Goal: Use online tool/utility: Utilize a website feature to perform a specific function

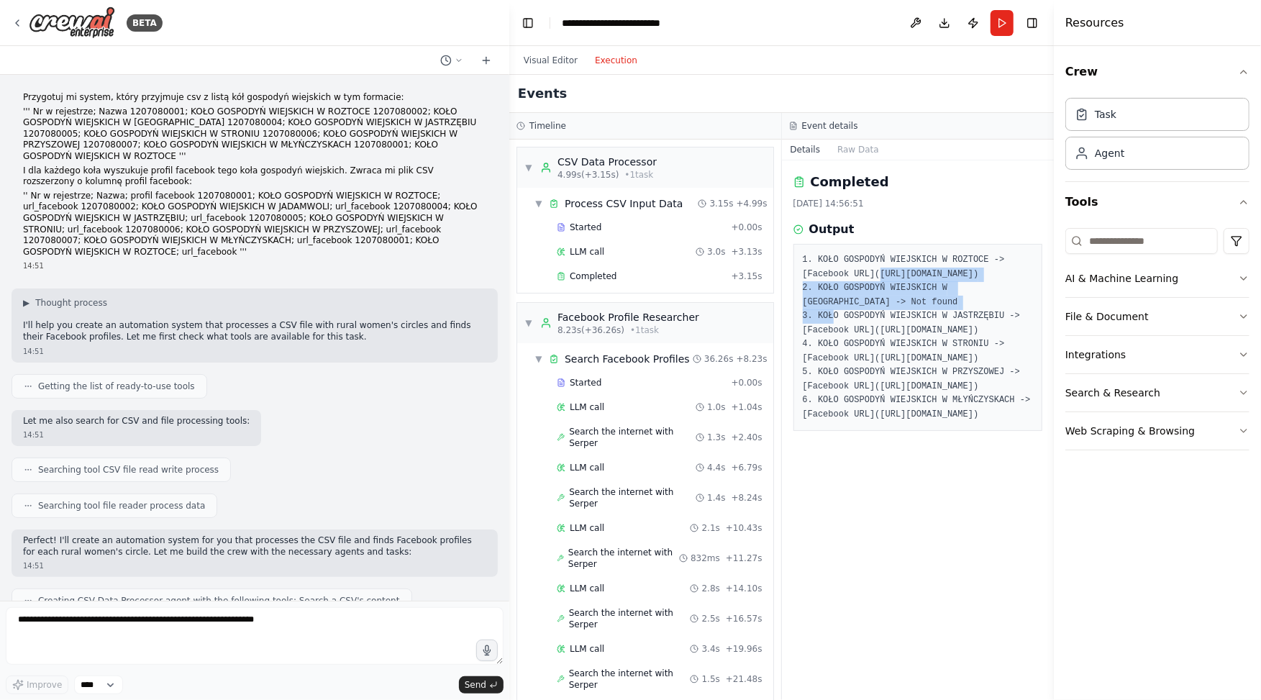
scroll to position [263, 0]
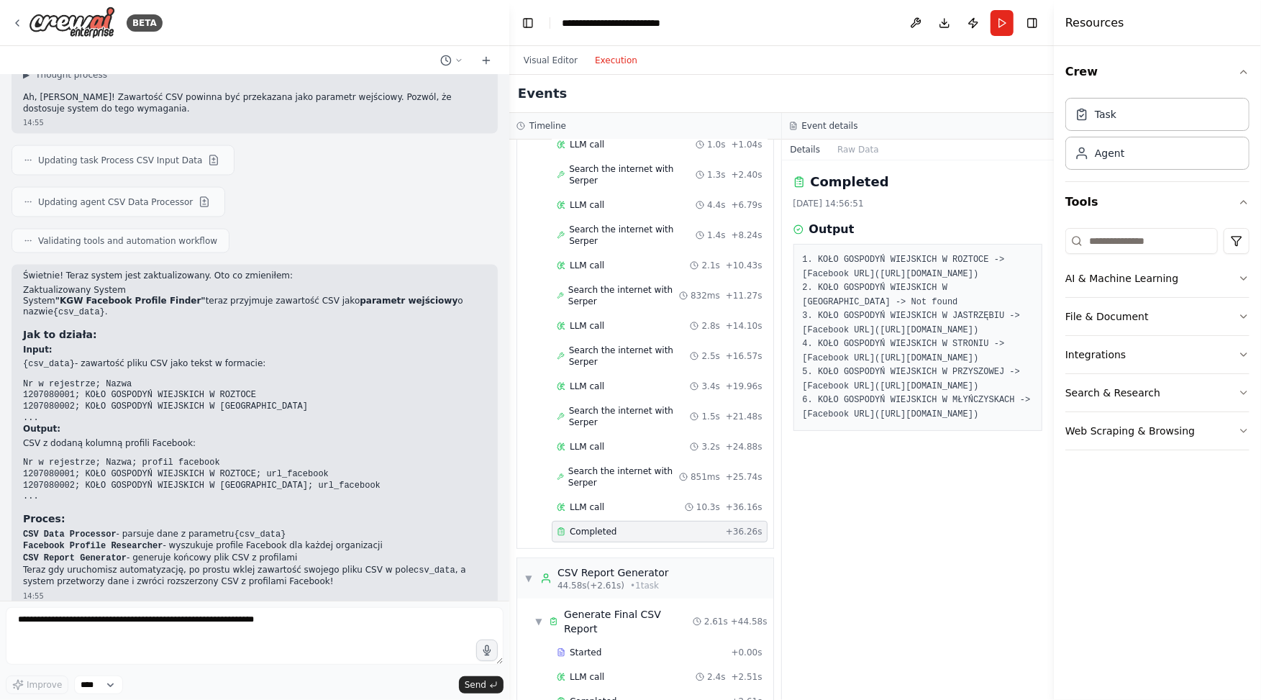
click at [879, 391] on pre "1. KOŁO GOSPODYŃ WIEJSKICH W ROZTOCE -> [Facebook URL]([URL][DOMAIN_NAME]) 2. K…" at bounding box center [918, 337] width 231 height 168
click at [603, 695] on span "Completed" at bounding box center [593, 701] width 47 height 12
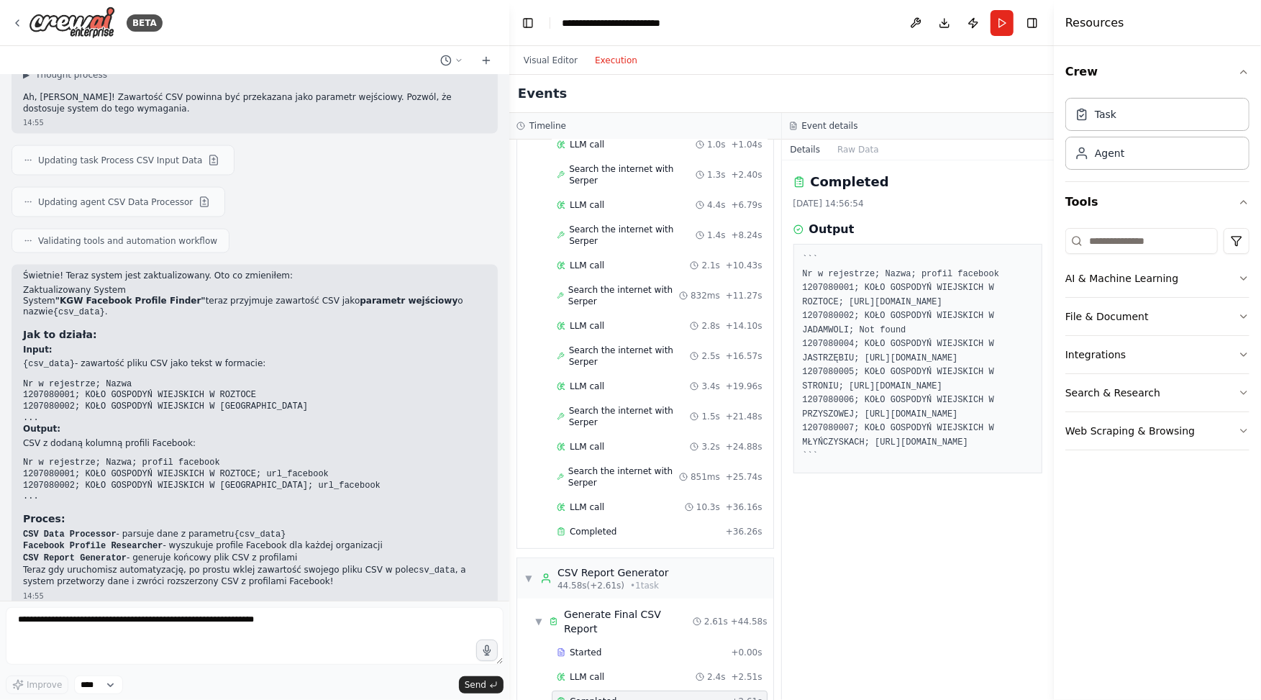
drag, startPoint x: 803, startPoint y: 273, endPoint x: 1012, endPoint y: 626, distance: 410.8
click at [1012, 464] on pre "``` Nr w rejestrze; Nazwa; profil facebook 1207080001; KOŁO GOSPODYŃ WIEJSKICH …" at bounding box center [918, 358] width 231 height 211
copy pre "Nr w rejestrze; Nazwa; profil facebook 1207080001; KOŁO GOSPODYŃ WIEJSKICH W RO…"
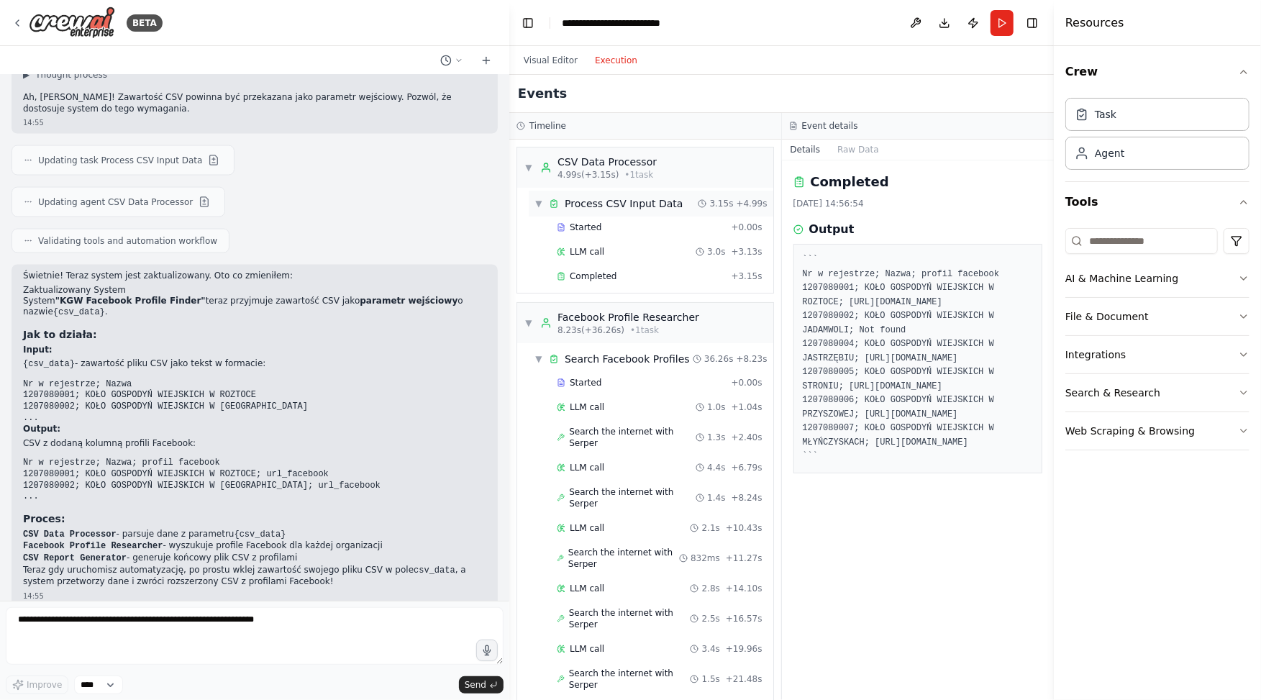
click at [633, 202] on div "Process CSV Input Data" at bounding box center [624, 203] width 118 height 14
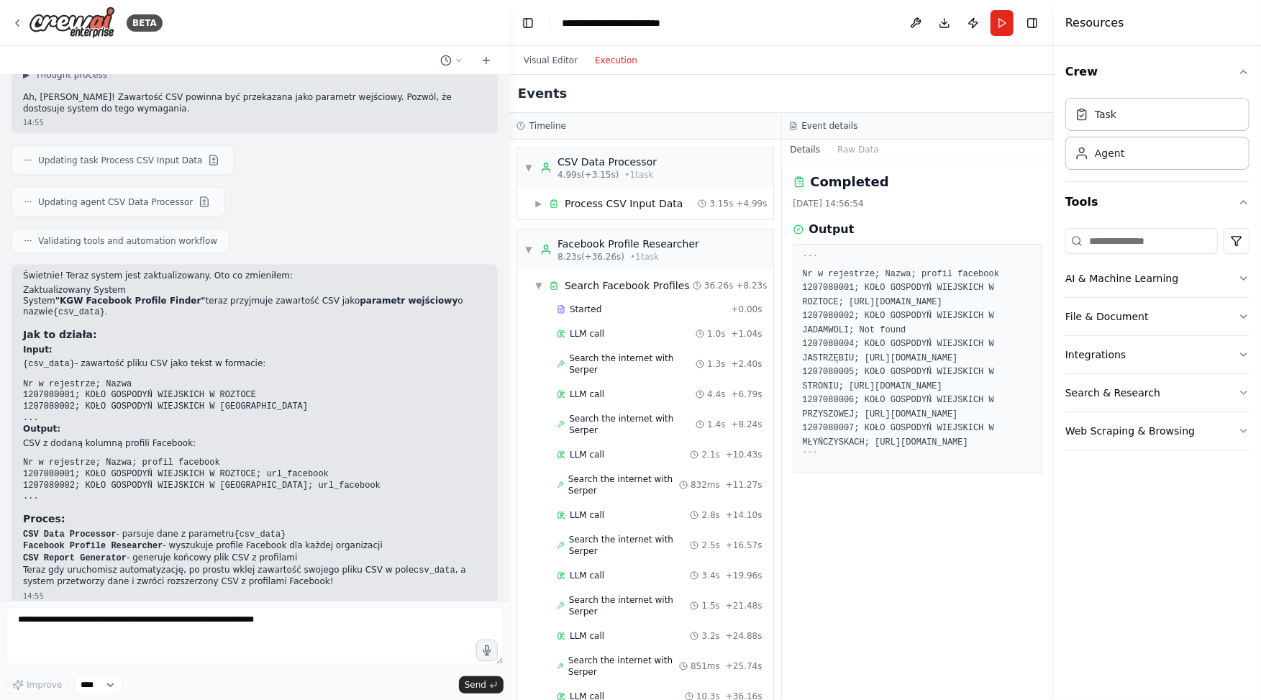
click at [931, 284] on pre "``` Nr w rejestrze; Nazwa; profil facebook 1207080001; KOŁO GOSPODYŃ WIEJSKICH …" at bounding box center [918, 358] width 231 height 211
click at [647, 206] on div "Process CSV Input Data" at bounding box center [624, 203] width 118 height 14
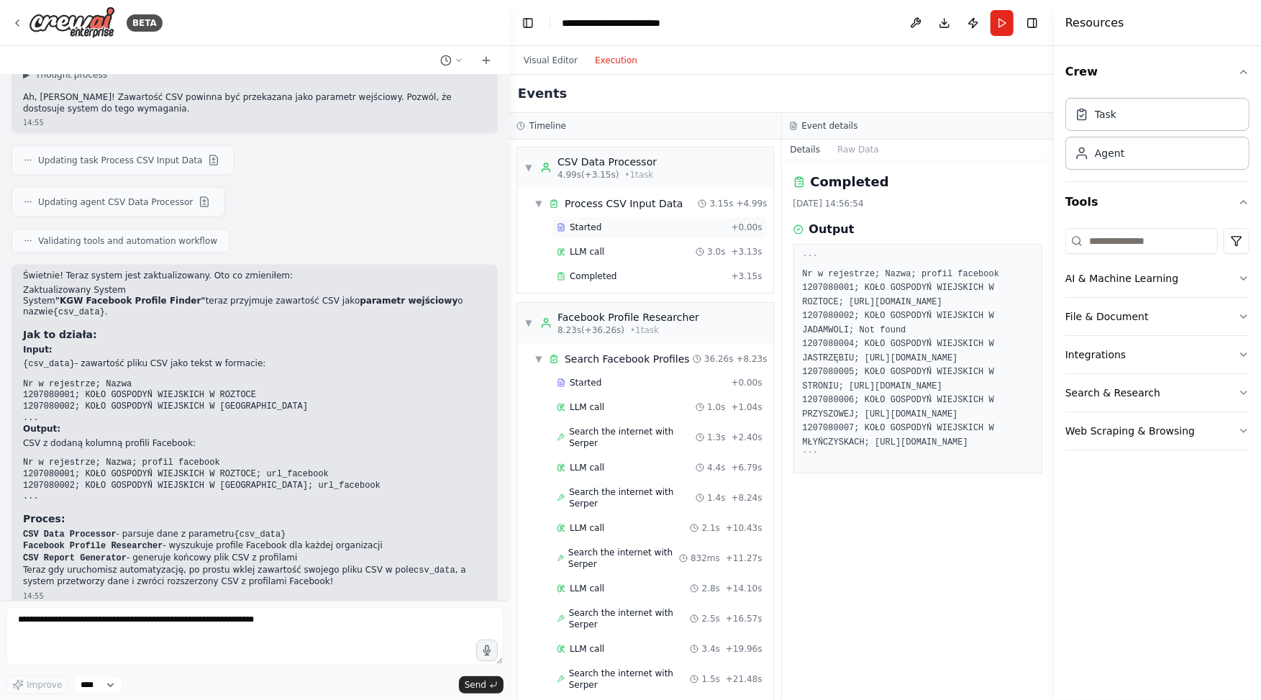
click at [605, 229] on div "Started" at bounding box center [641, 228] width 168 height 12
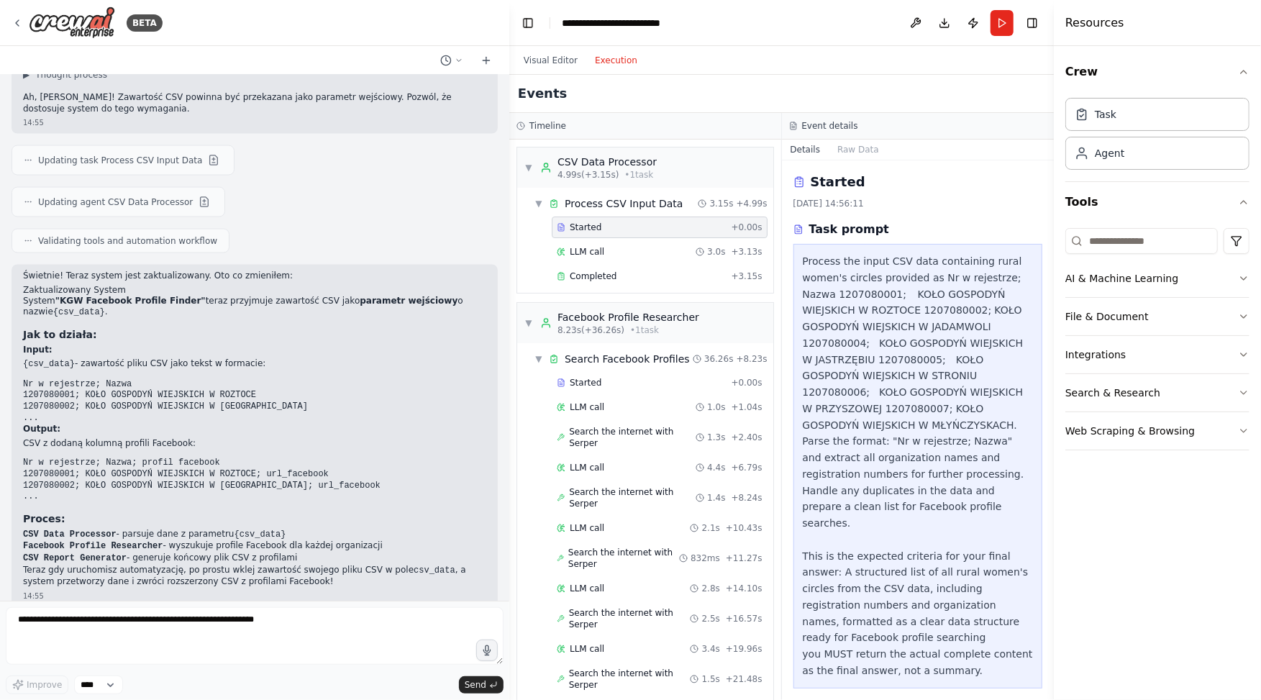
scroll to position [263, 0]
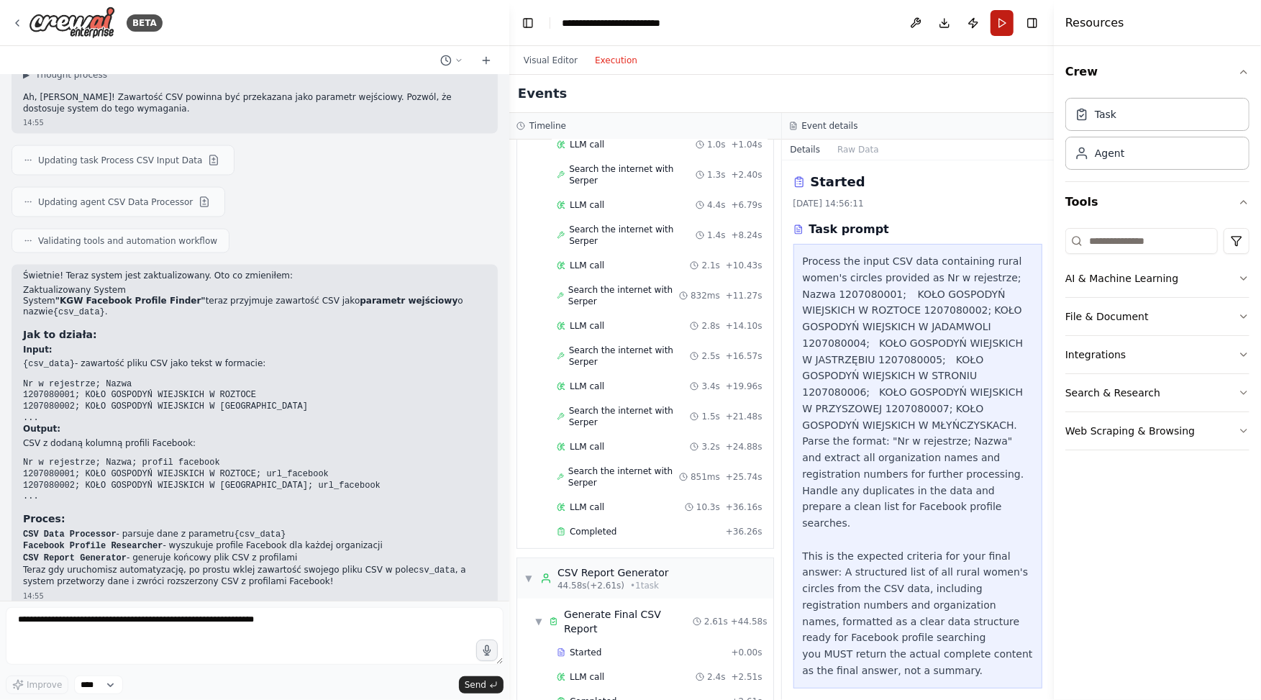
click at [1003, 26] on button "Run" at bounding box center [1001, 23] width 23 height 26
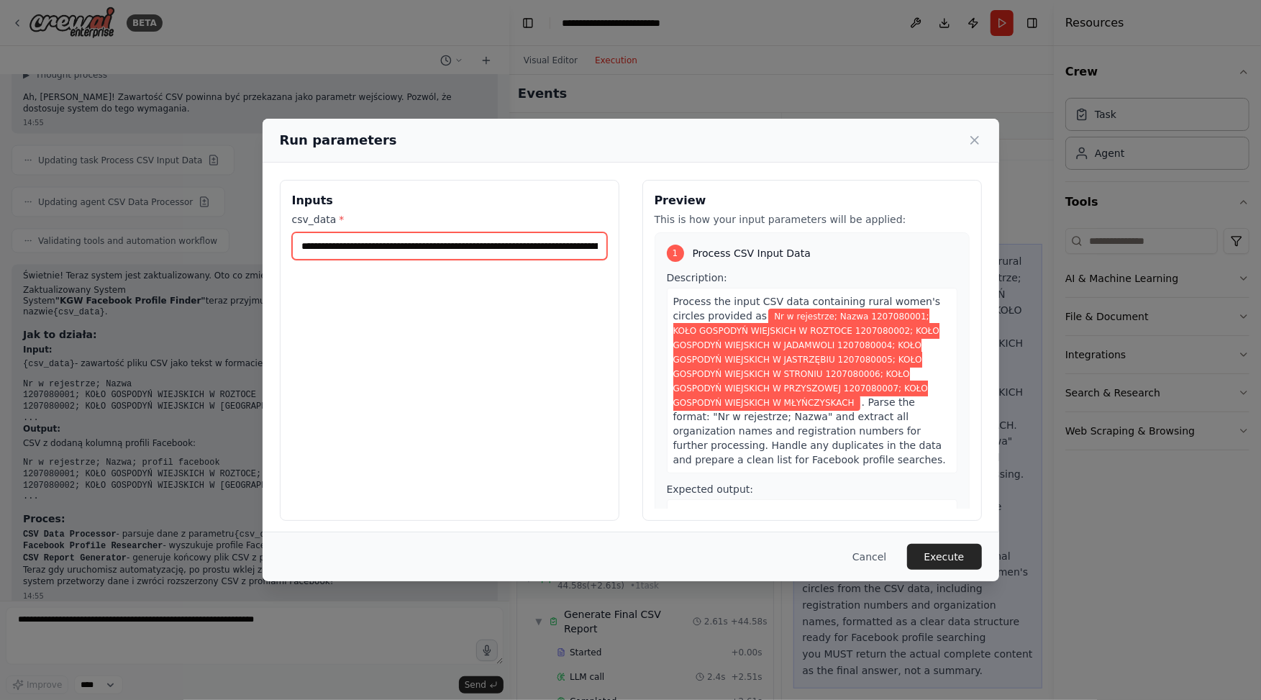
click at [404, 246] on input "**********" at bounding box center [449, 245] width 315 height 27
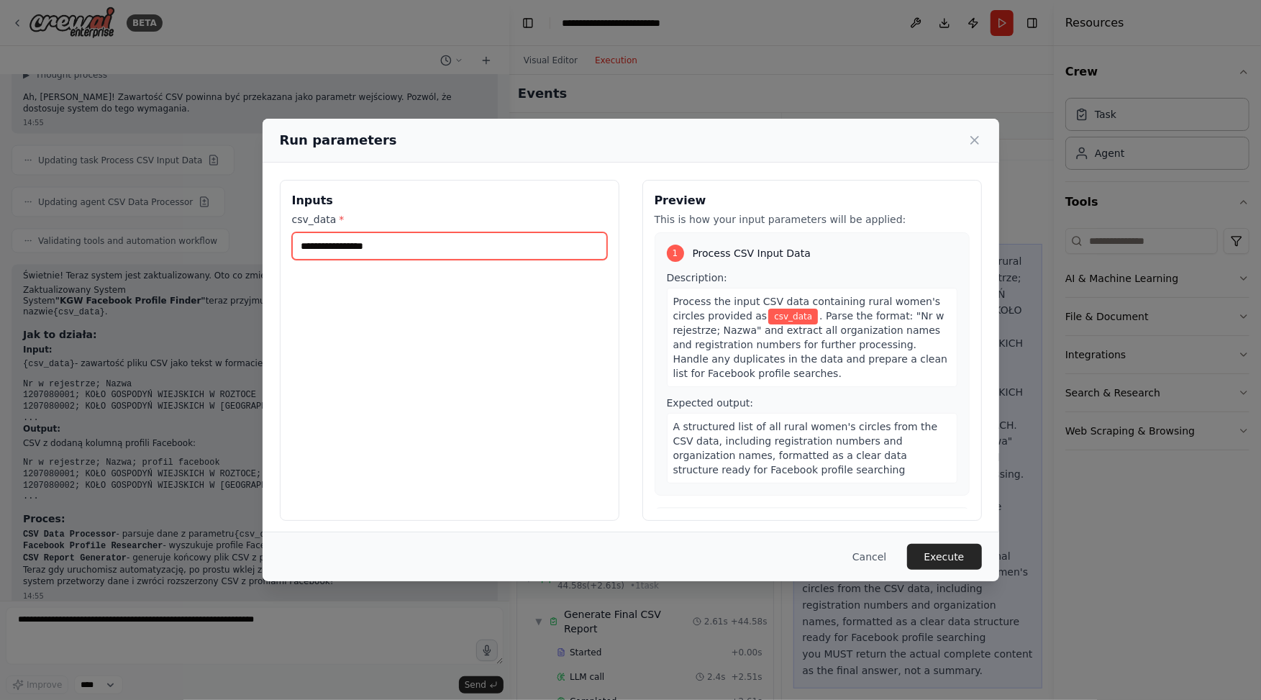
paste input "**********"
type input "**********"
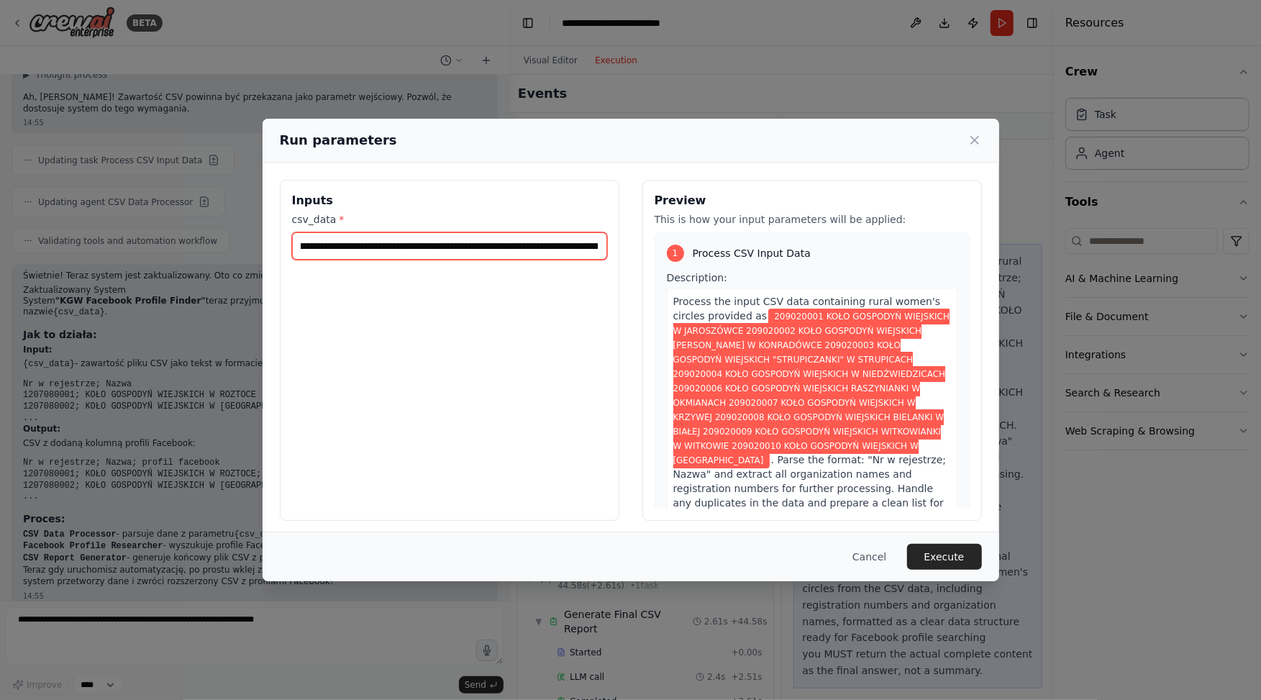
scroll to position [0, 0]
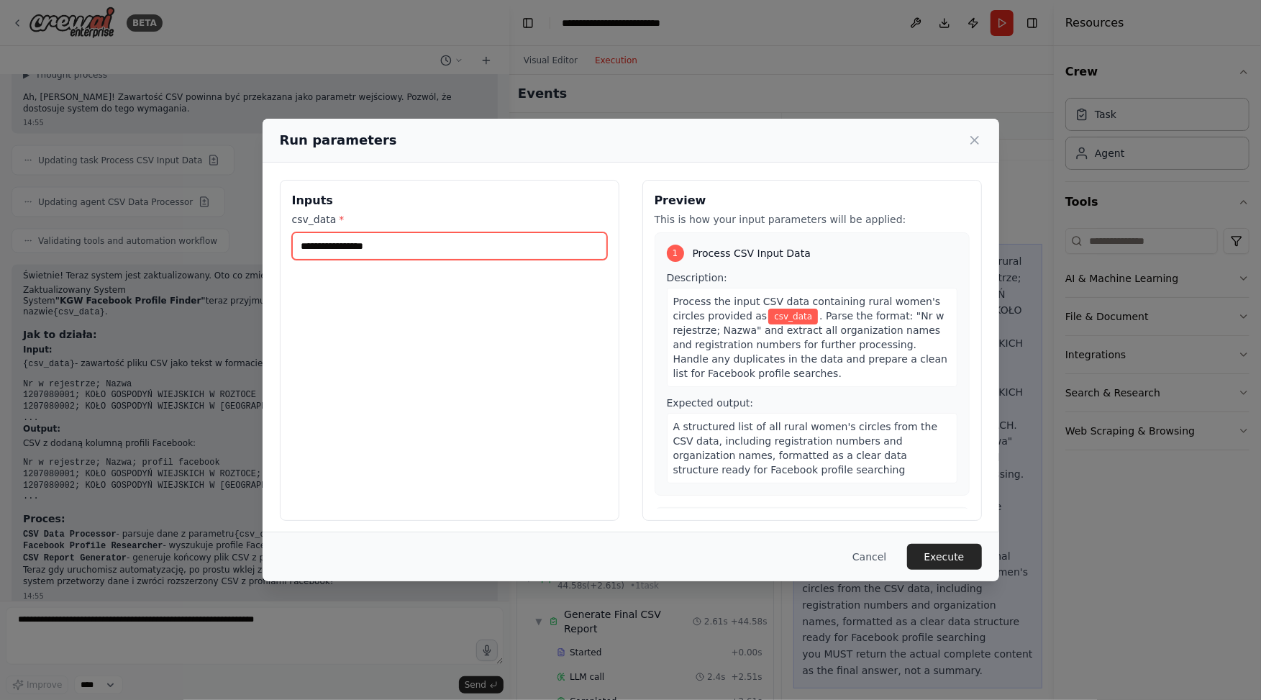
paste input "**********"
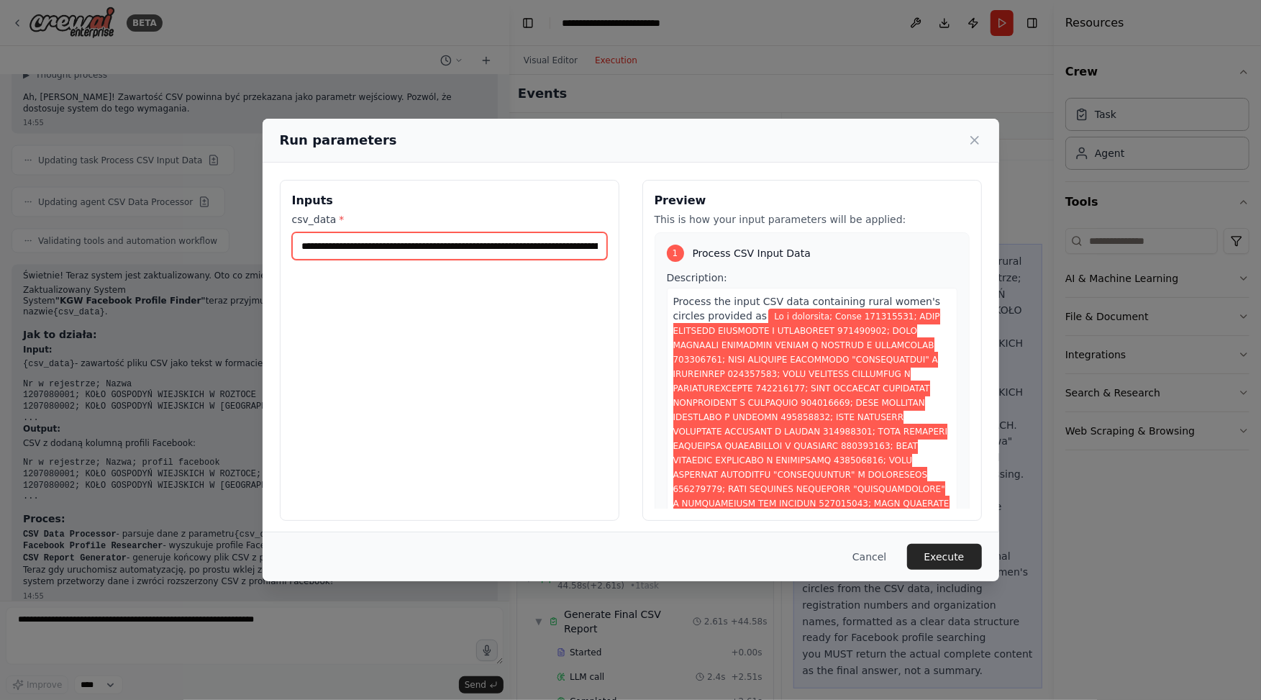
scroll to position [0, 13082]
type input "**********"
click at [939, 562] on button "Execute" at bounding box center [944, 557] width 75 height 26
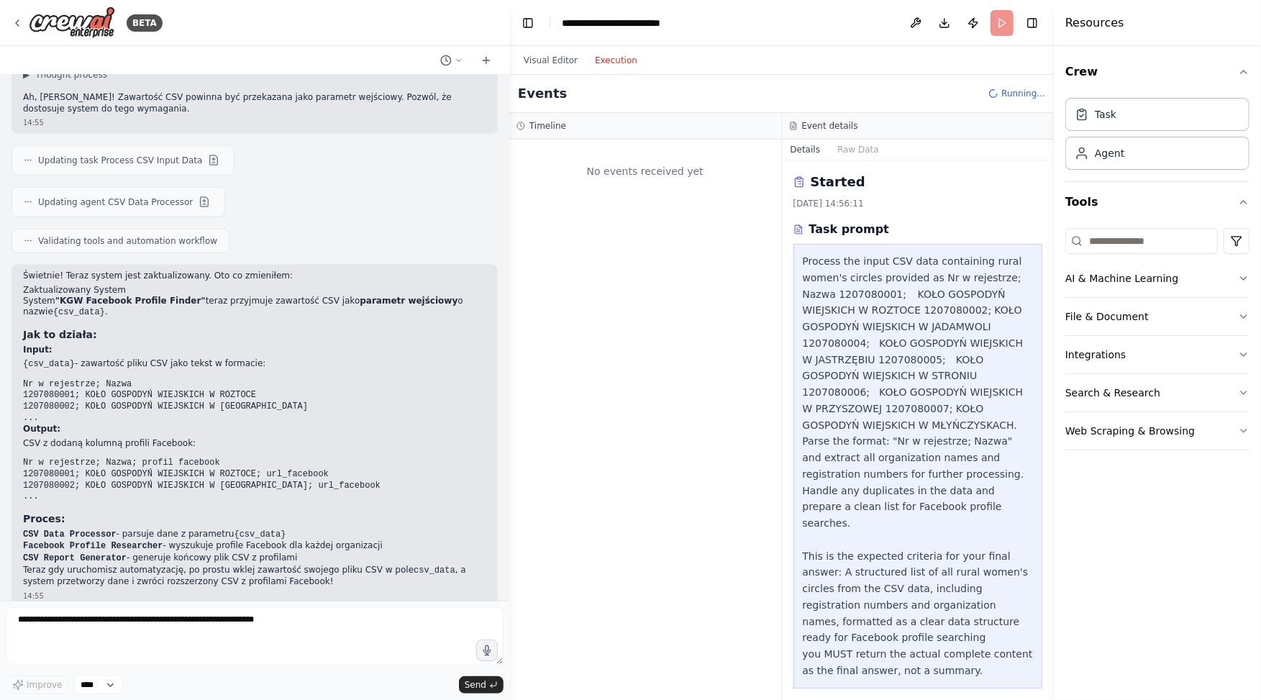
click at [615, 60] on button "Execution" at bounding box center [616, 60] width 60 height 17
click at [913, 371] on div "Process the input CSV data containing rural women's circles provided as Nr w re…" at bounding box center [918, 466] width 231 height 426
click at [622, 55] on button "Execution" at bounding box center [616, 60] width 60 height 17
click at [552, 50] on div "Visual Editor Execution" at bounding box center [580, 60] width 131 height 29
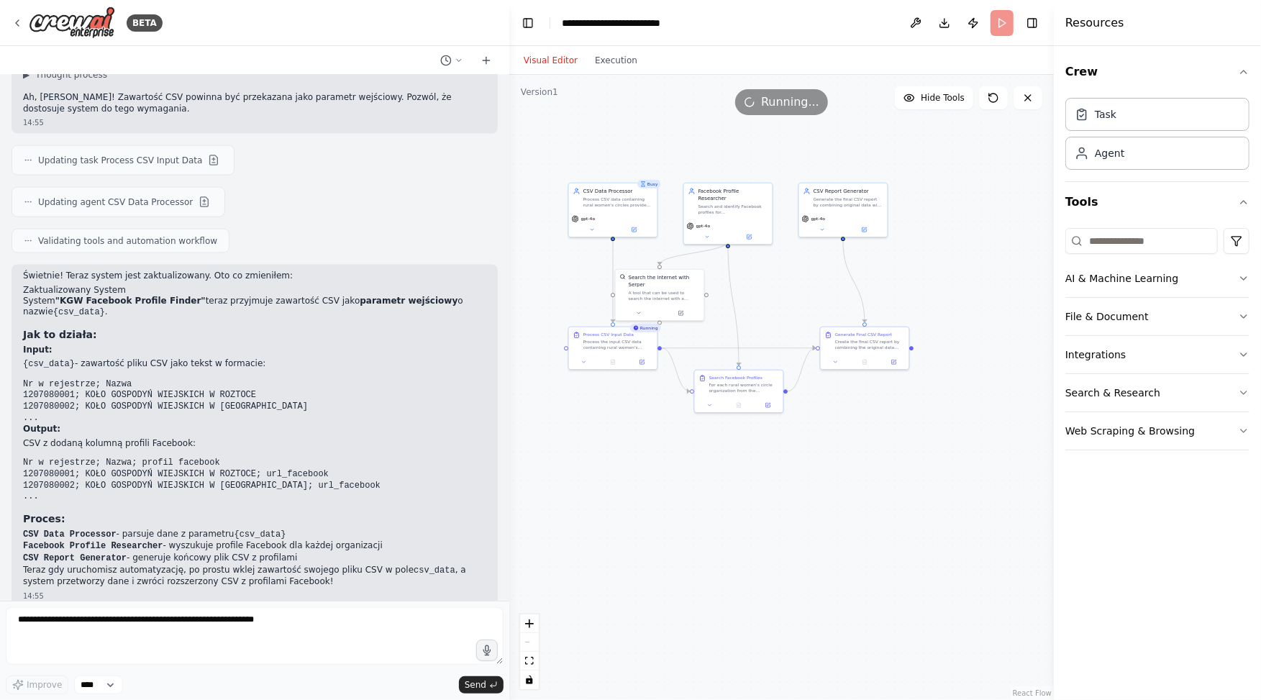
click at [552, 58] on button "Visual Editor" at bounding box center [550, 60] width 71 height 17
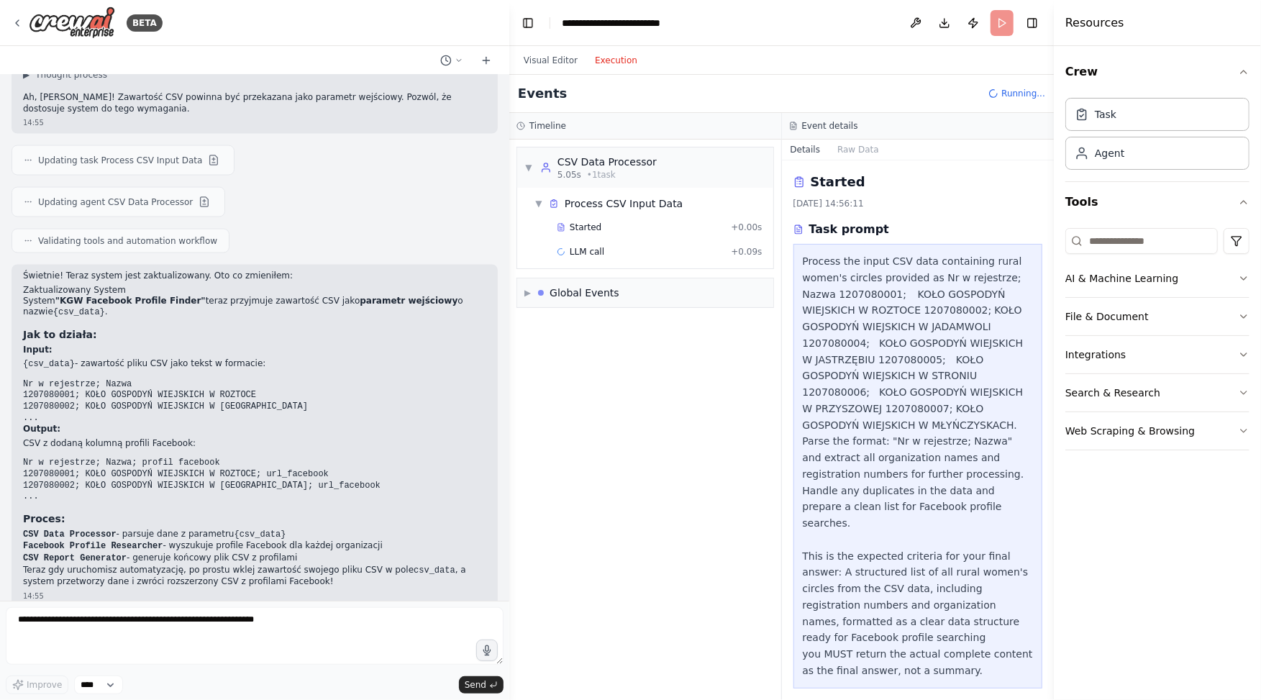
click at [595, 57] on button "Execution" at bounding box center [616, 60] width 60 height 17
click at [646, 234] on div "Started + 0.00s" at bounding box center [660, 227] width 216 height 22
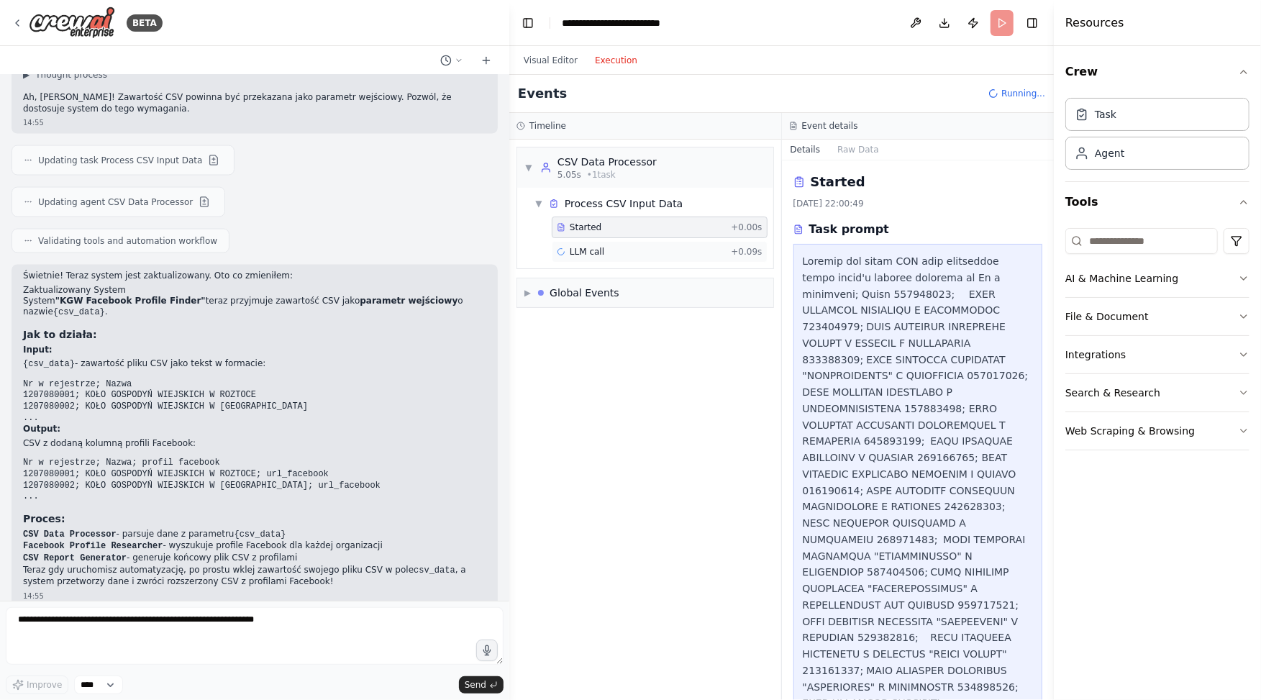
click at [608, 247] on div "LLM call + 0.09s" at bounding box center [660, 252] width 206 height 12
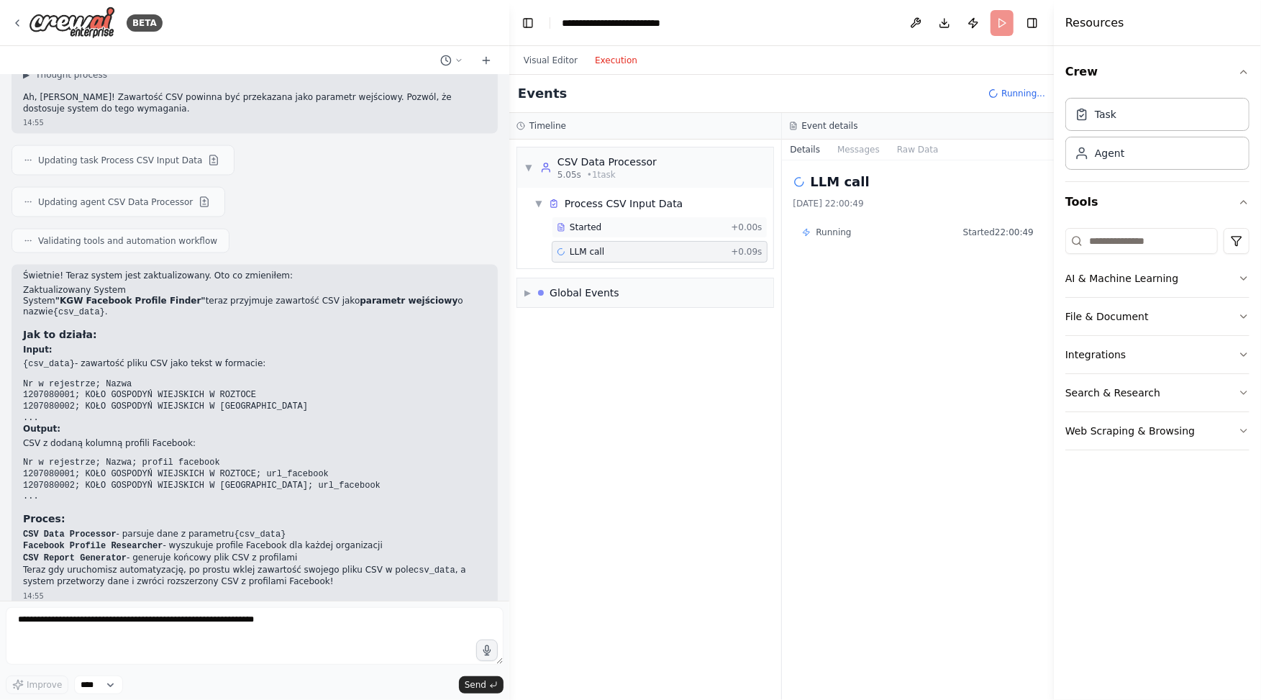
click at [605, 222] on div "Started" at bounding box center [641, 228] width 168 height 12
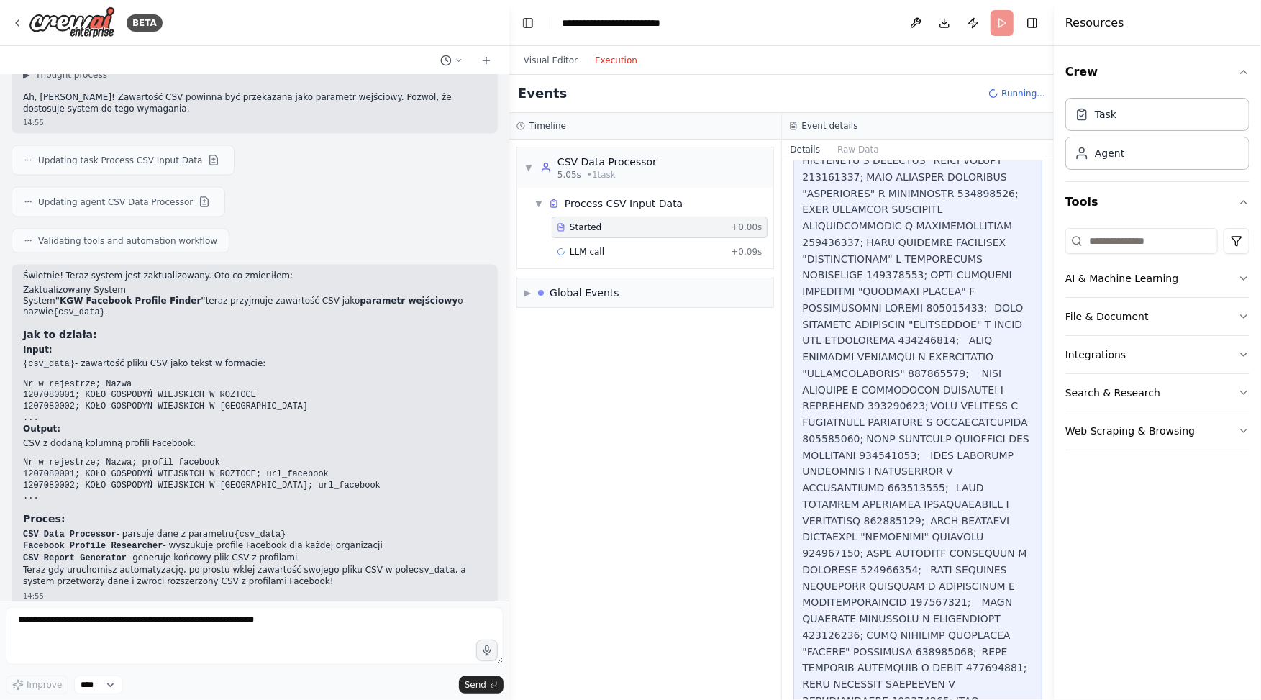
scroll to position [877, 0]
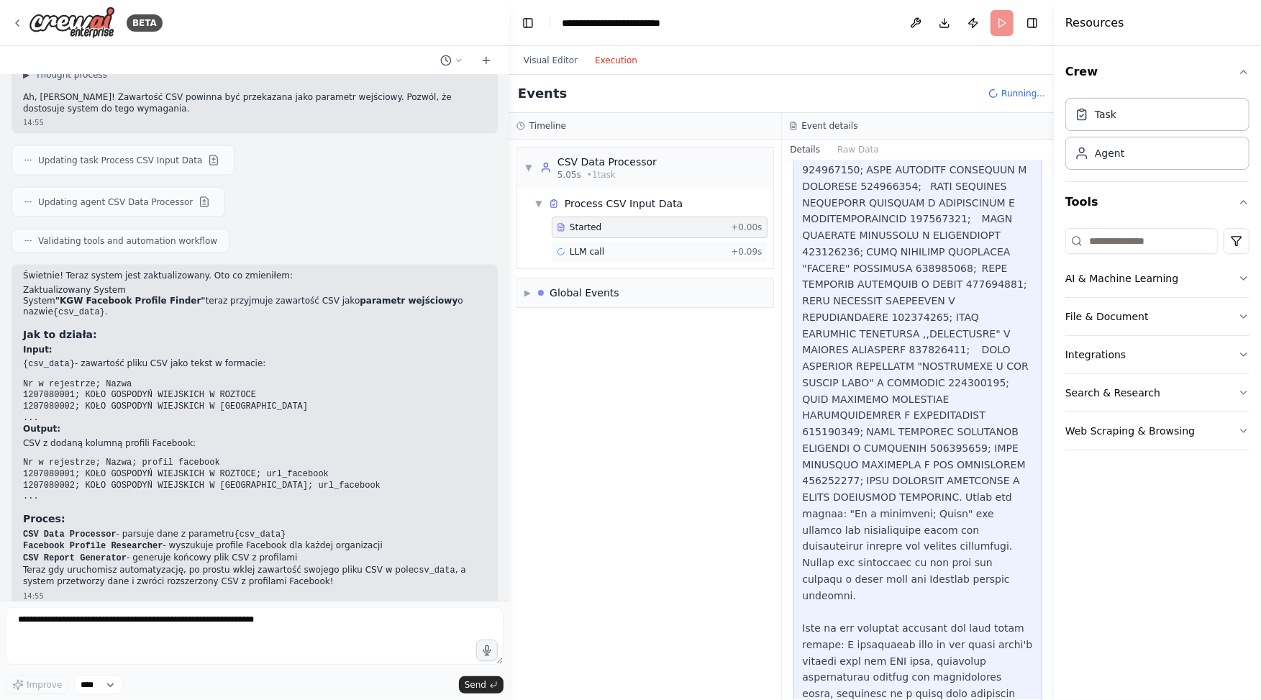
click at [583, 249] on span "LLM call" at bounding box center [587, 252] width 35 height 12
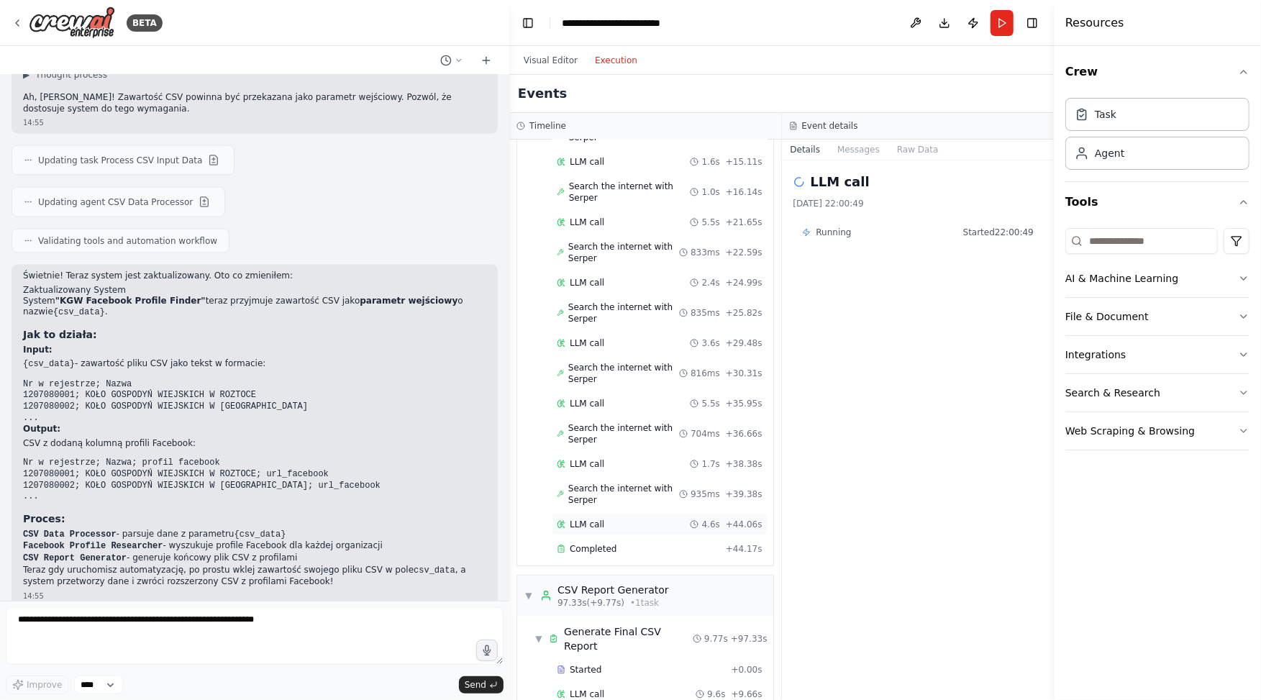
scroll to position [0, 0]
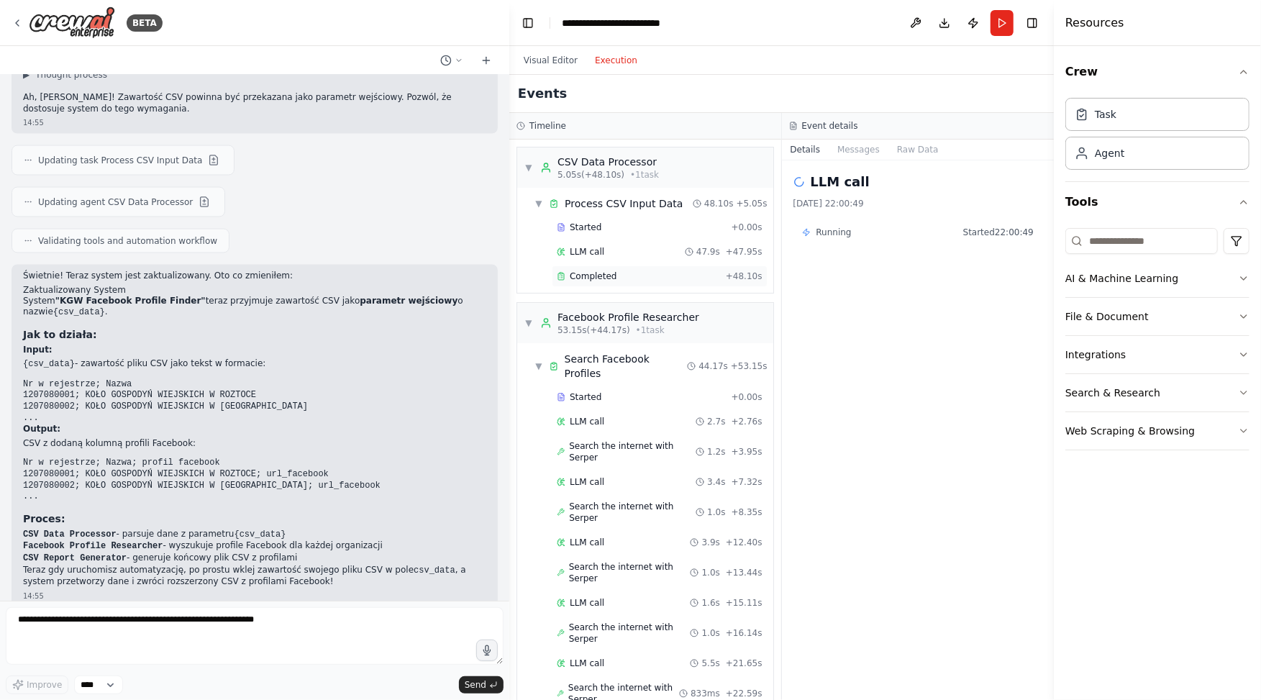
click at [647, 274] on div "Completed" at bounding box center [638, 276] width 163 height 12
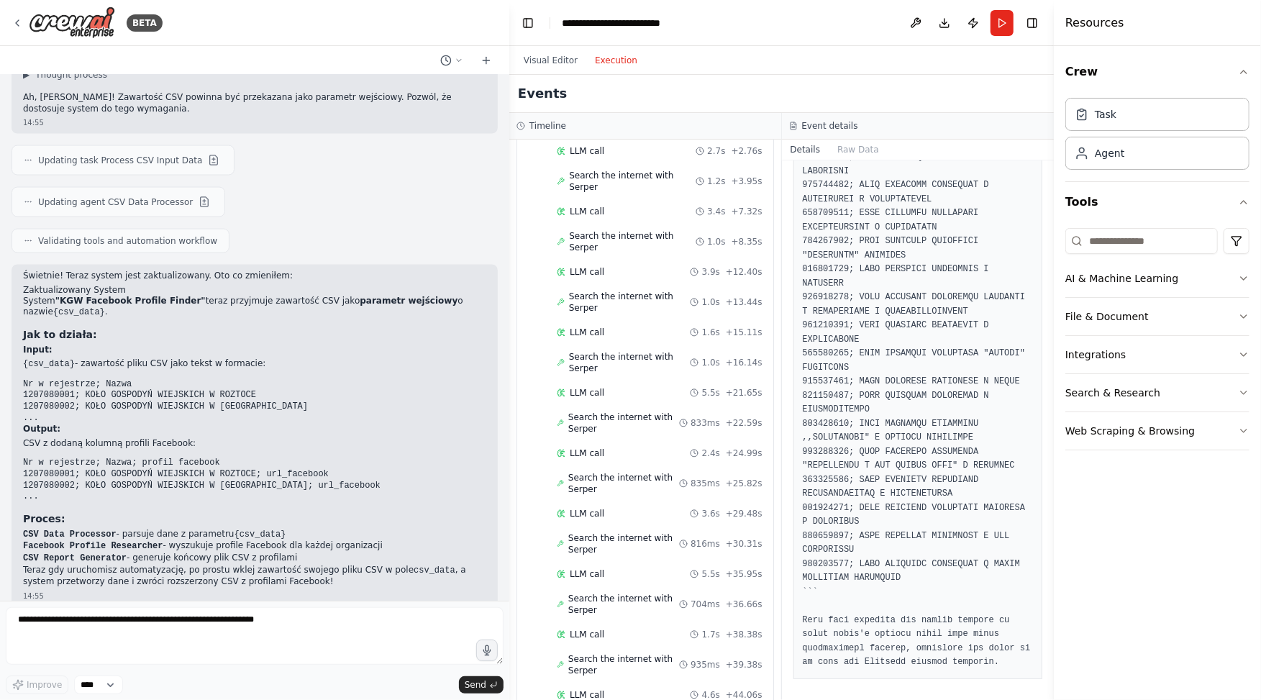
scroll to position [441, 0]
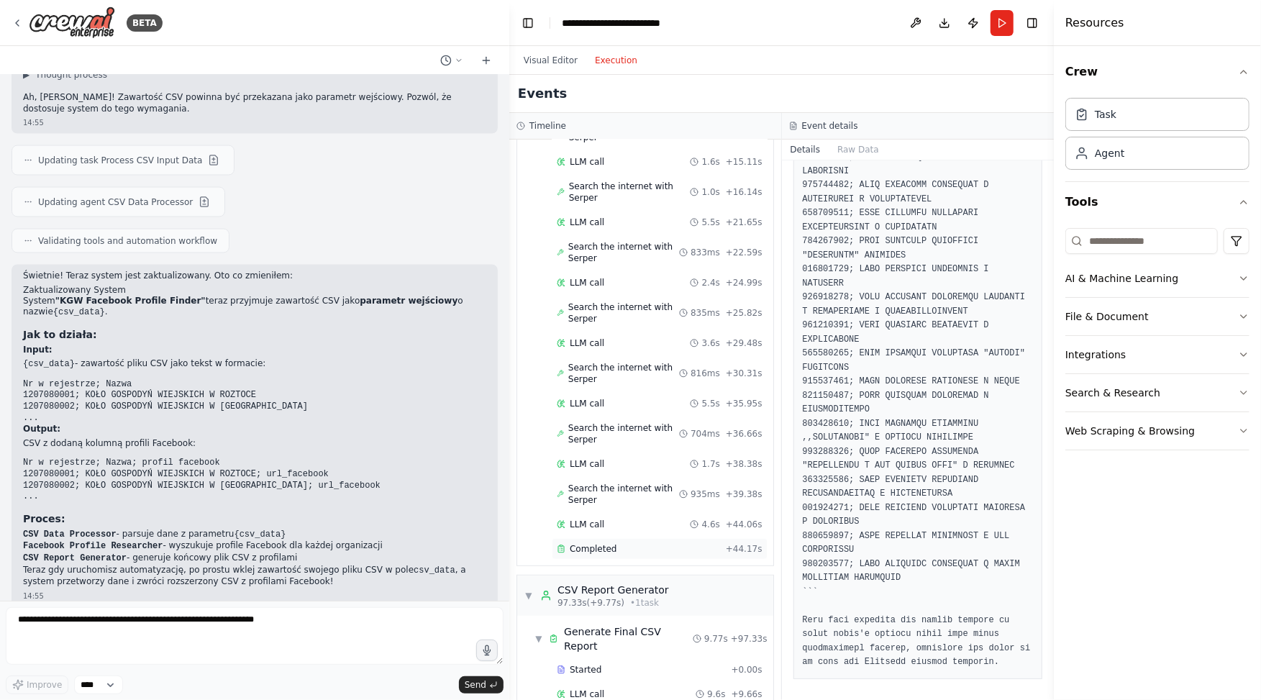
click at [620, 538] on div "Completed + 44.17s" at bounding box center [660, 549] width 216 height 22
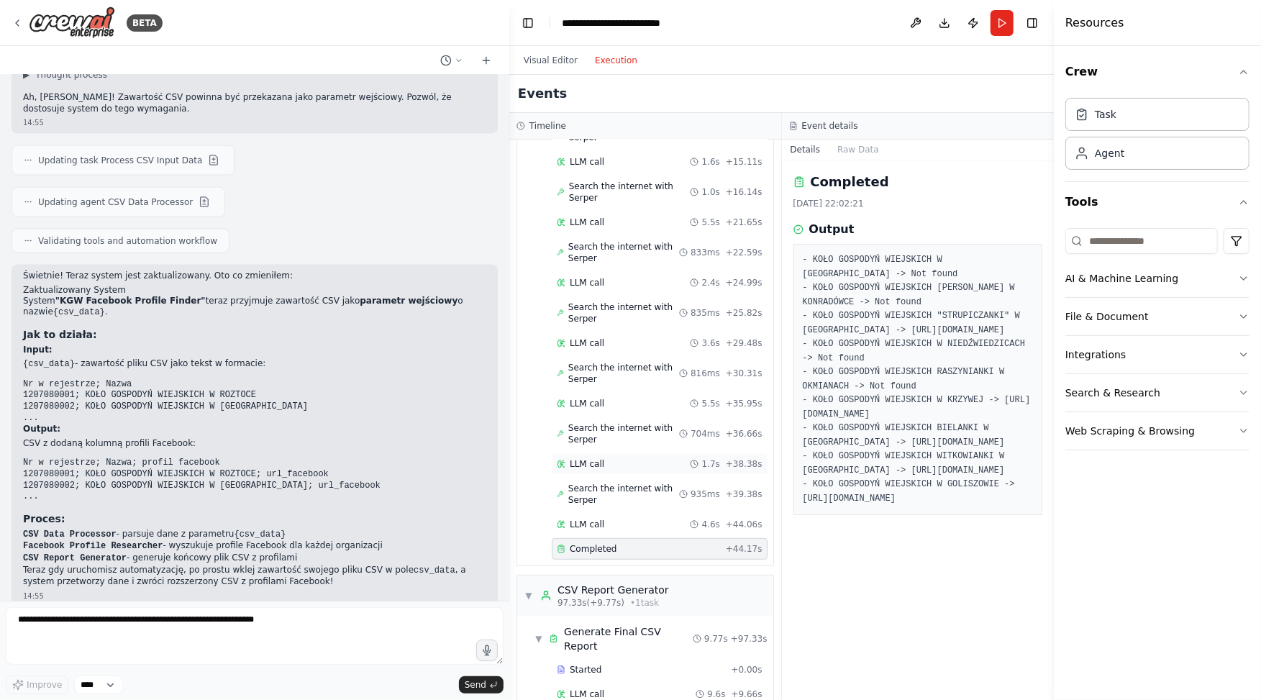
click at [618, 458] on div "LLM call 1.7s + 38.38s" at bounding box center [660, 464] width 206 height 12
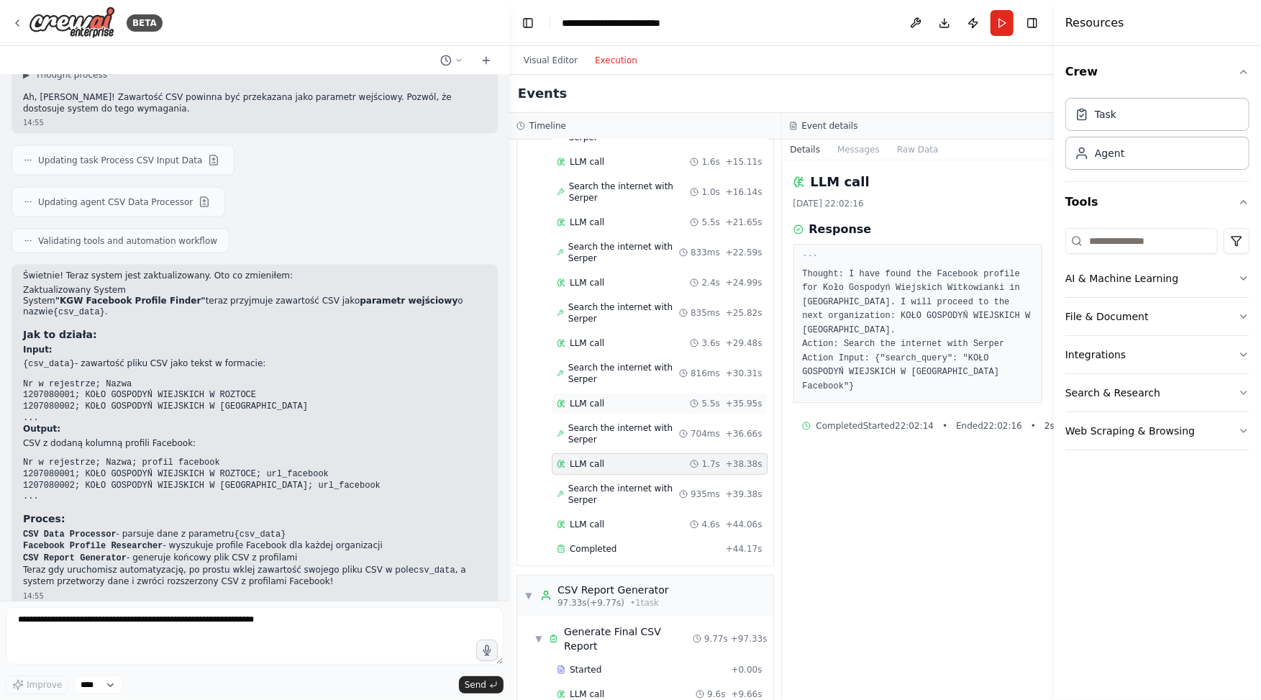
click at [627, 398] on div "LLM call 5.5s + 35.95s" at bounding box center [660, 404] width 206 height 12
click at [618, 337] on div "LLM call 3.6s + 29.48s" at bounding box center [660, 343] width 206 height 12
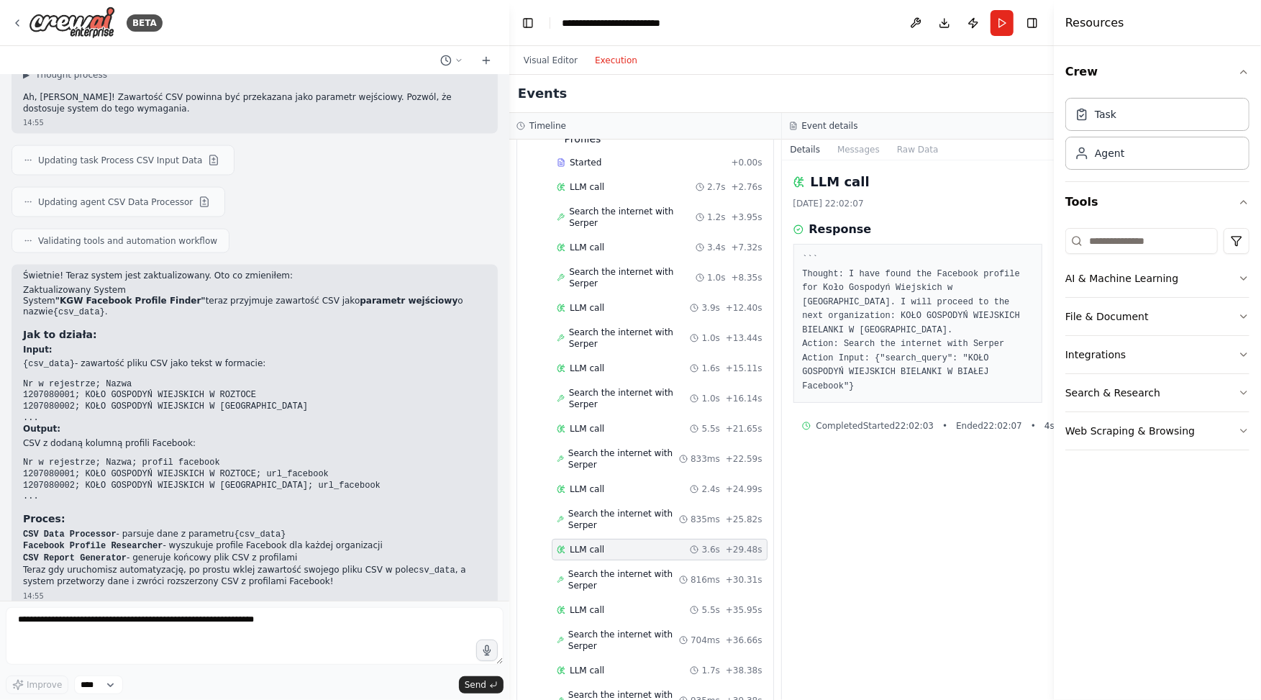
scroll to position [441, 0]
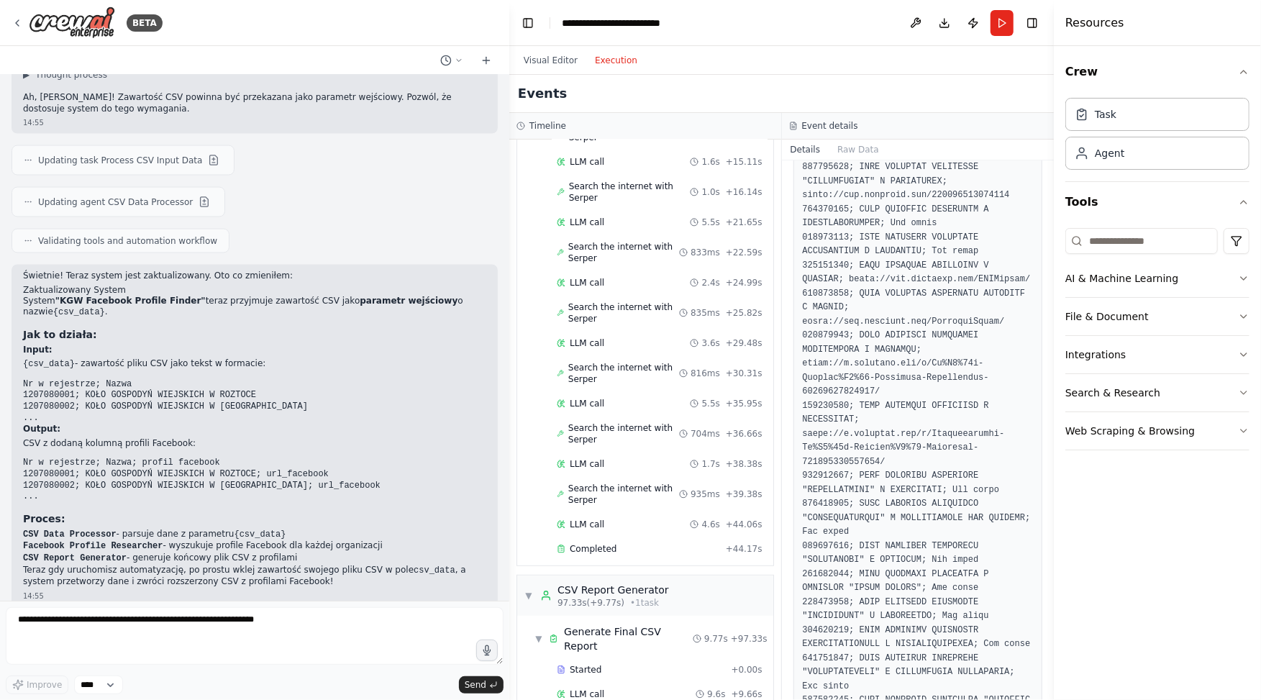
scroll to position [339, 0]
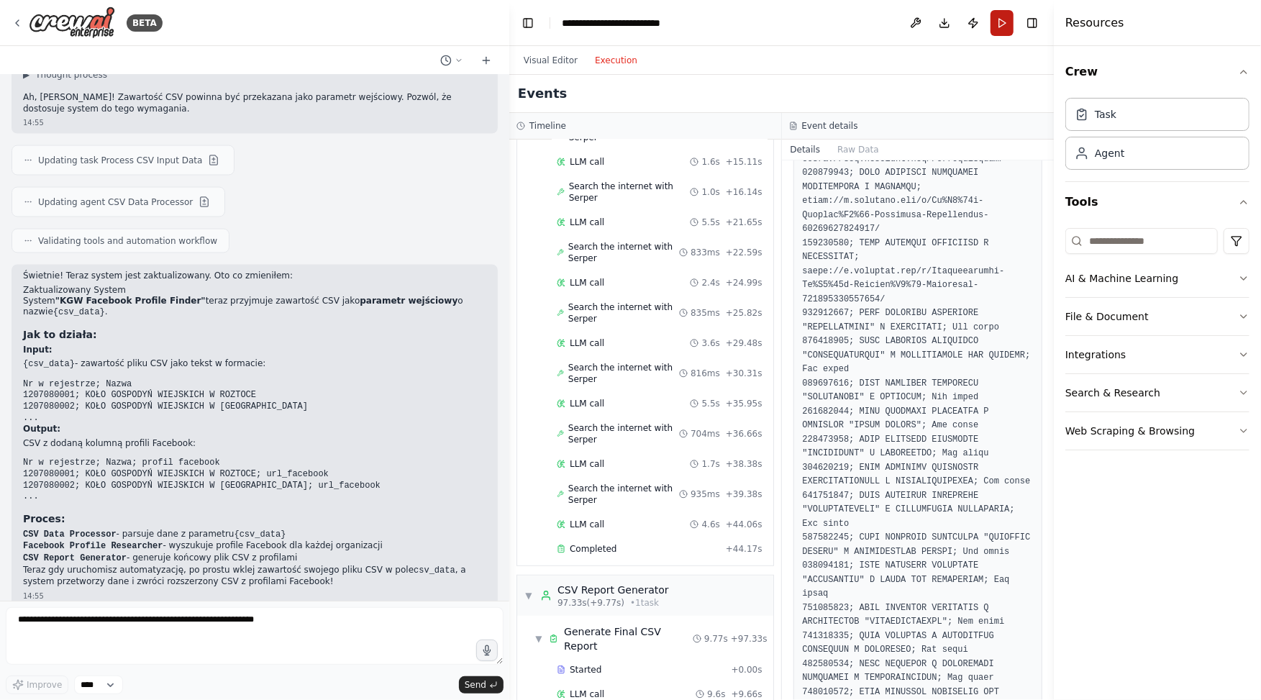
click at [1002, 23] on button "Run" at bounding box center [1001, 23] width 23 height 26
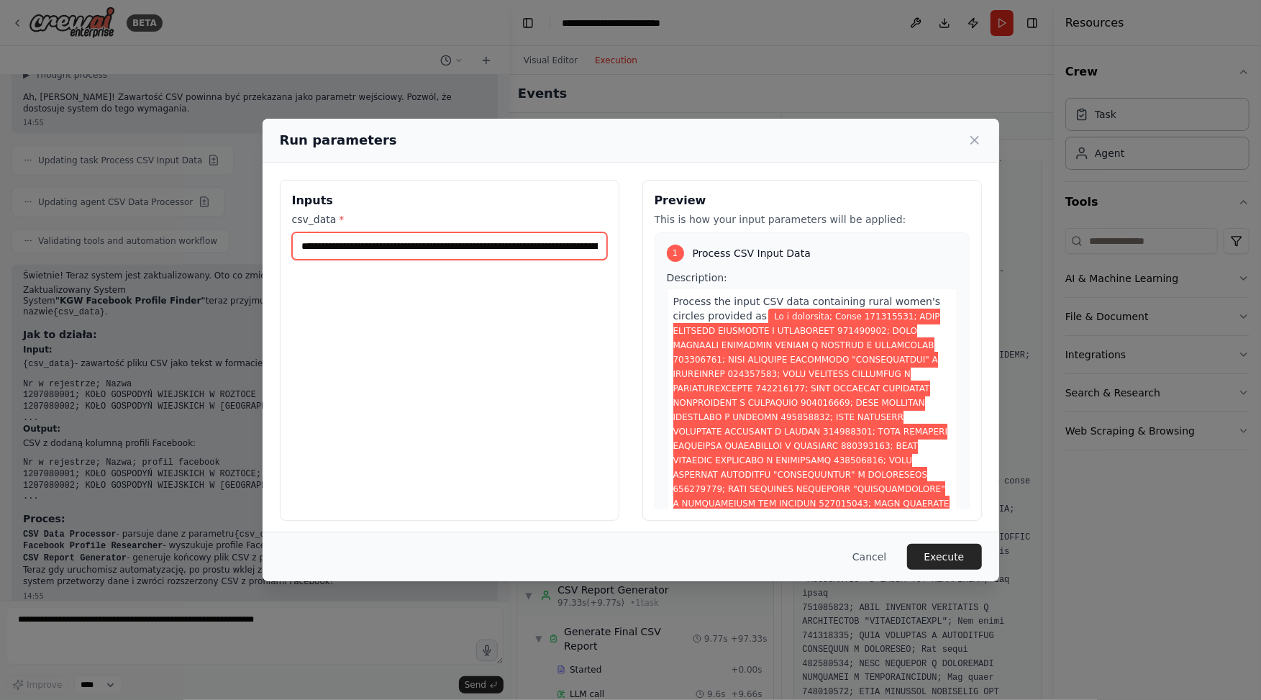
click at [437, 244] on input "csv_data *" at bounding box center [449, 245] width 315 height 27
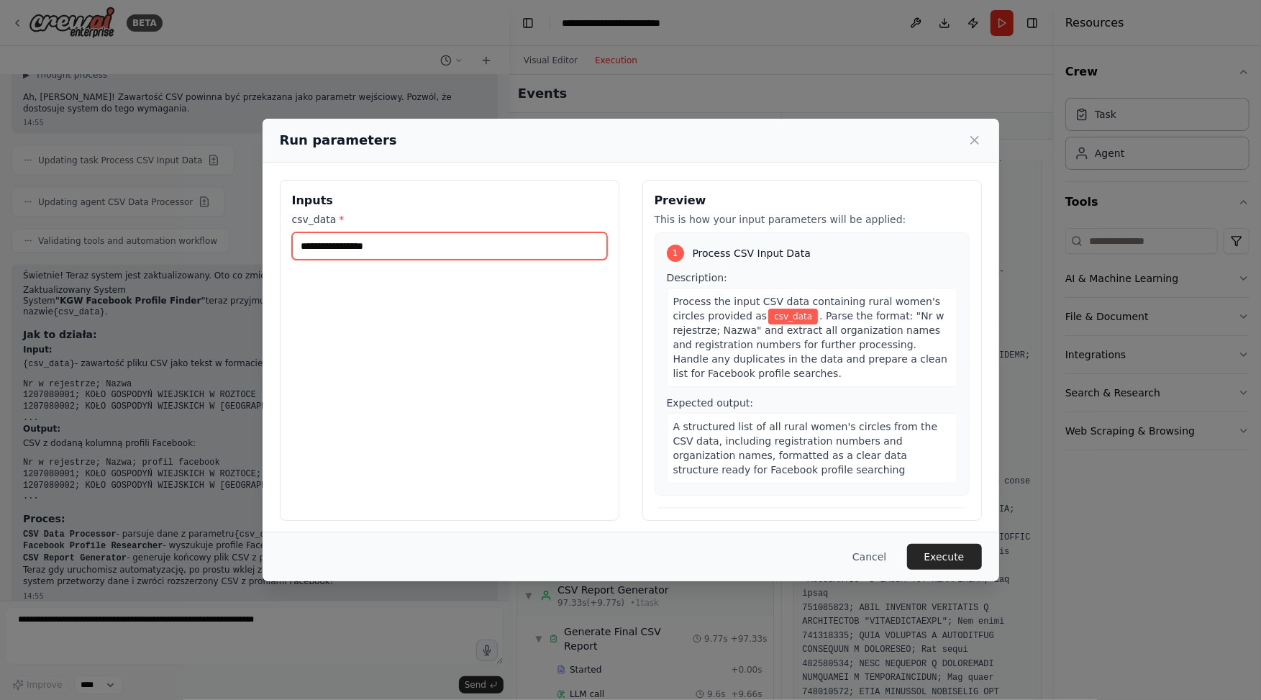
paste input "**********"
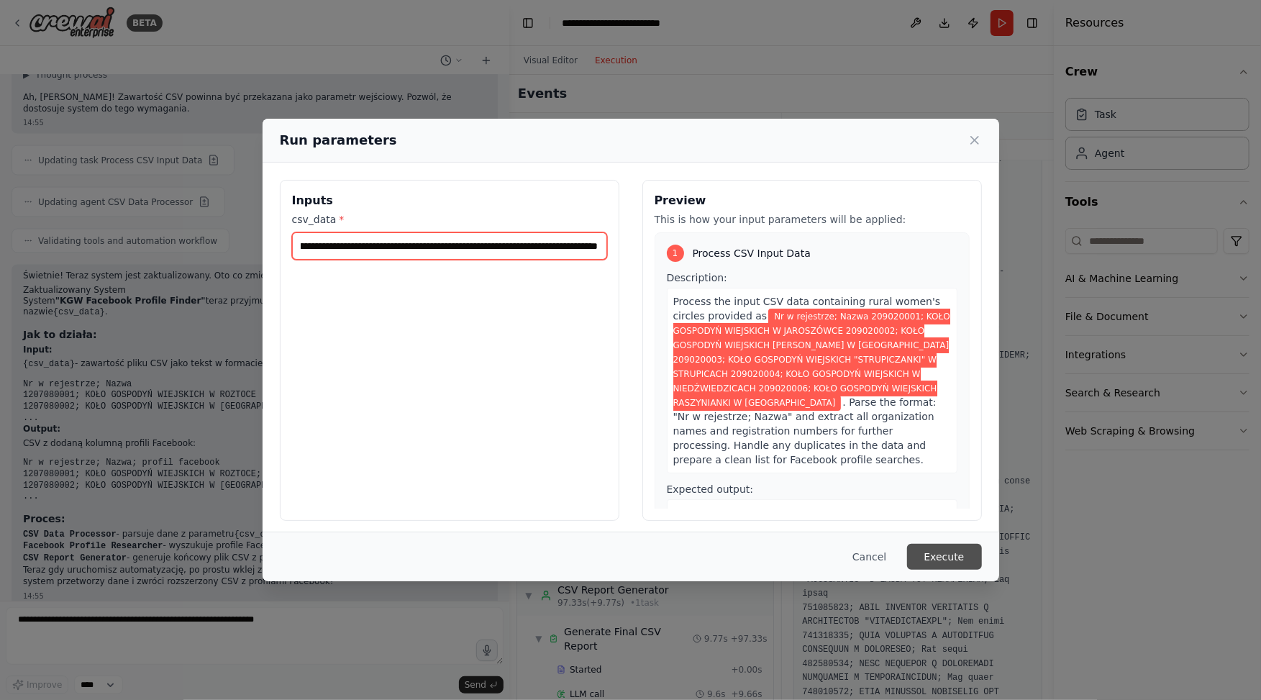
type input "**********"
click at [947, 552] on button "Execute" at bounding box center [944, 557] width 75 height 26
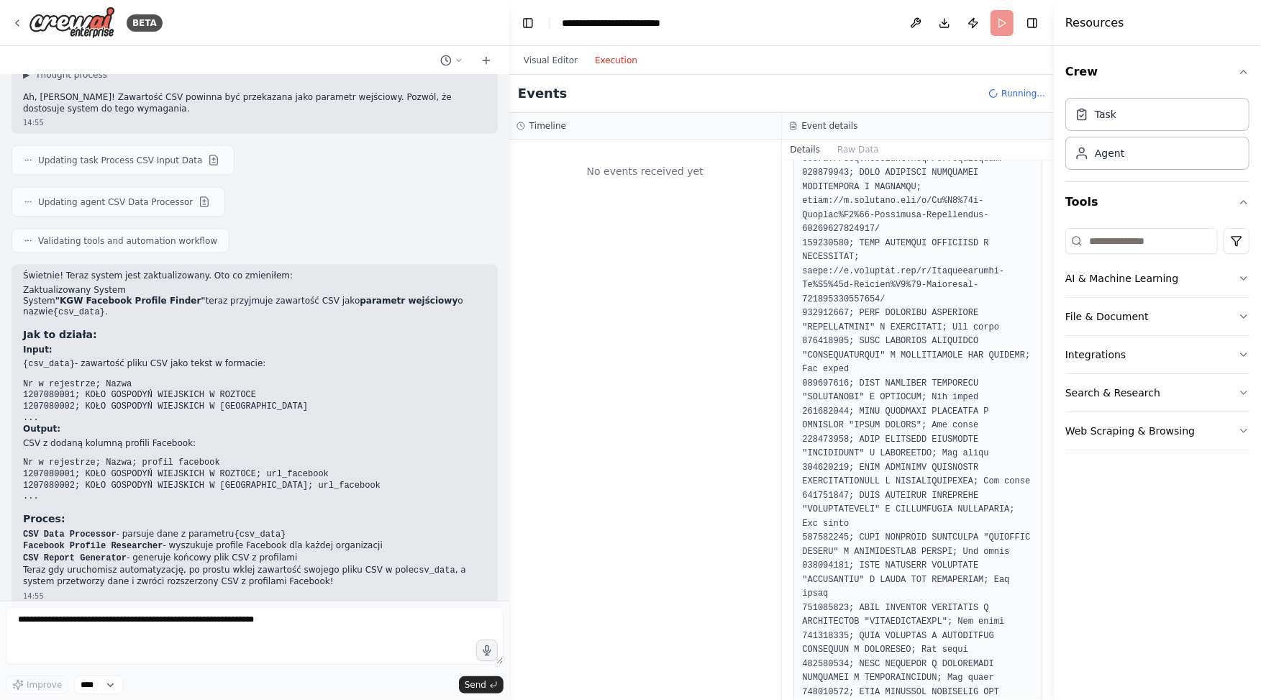
click at [618, 62] on button "Execution" at bounding box center [616, 60] width 60 height 17
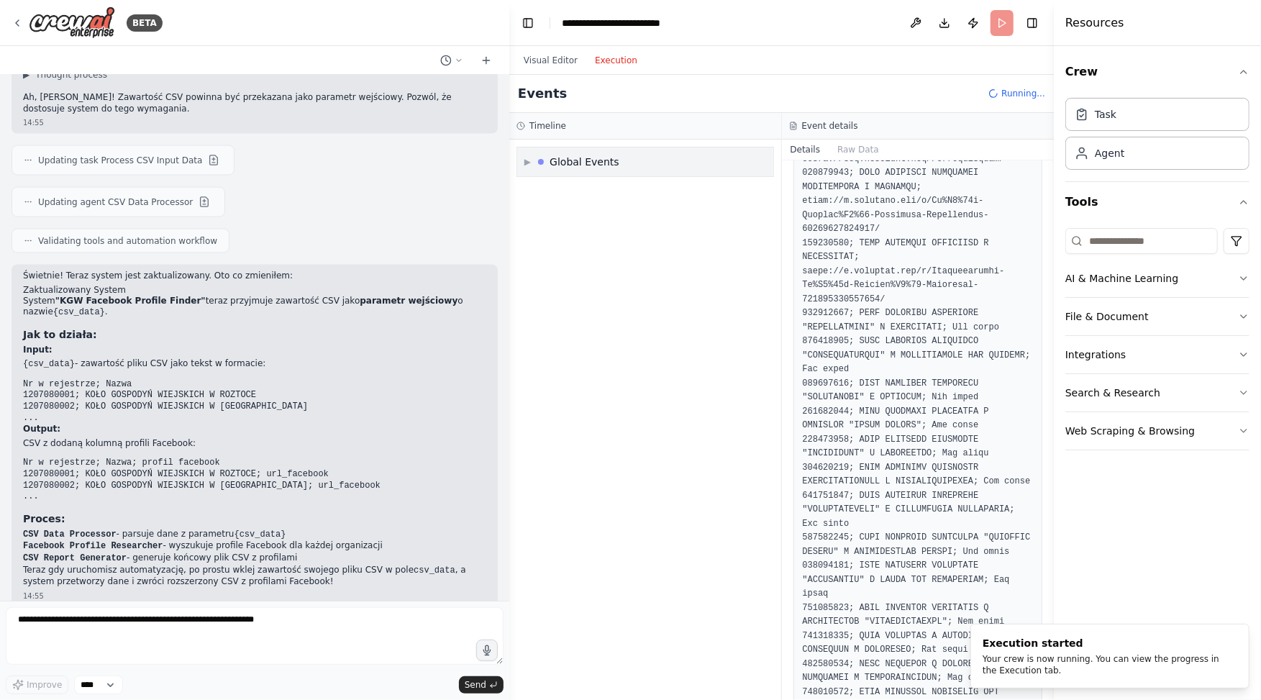
click at [528, 161] on span "▶" at bounding box center [527, 162] width 6 height 12
click at [528, 161] on span "▼" at bounding box center [527, 162] width 6 height 12
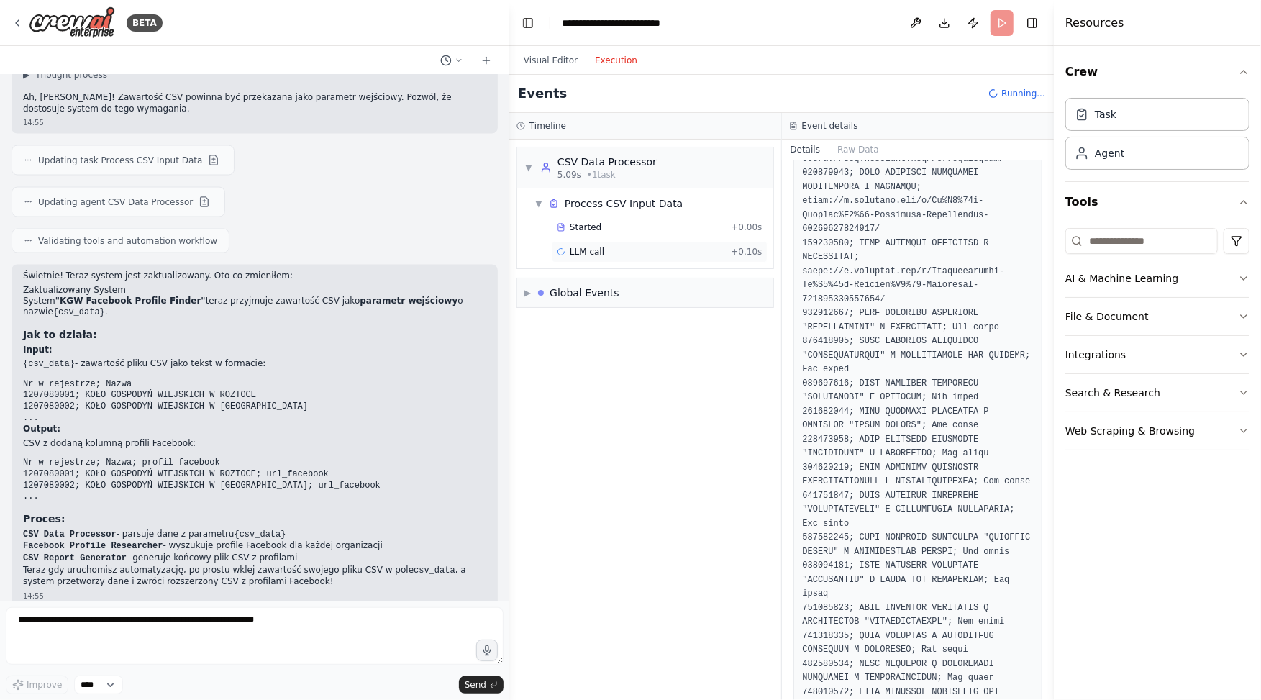
click at [598, 243] on div "LLM call + 0.10s" at bounding box center [660, 252] width 216 height 22
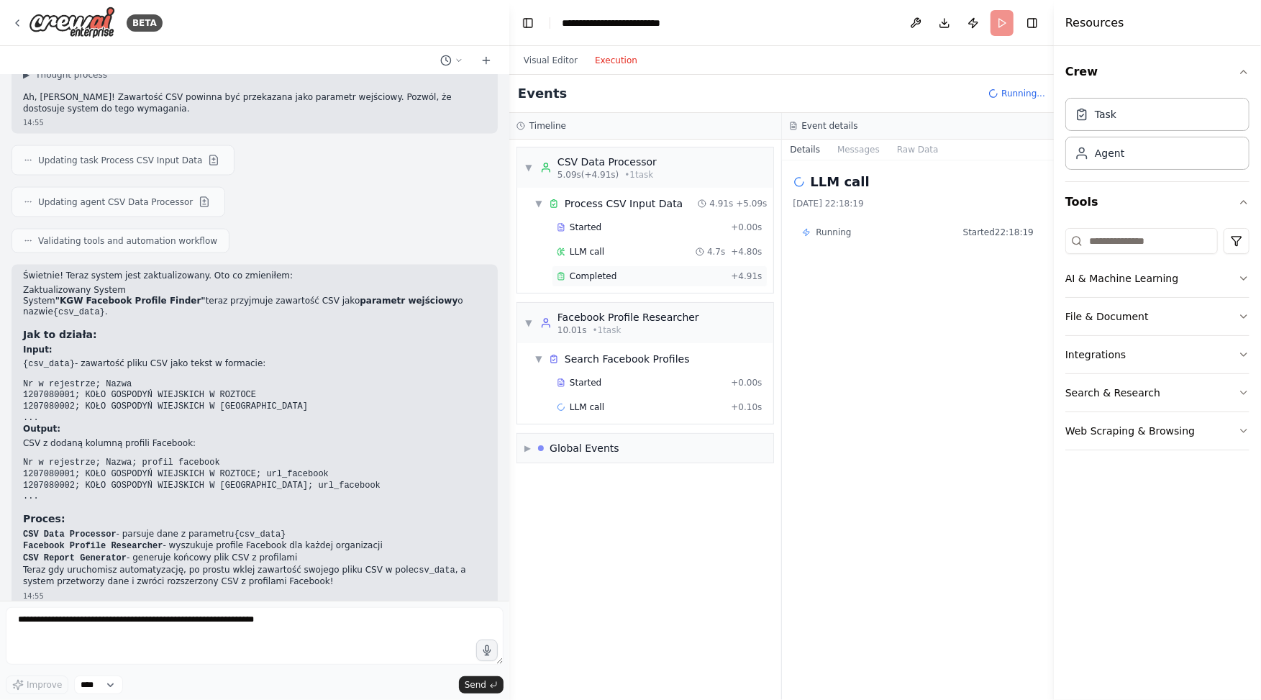
click at [598, 272] on span "Completed" at bounding box center [593, 276] width 47 height 12
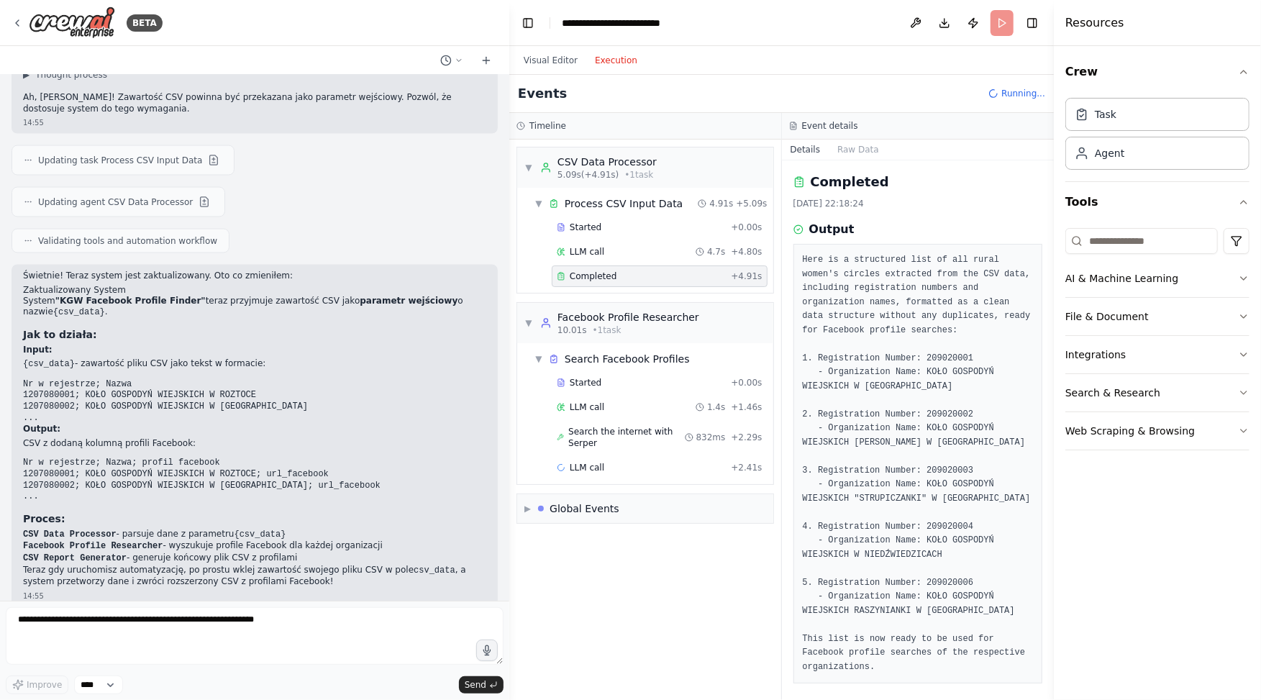
scroll to position [5, 0]
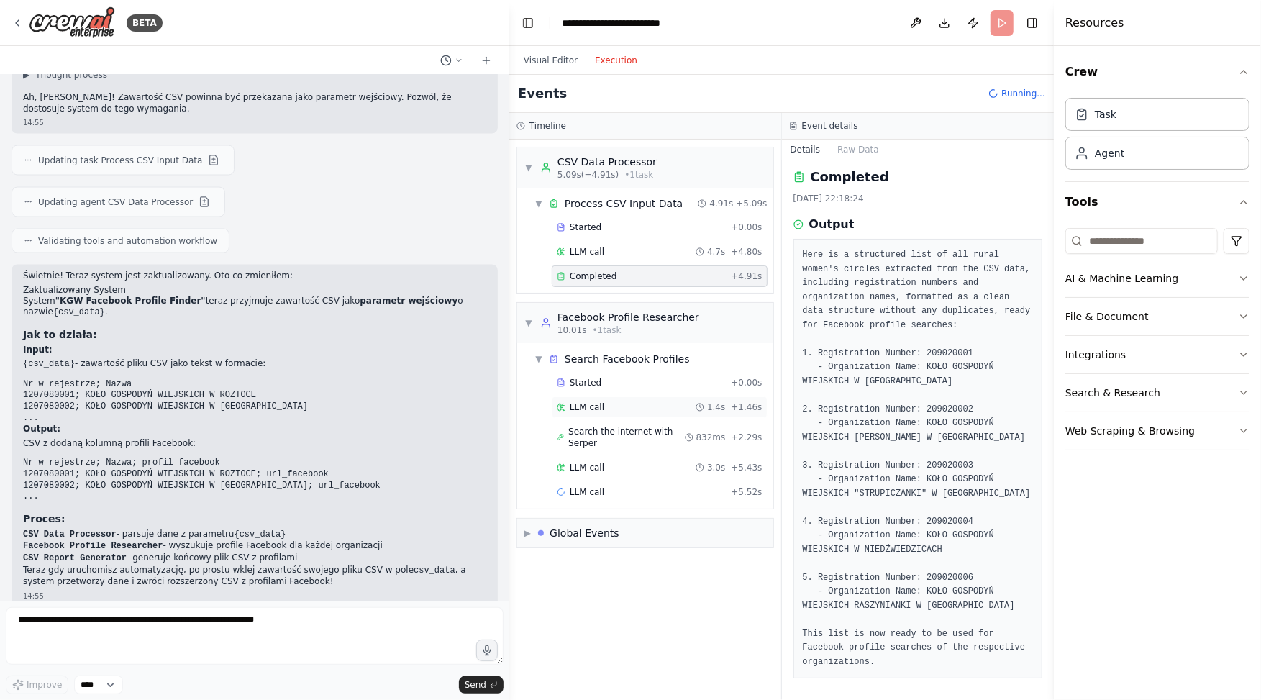
click at [585, 401] on span "LLM call" at bounding box center [587, 407] width 35 height 12
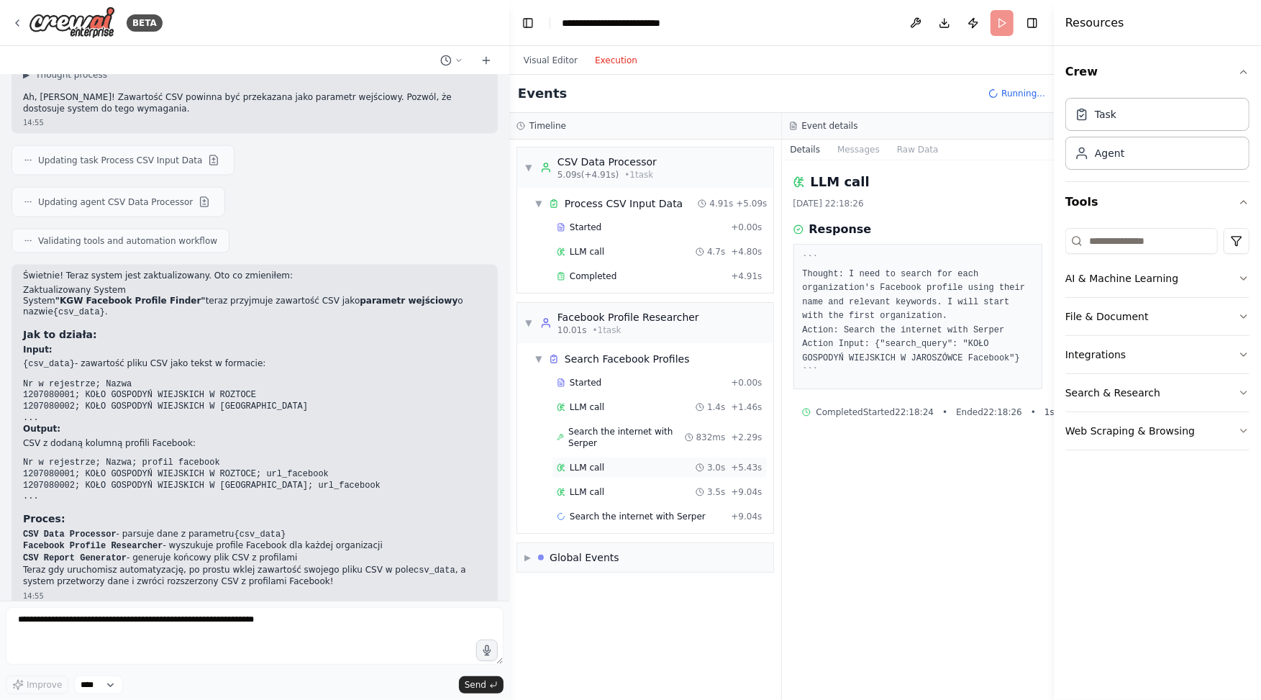
click at [606, 462] on div "LLM call 3.0s + 5.43s" at bounding box center [660, 468] width 206 height 12
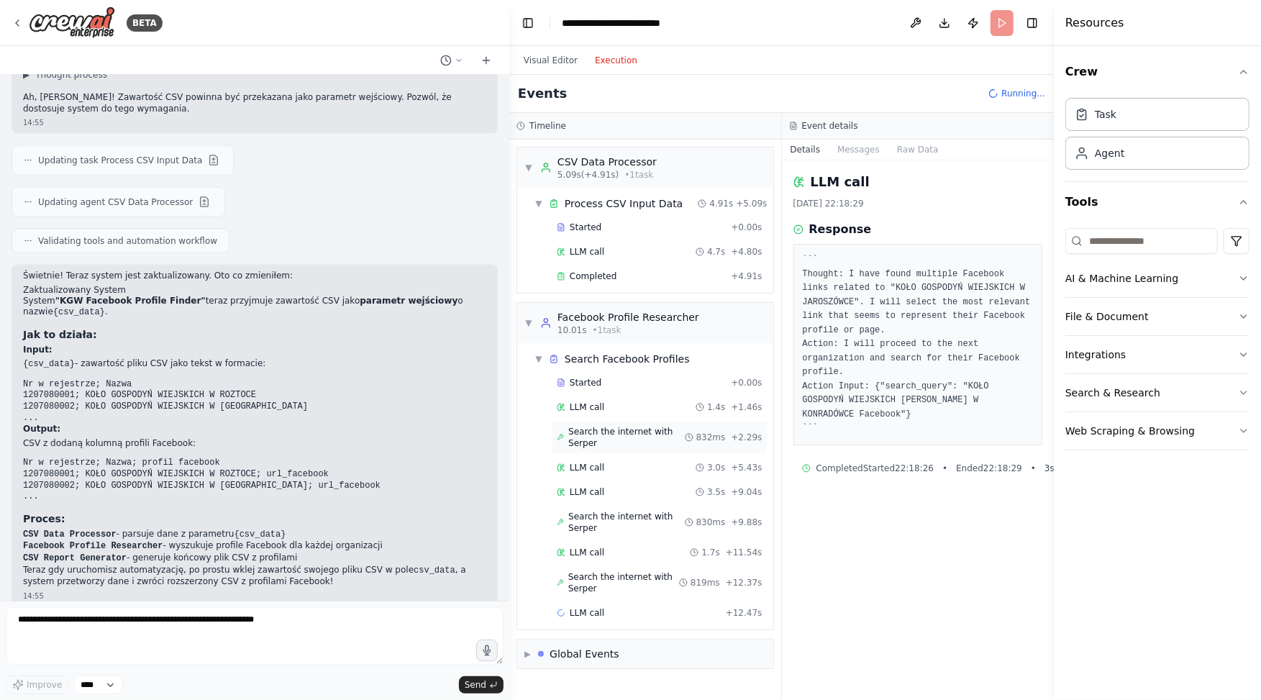
click at [608, 426] on span "Search the internet with Serper" at bounding box center [626, 437] width 116 height 23
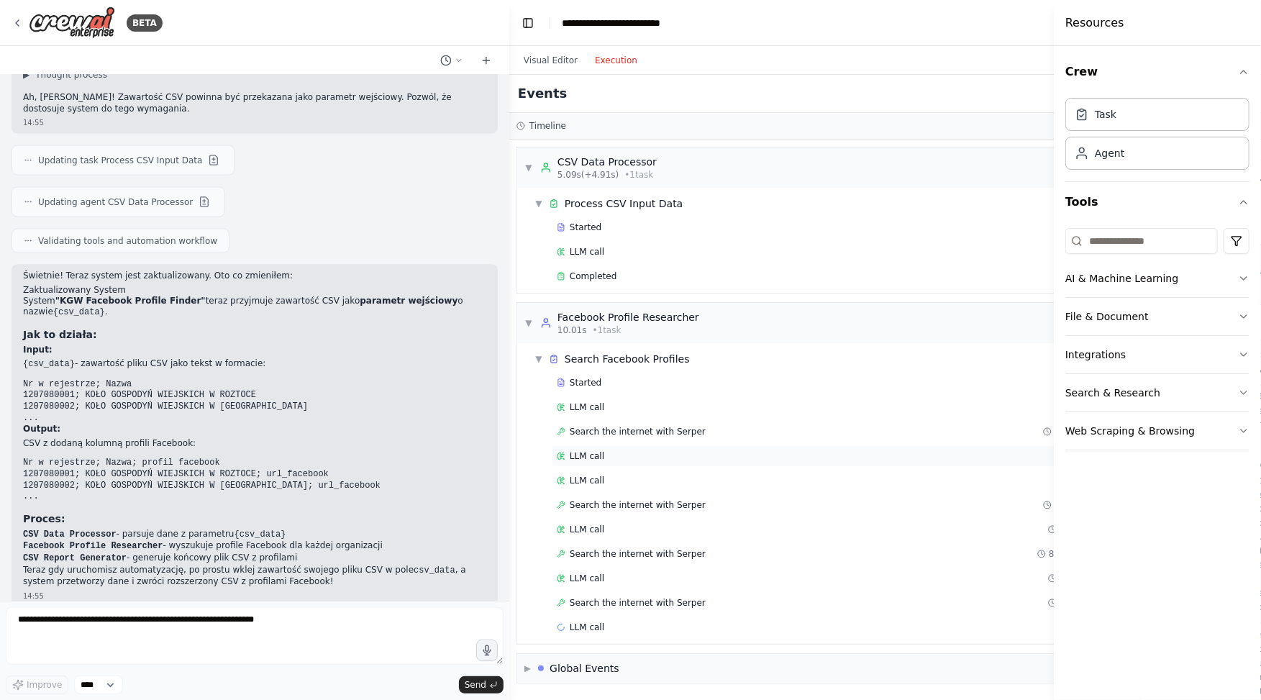
click at [606, 453] on div "LLM call 3.0s + 5.43s" at bounding box center [839, 456] width 564 height 12
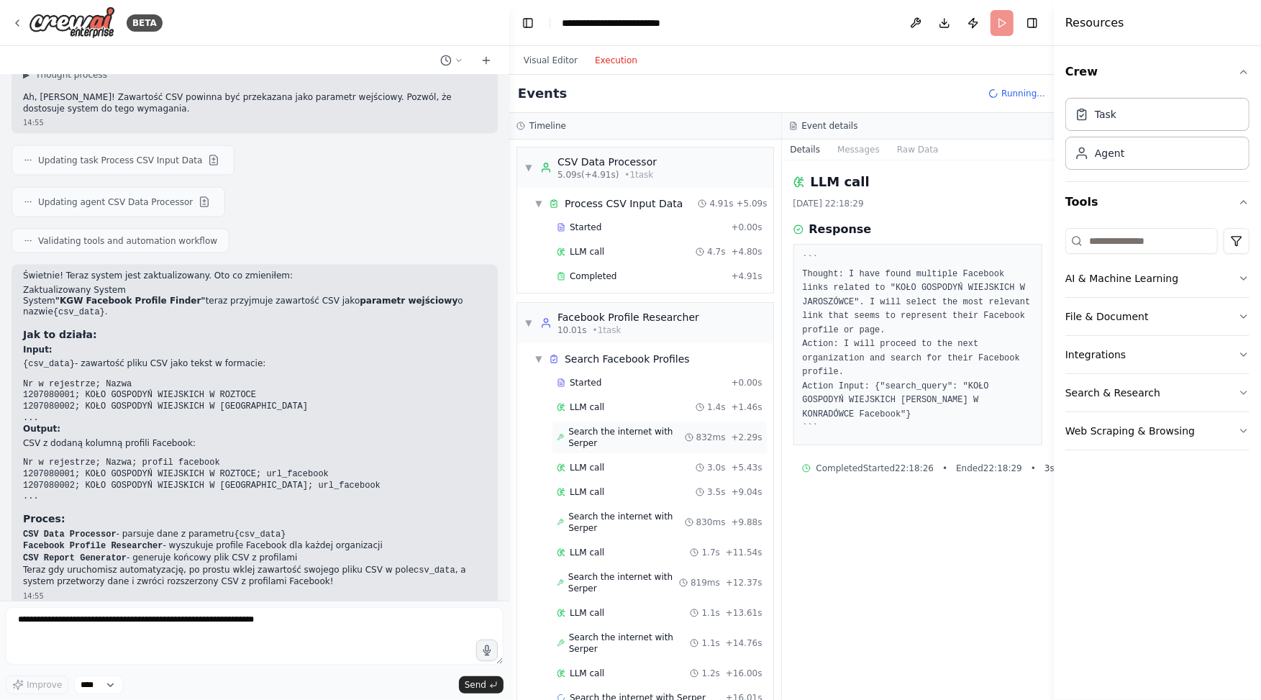
click at [621, 427] on span "Search the internet with Serper" at bounding box center [626, 437] width 116 height 23
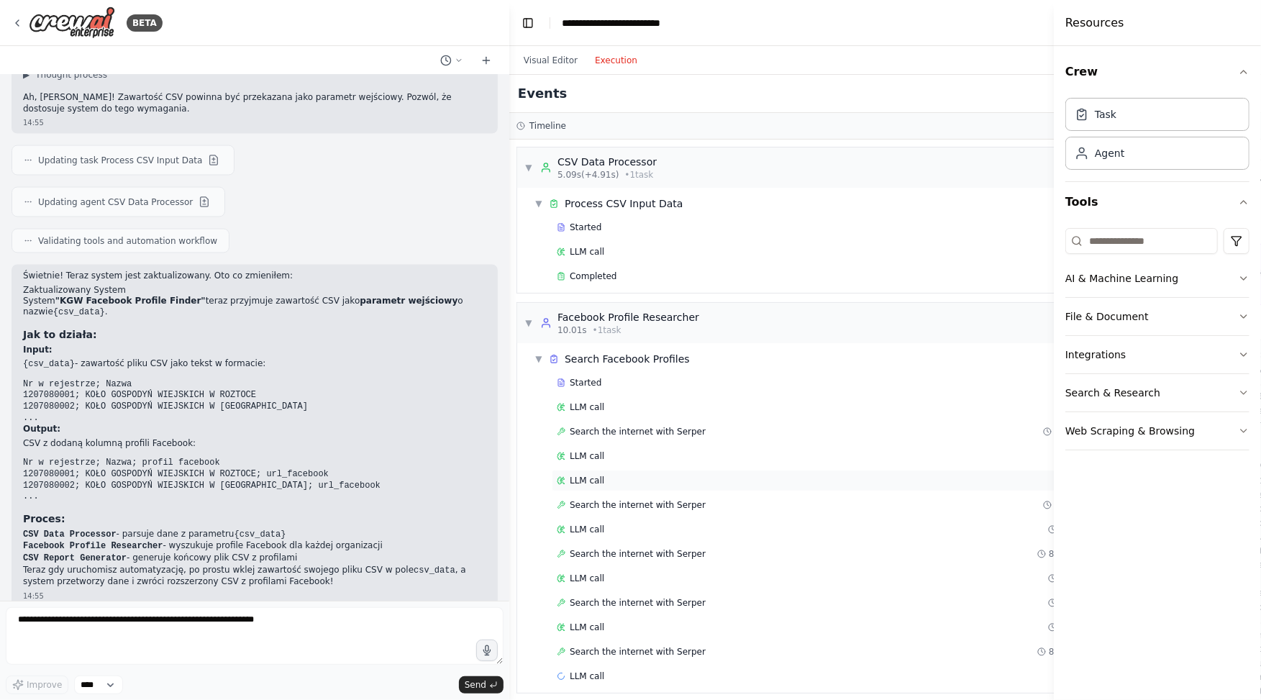
click at [616, 475] on div "LLM call 3.5s + 9.04s" at bounding box center [839, 481] width 564 height 12
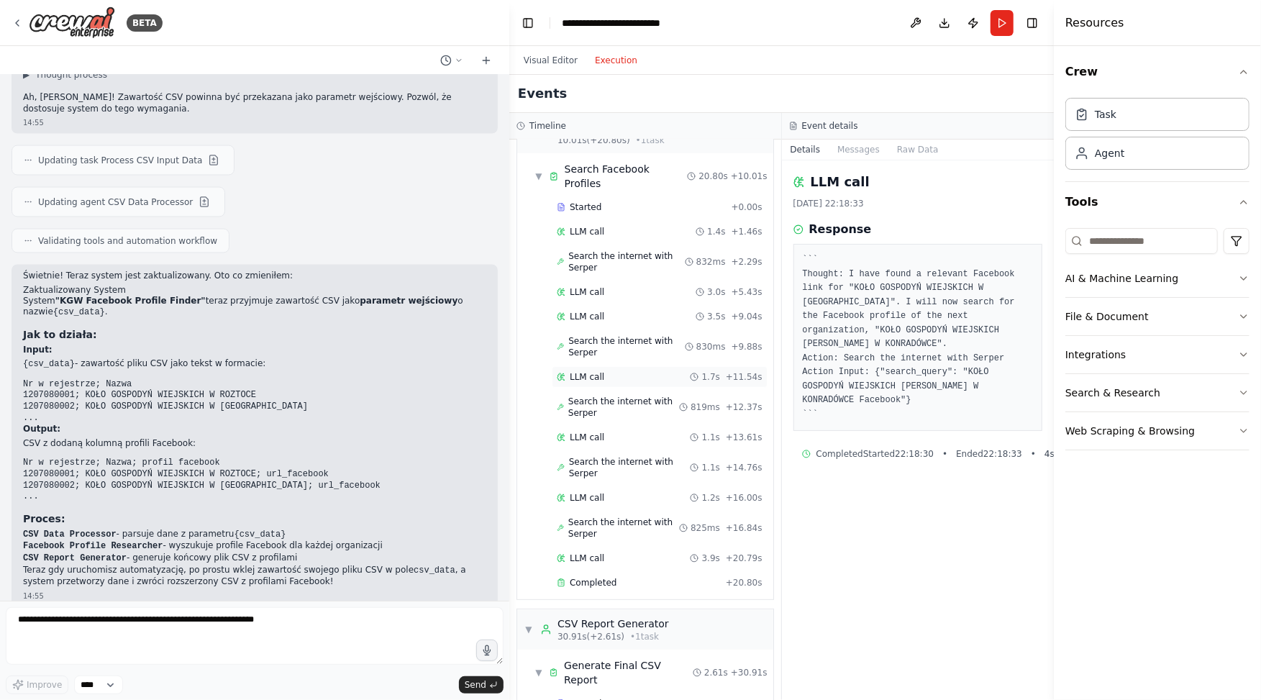
scroll to position [262, 0]
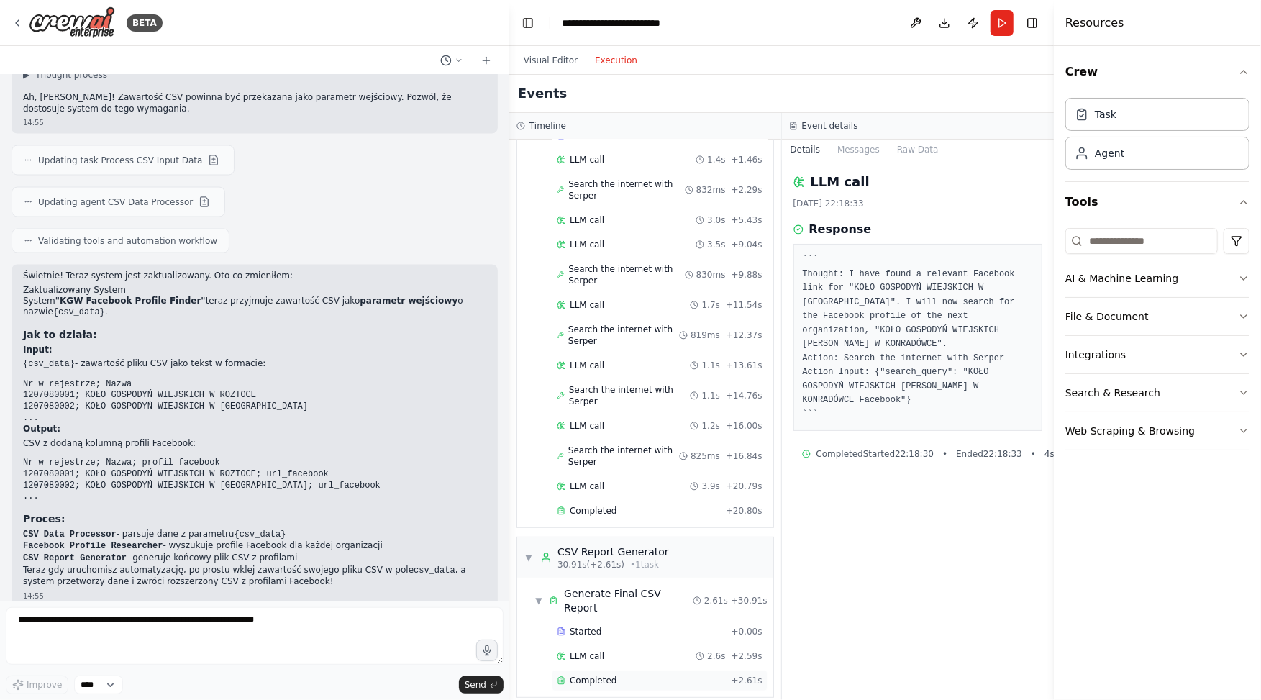
click at [608, 670] on div "Completed + 2.61s" at bounding box center [660, 681] width 216 height 22
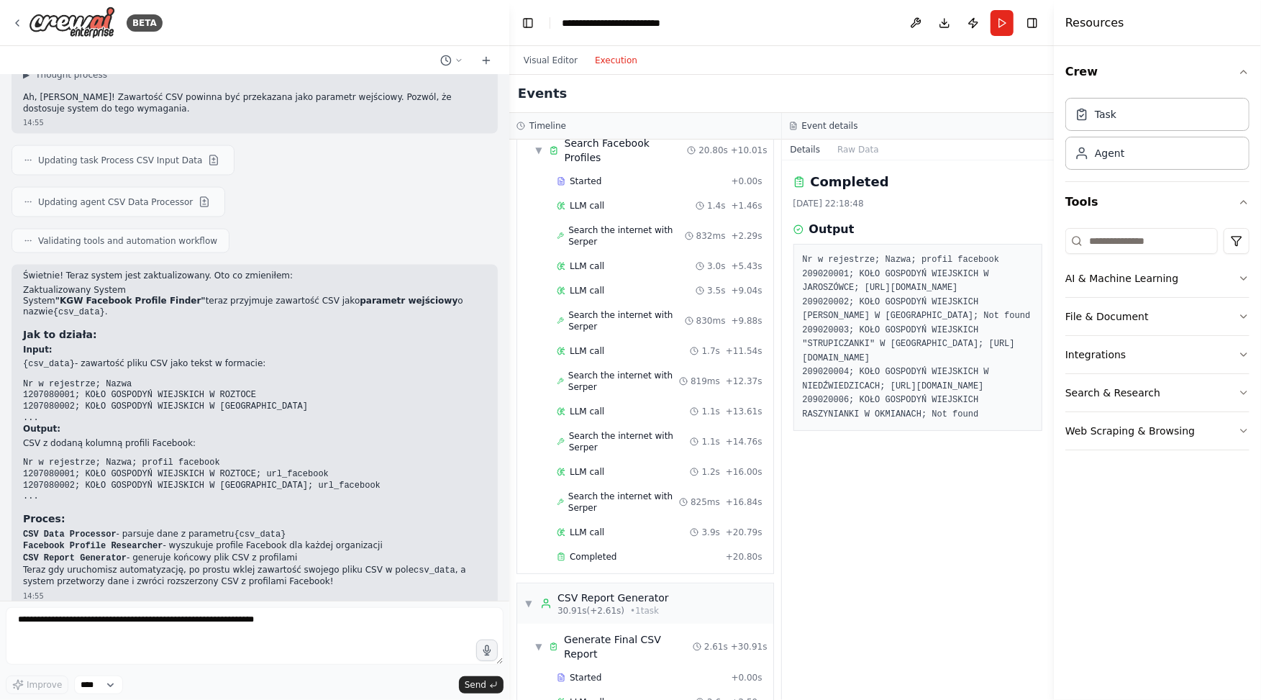
click at [597, 696] on span "LLM call" at bounding box center [587, 702] width 35 height 12
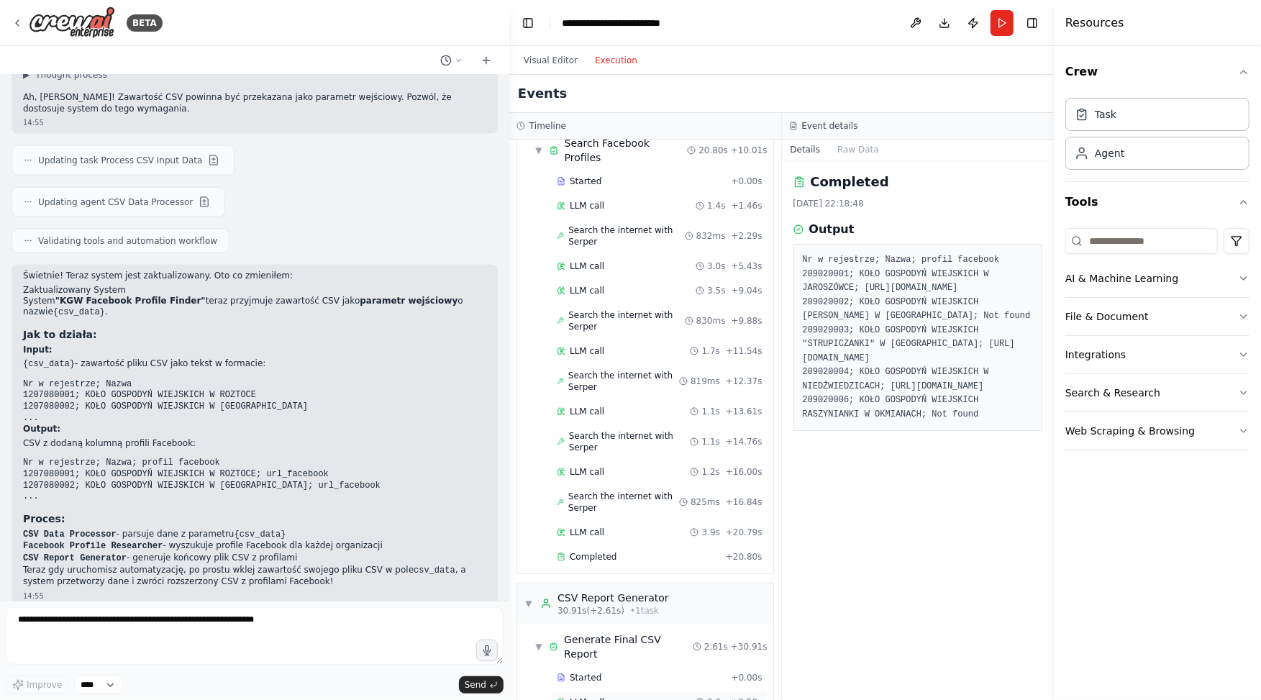
click at [594, 696] on span "LLM call" at bounding box center [587, 702] width 35 height 12
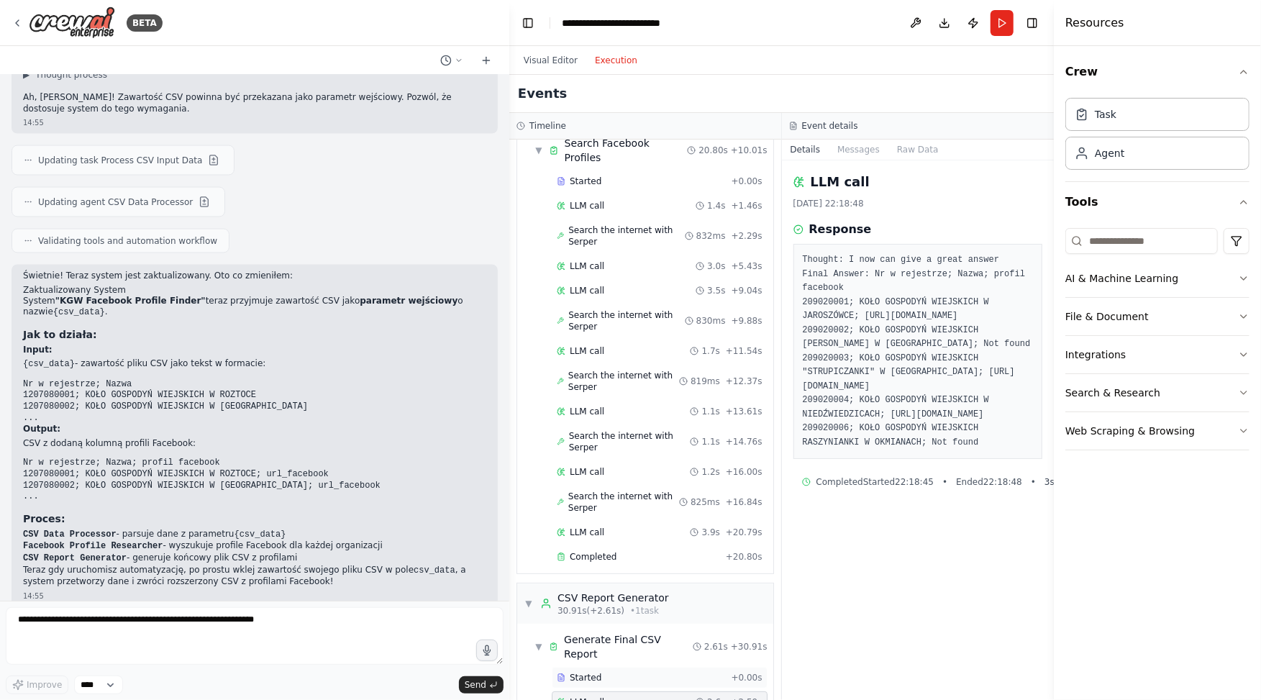
click at [601, 672] on div "Started" at bounding box center [641, 678] width 168 height 12
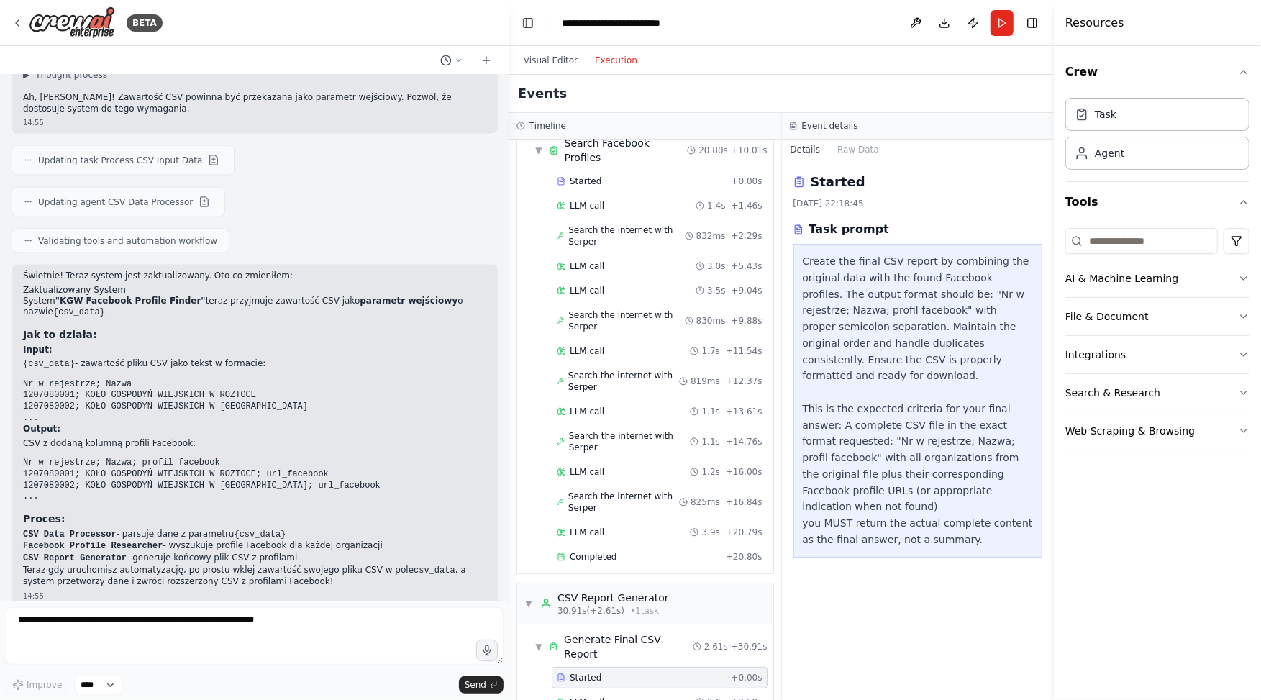
scroll to position [262, 0]
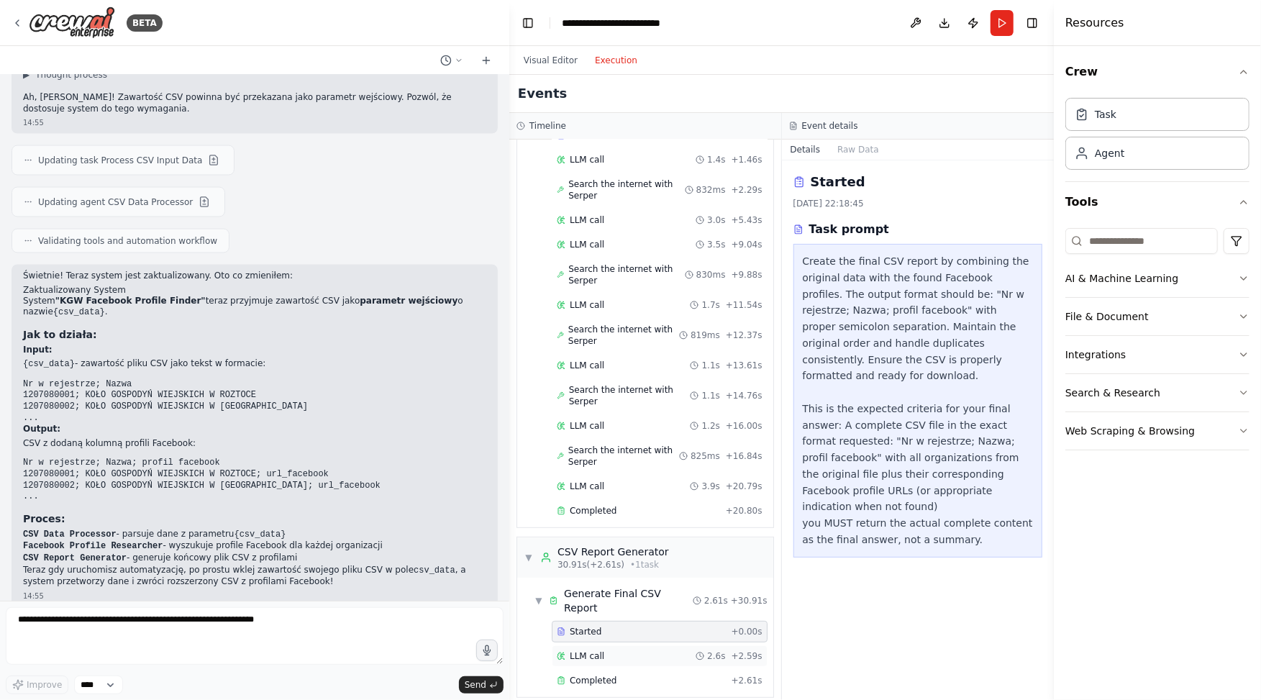
click at [596, 650] on span "LLM call" at bounding box center [587, 656] width 35 height 12
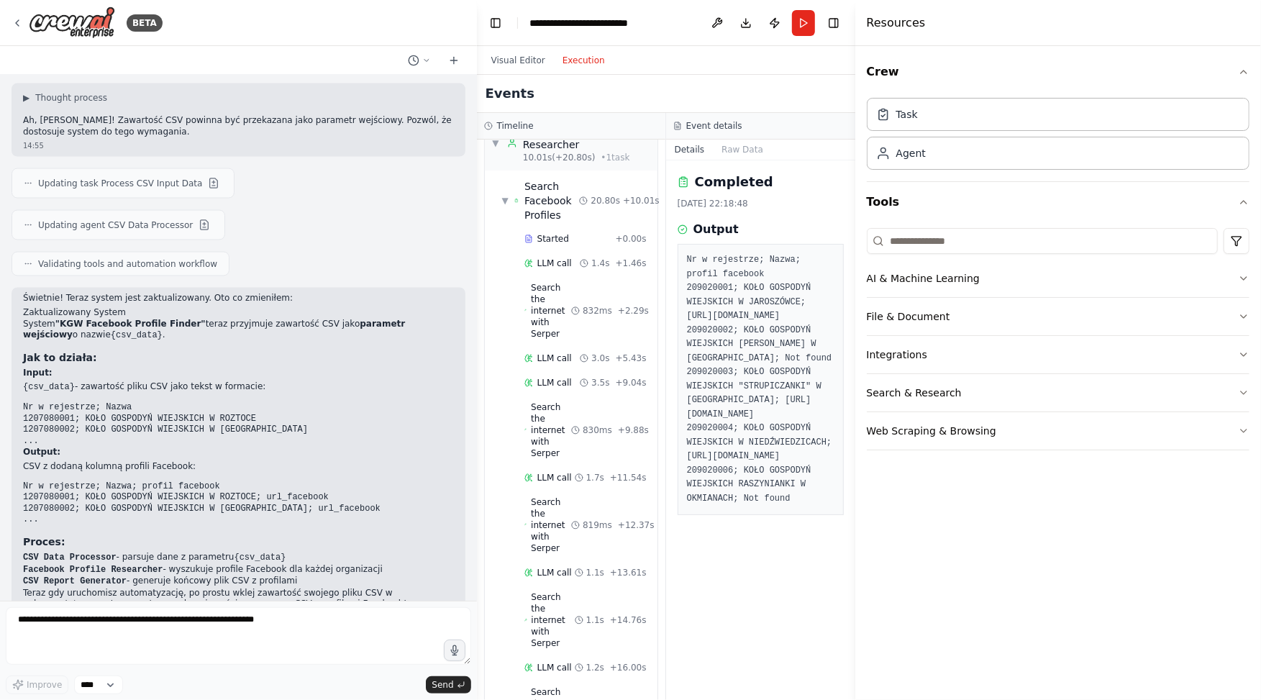
scroll to position [1659, 0]
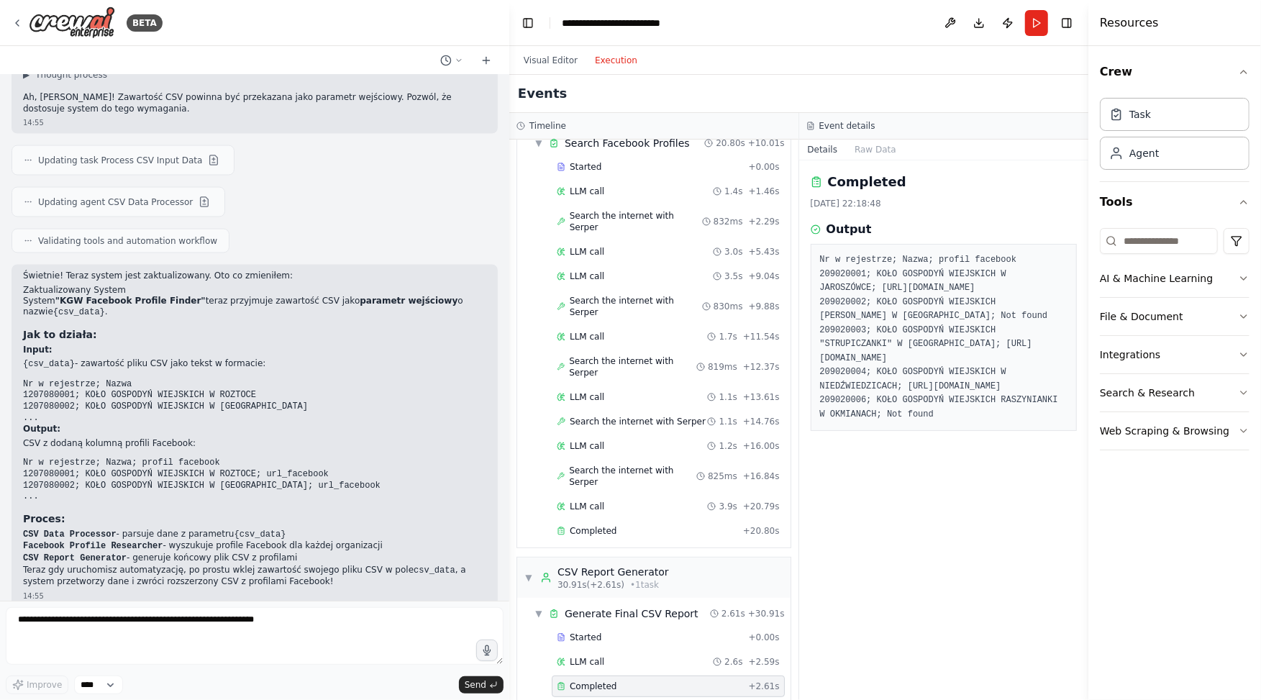
drag, startPoint x: 1054, startPoint y: 37, endPoint x: 1088, endPoint y: 96, distance: 69.0
click at [1088, 96] on div at bounding box center [1091, 350] width 6 height 700
click at [607, 525] on span "Completed" at bounding box center [593, 531] width 47 height 12
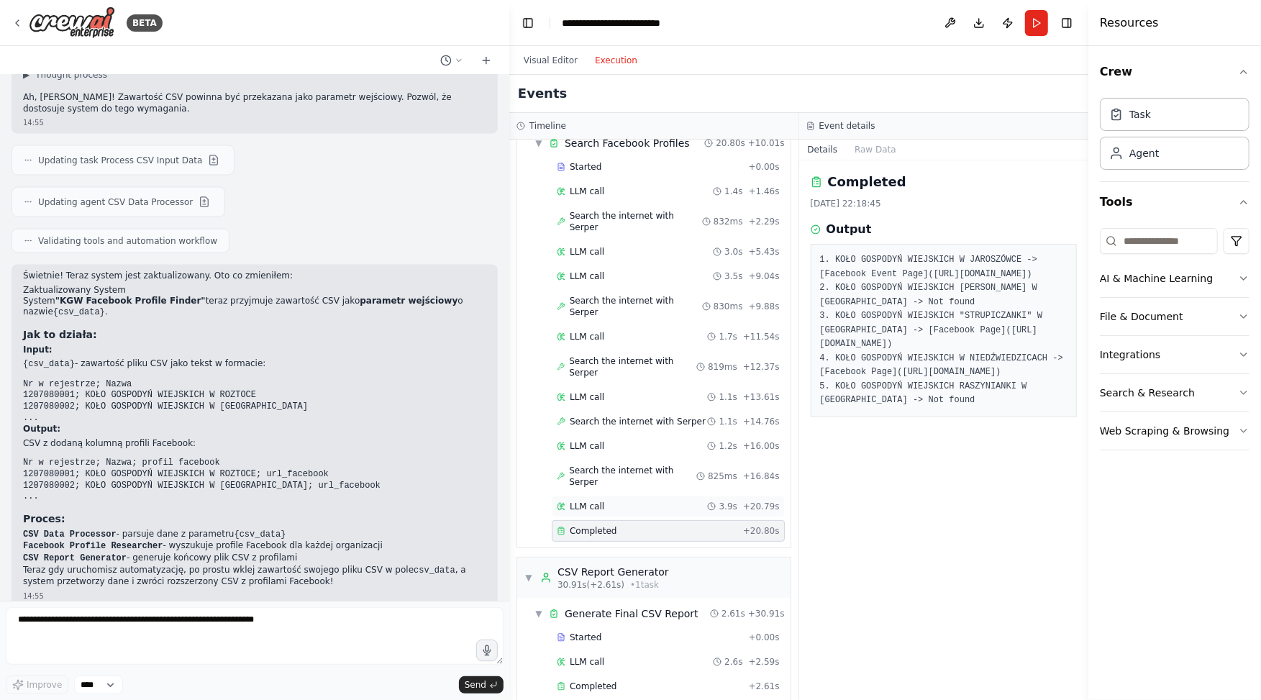
click at [613, 501] on div "LLM call 3.9s + 20.79s" at bounding box center [668, 507] width 223 height 12
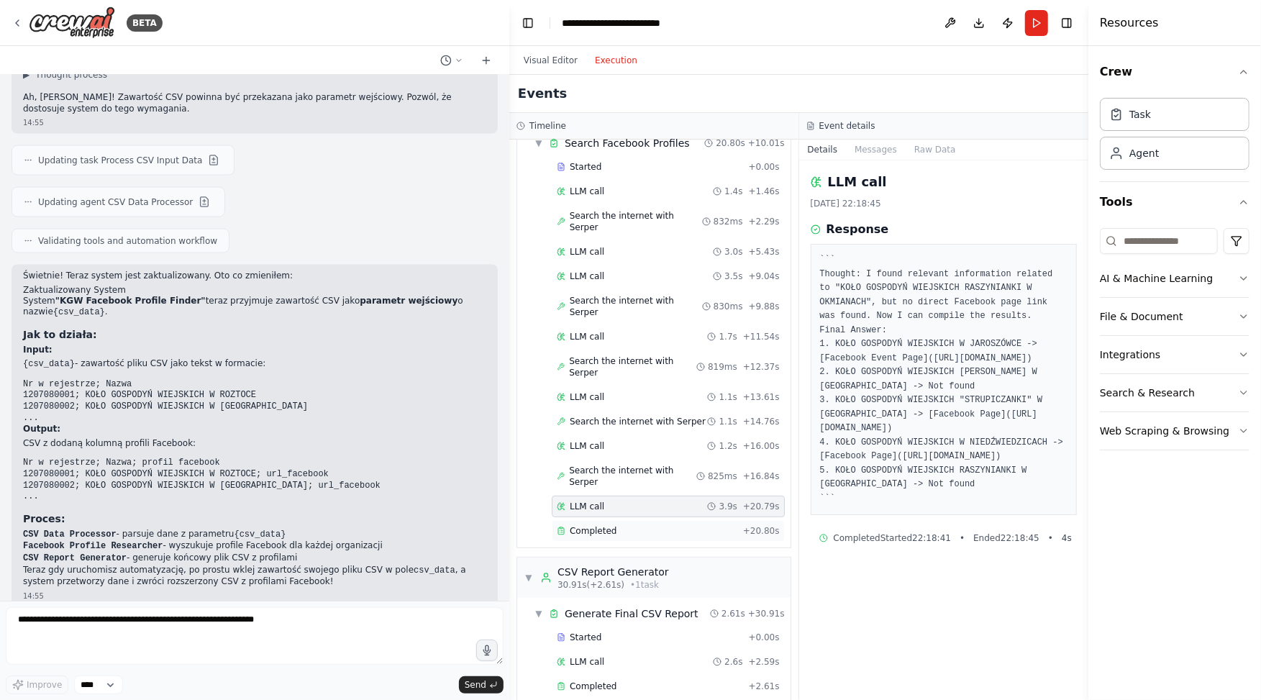
click at [610, 520] on div "Completed + 20.80s" at bounding box center [668, 531] width 233 height 22
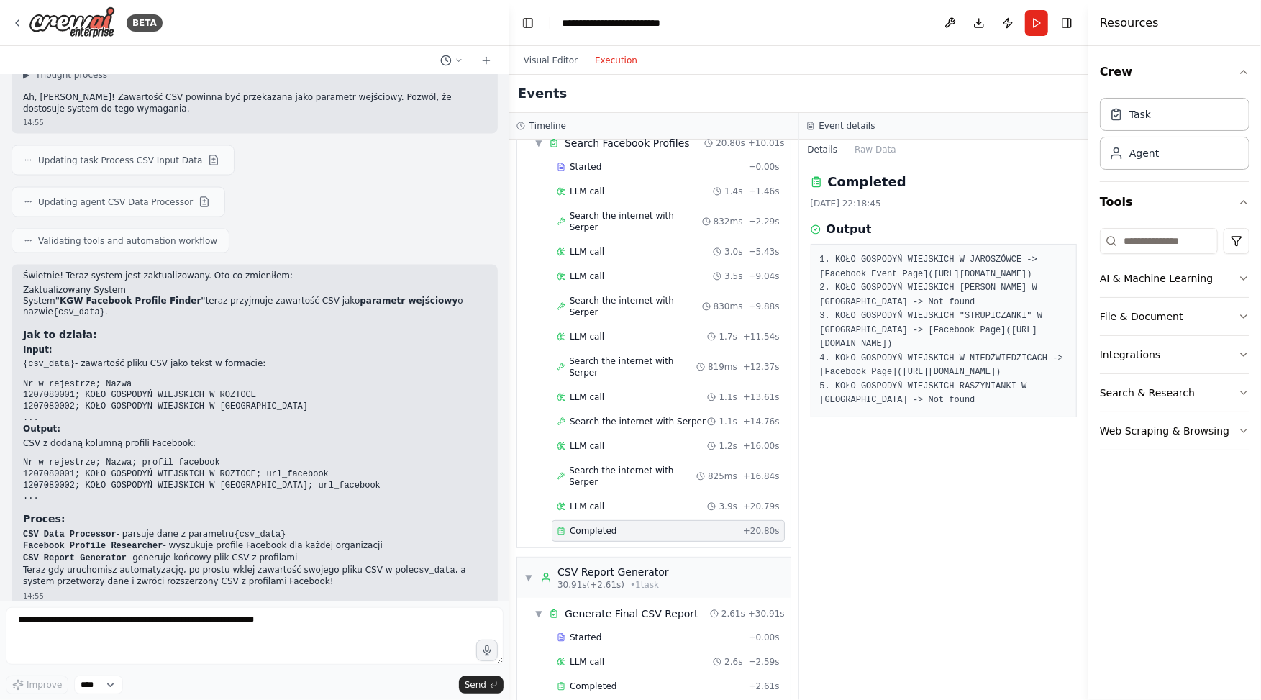
click at [635, 319] on div "Started + 0.00s LLM call 1.4s + 1.46s Search the internet with Serper 832ms + 2…" at bounding box center [660, 350] width 262 height 388
click at [607, 290] on div "Search the internet with Serper 830ms + 9.88s" at bounding box center [668, 306] width 233 height 33
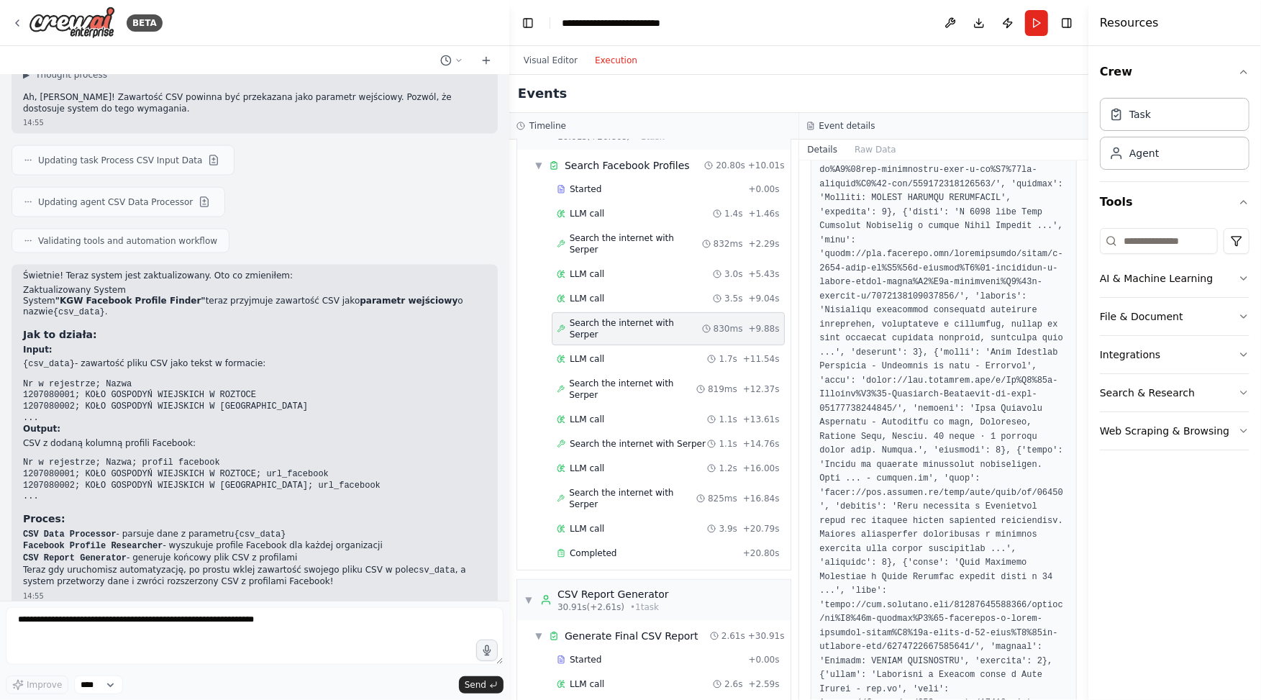
scroll to position [665, 0]
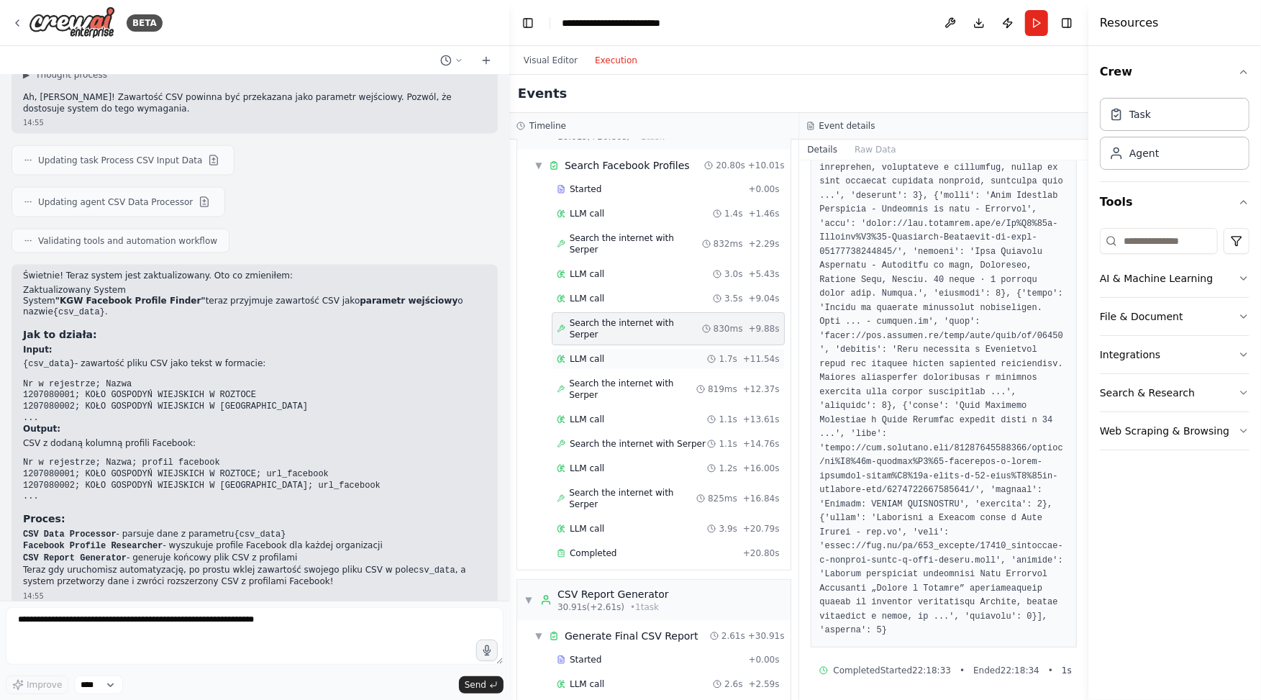
click at [584, 353] on span "LLM call" at bounding box center [587, 359] width 35 height 12
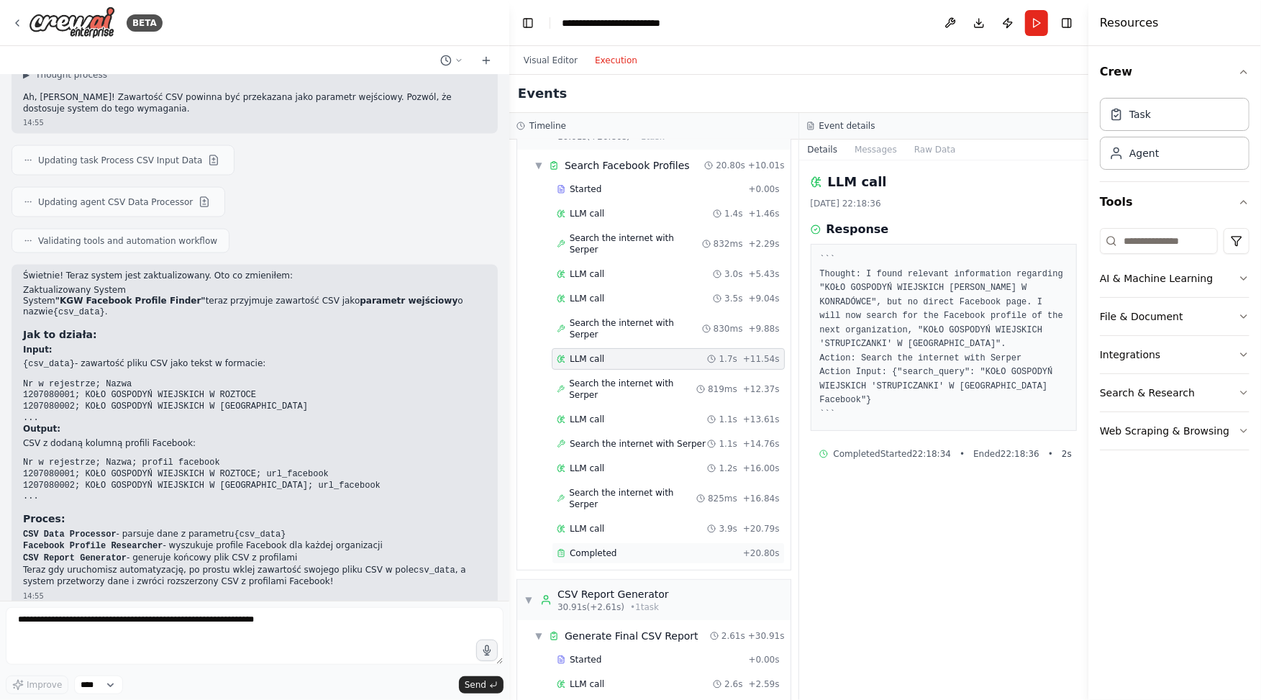
click at [598, 547] on span "Completed" at bounding box center [593, 553] width 47 height 12
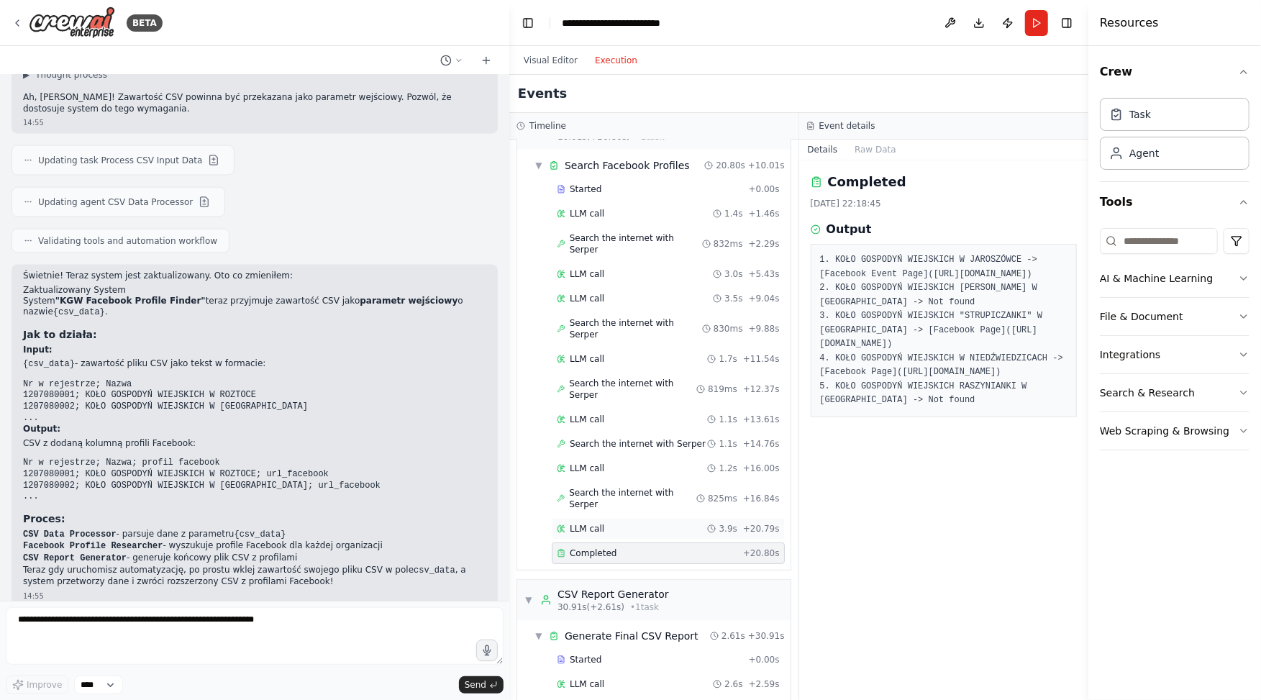
click at [619, 518] on div "LLM call 3.9s + 20.79s" at bounding box center [668, 529] width 233 height 22
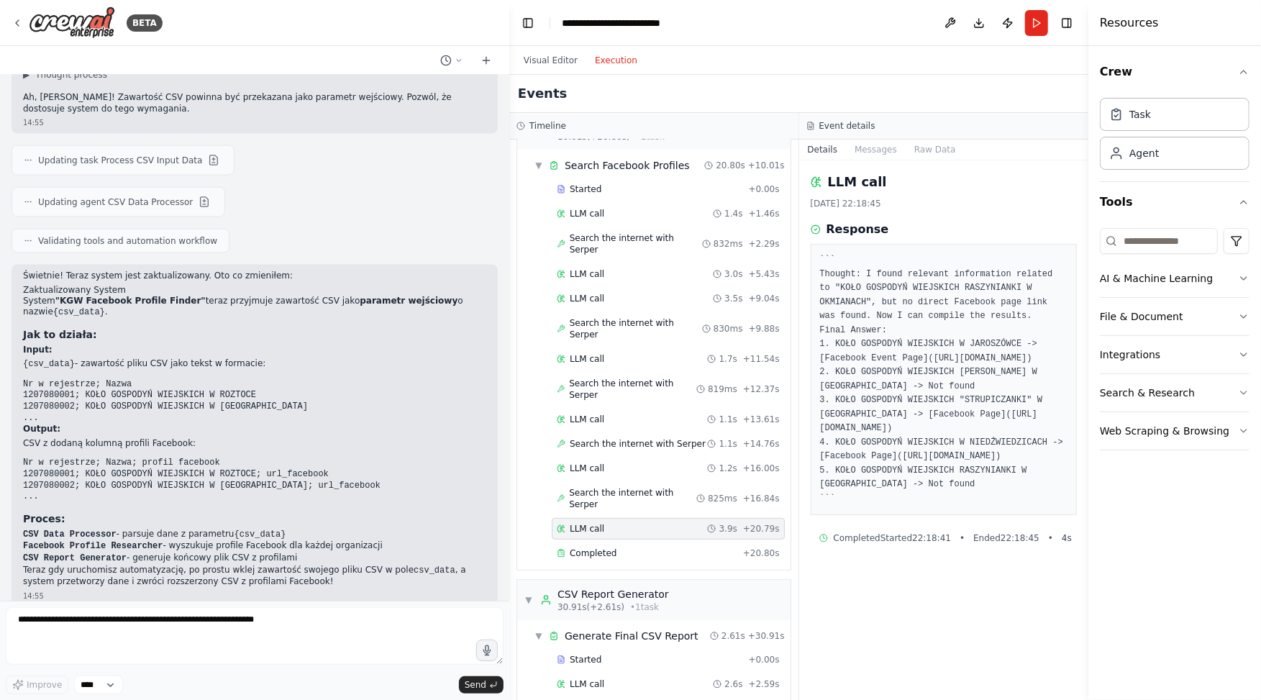
click at [614, 414] on div "Started + 0.00s LLM call 1.4s + 1.46s Search the internet with Serper 832ms + 2…" at bounding box center [660, 372] width 262 height 388
click at [608, 414] on div "LLM call 1.1s + 13.61s" at bounding box center [668, 420] width 223 height 12
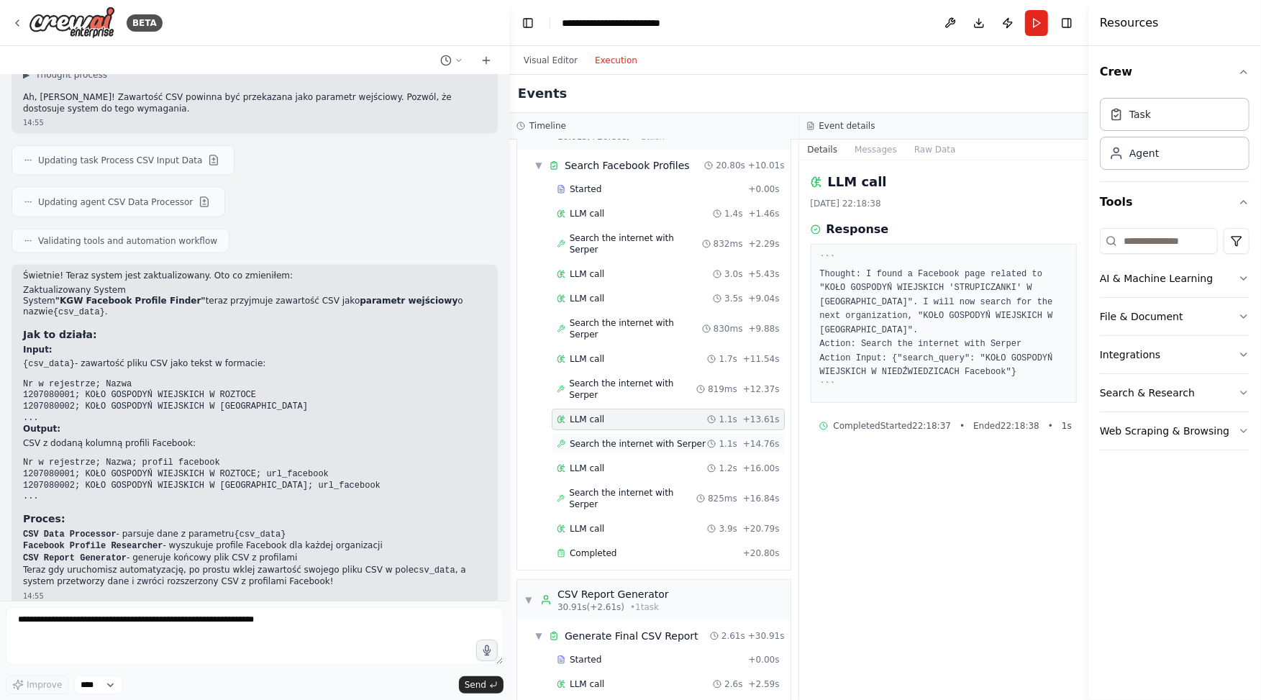
click at [610, 438] on span "Search the internet with Serper" at bounding box center [638, 444] width 136 height 12
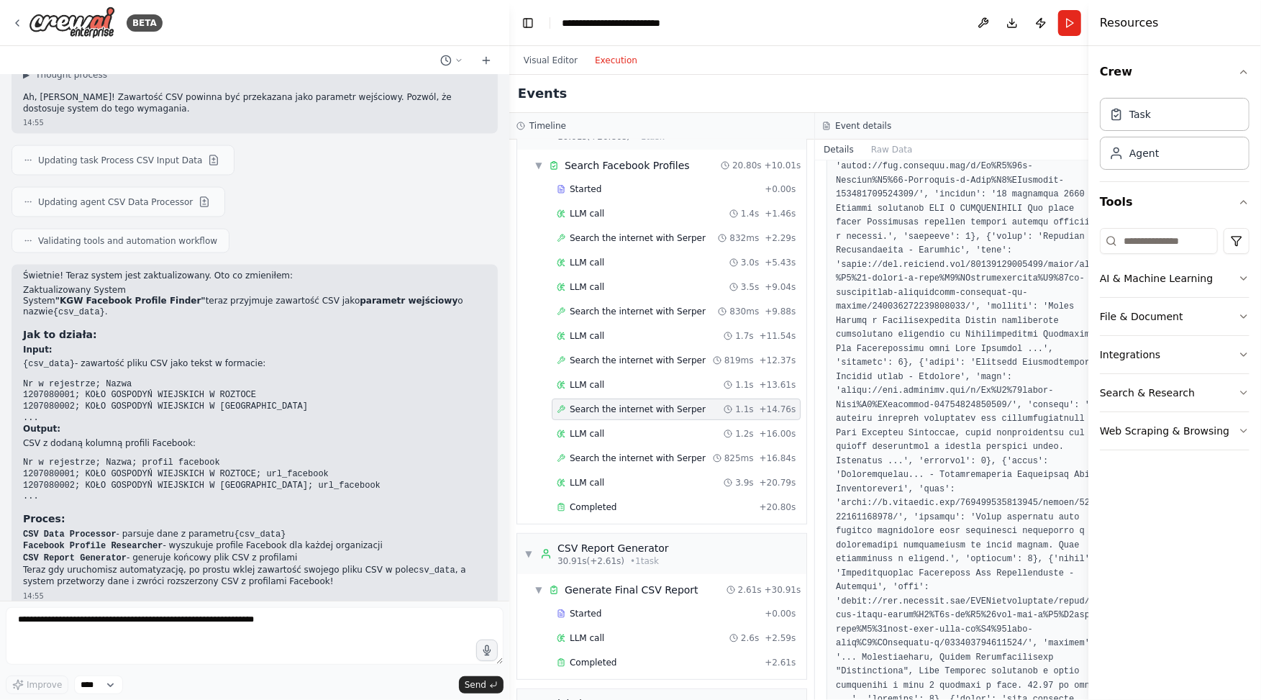
scroll to position [394, 0]
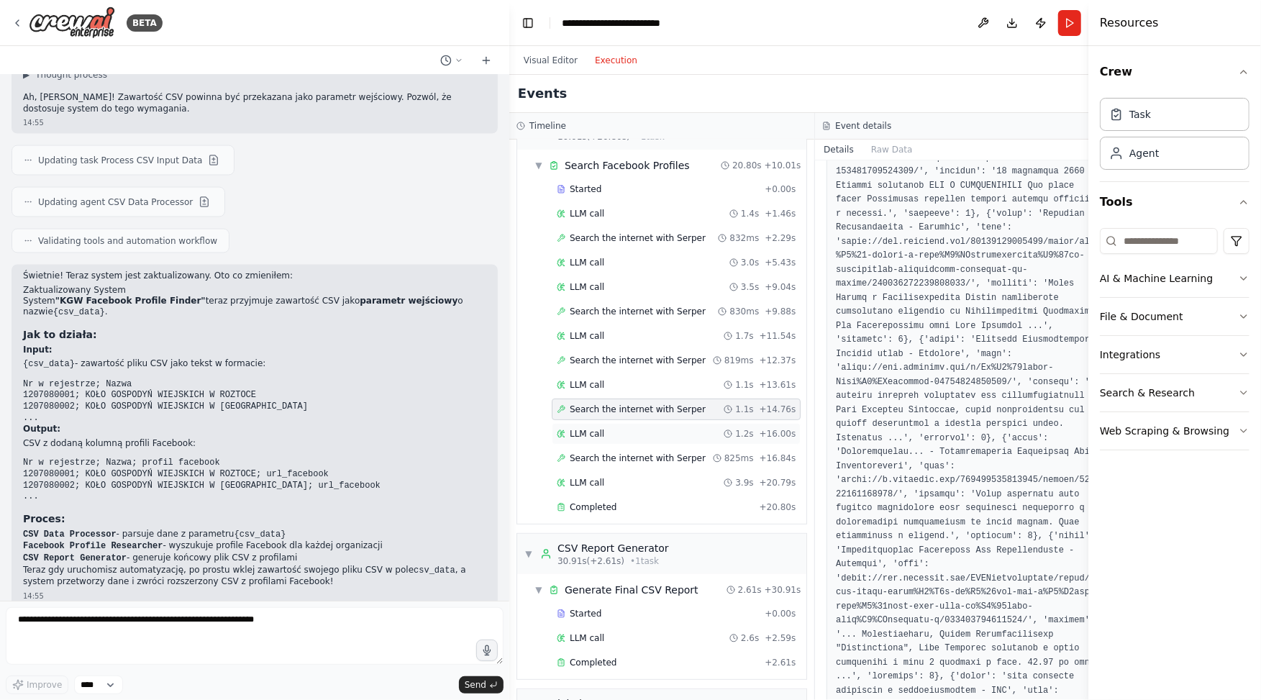
click at [578, 428] on span "LLM call" at bounding box center [587, 434] width 35 height 12
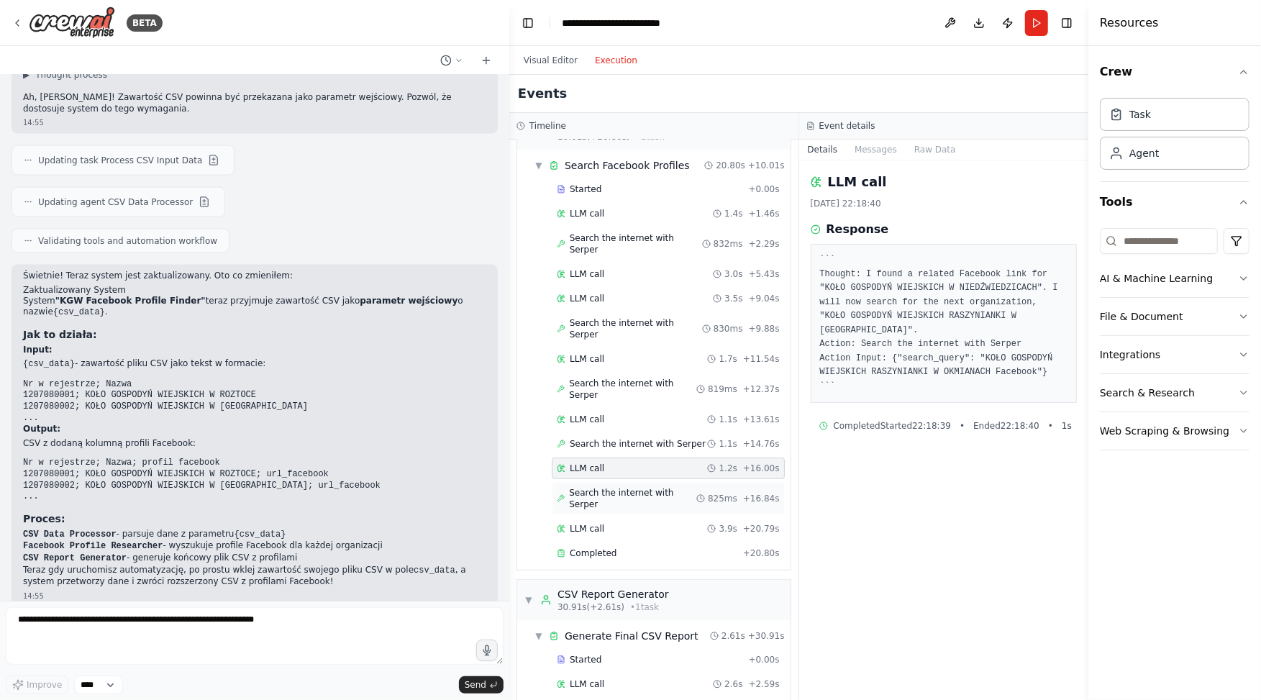
click at [578, 487] on span "Search the internet with Serper" at bounding box center [632, 498] width 127 height 23
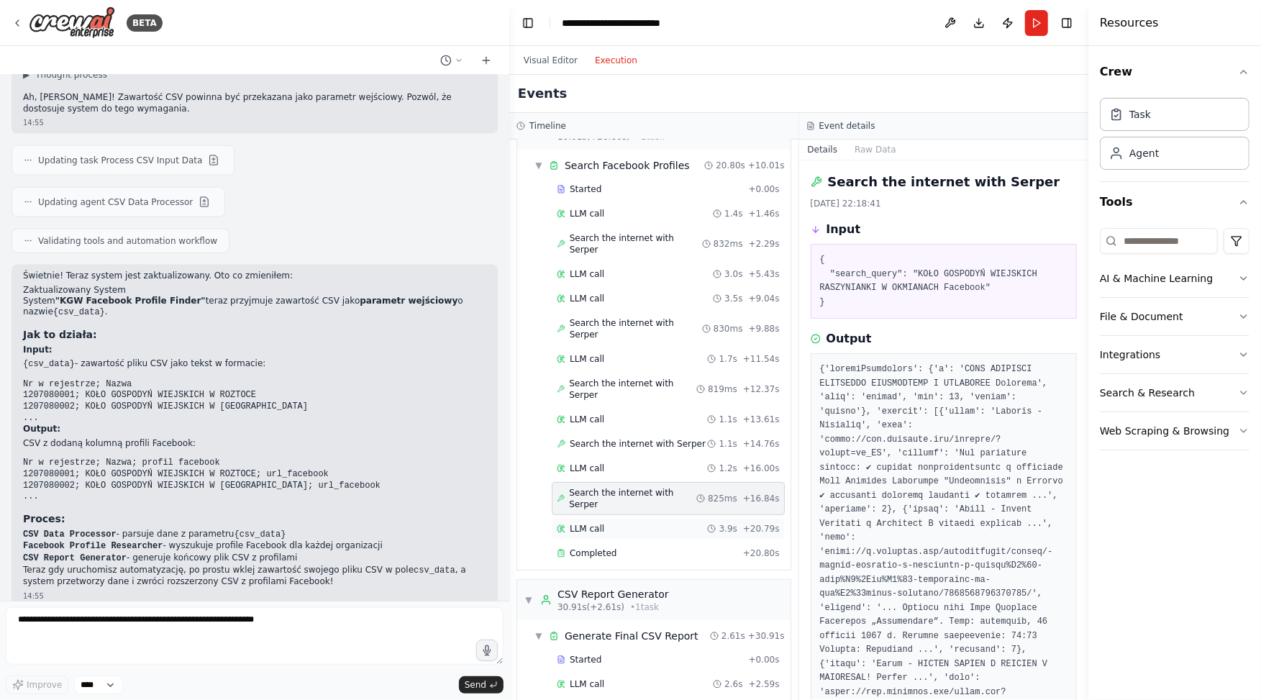
click at [585, 518] on div "LLM call 3.9s + 20.79s" at bounding box center [668, 529] width 233 height 22
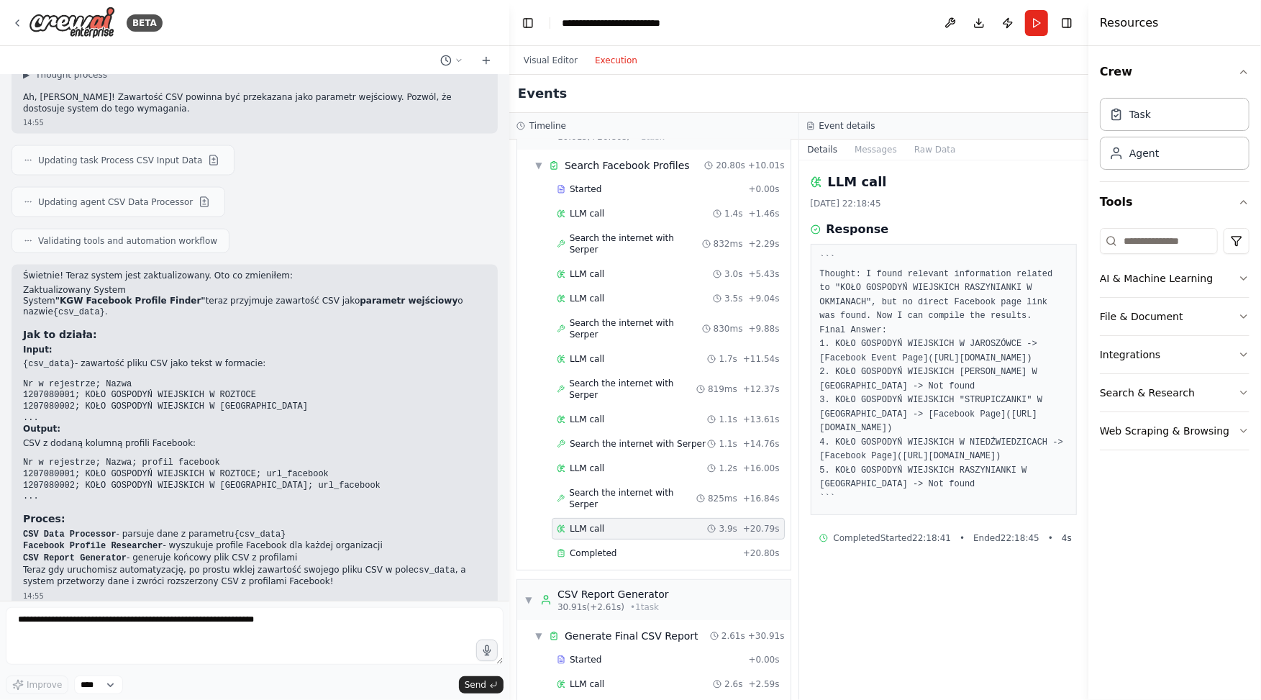
click at [586, 518] on div "LLM call 3.9s + 20.79s" at bounding box center [668, 529] width 233 height 22
click at [595, 487] on span "Search the internet with Serper" at bounding box center [632, 498] width 127 height 23
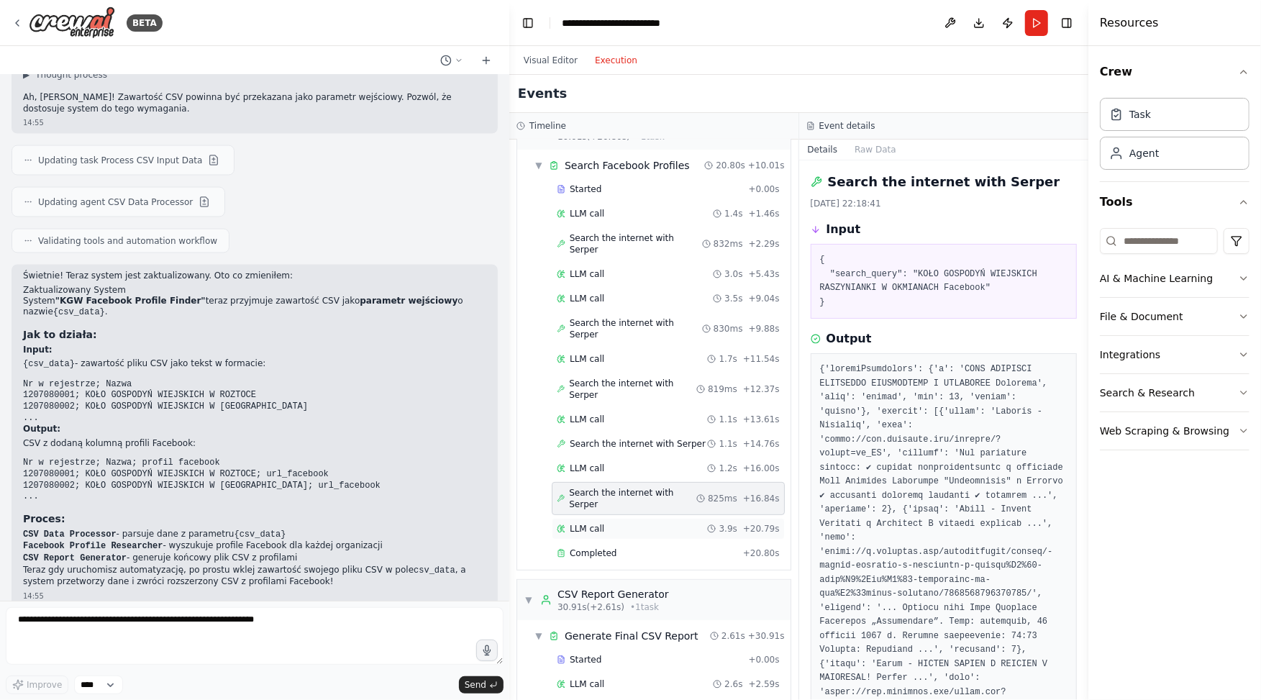
click at [593, 518] on div "LLM call 3.9s + 20.79s" at bounding box center [668, 529] width 233 height 22
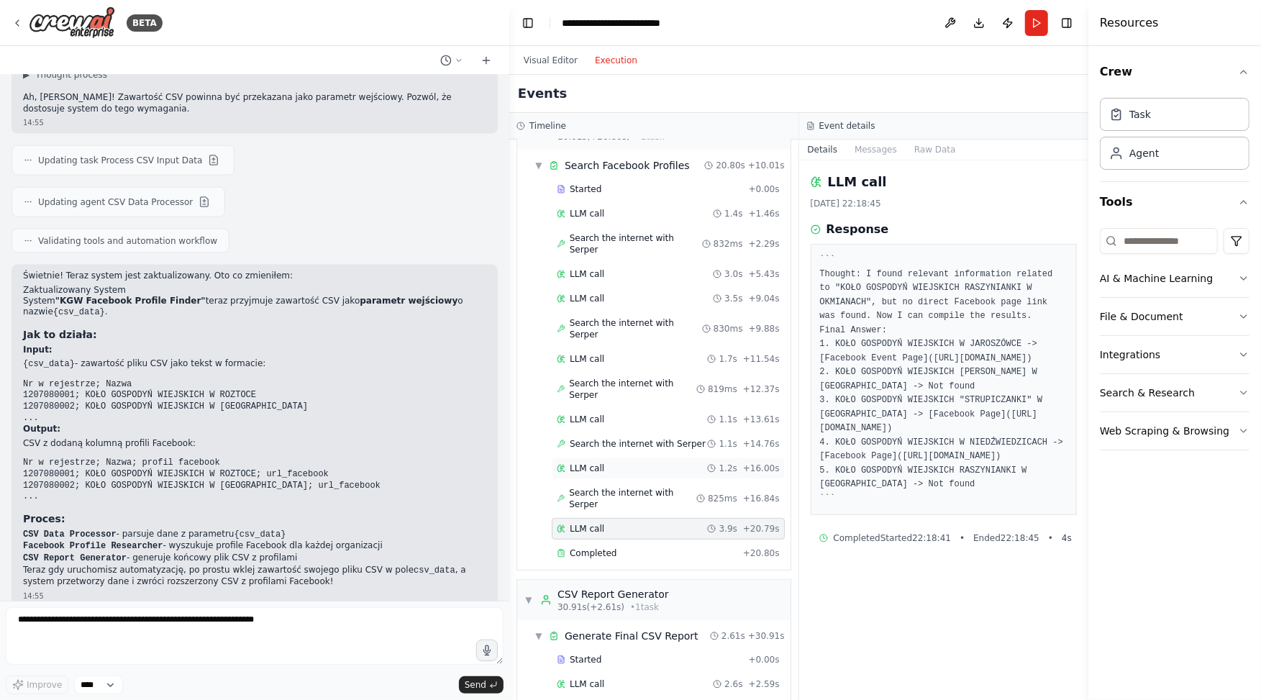
click at [601, 457] on div "LLM call 1.2s + 16.00s" at bounding box center [668, 468] width 233 height 22
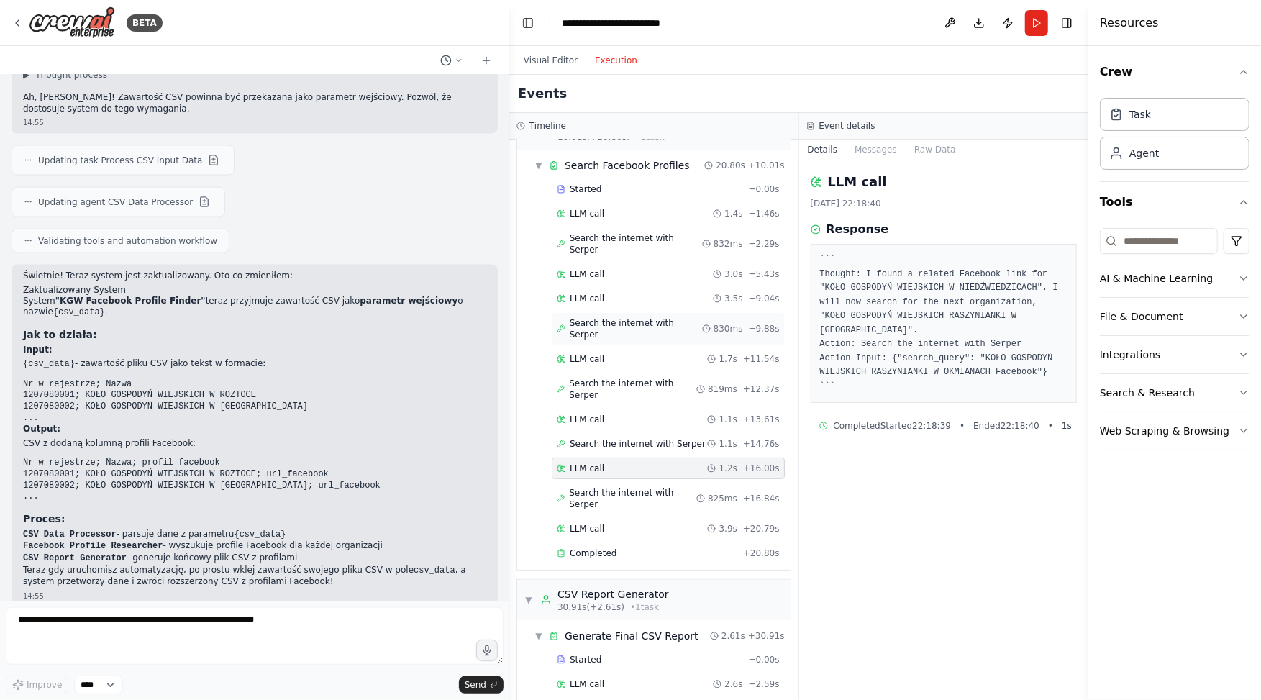
click at [636, 314] on div "Search the internet with Serper 830ms + 9.88s" at bounding box center [668, 328] width 233 height 33
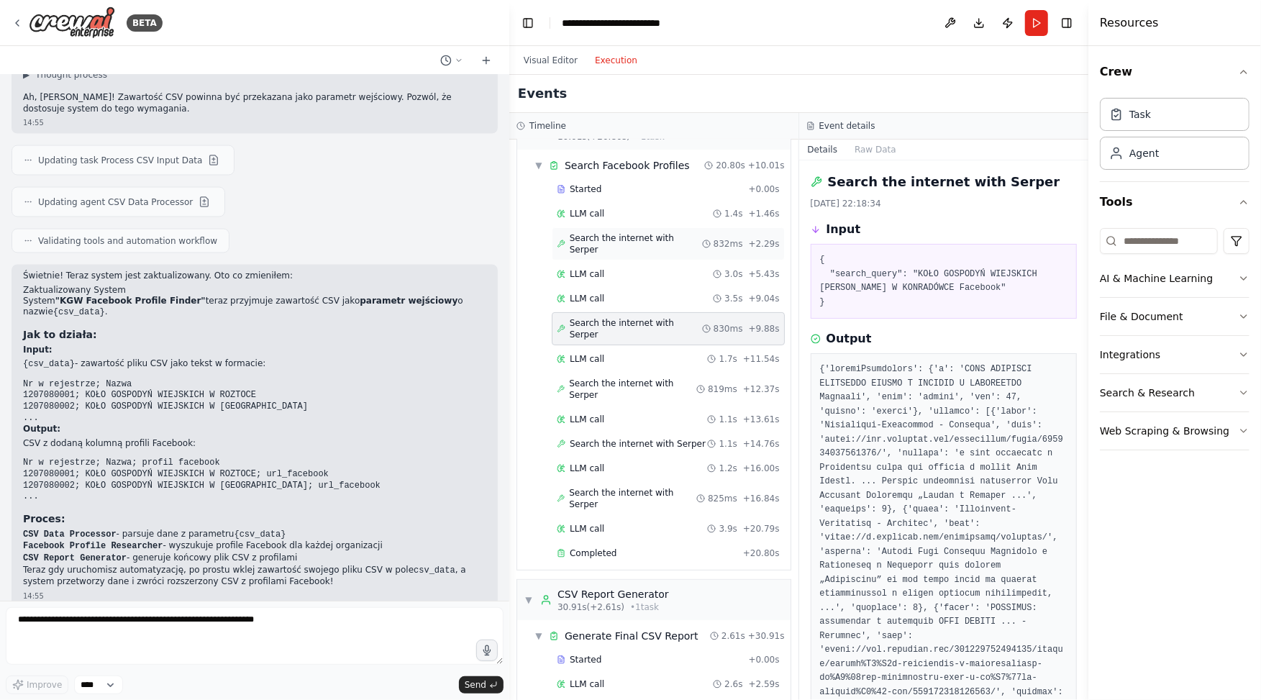
click at [610, 240] on div "Search the internet with Serper 832ms + 2.29s" at bounding box center [668, 243] width 233 height 33
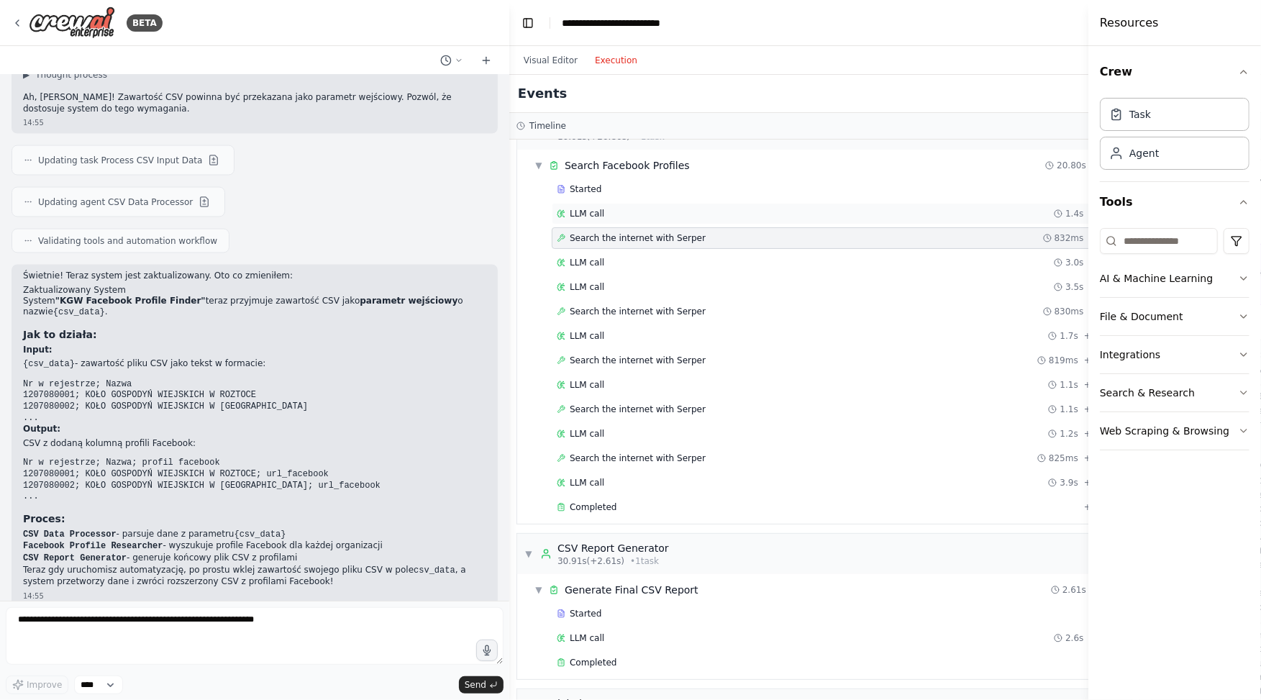
click at [605, 214] on div "LLM call 1.4s + 1.46s" at bounding box center [839, 214] width 564 height 12
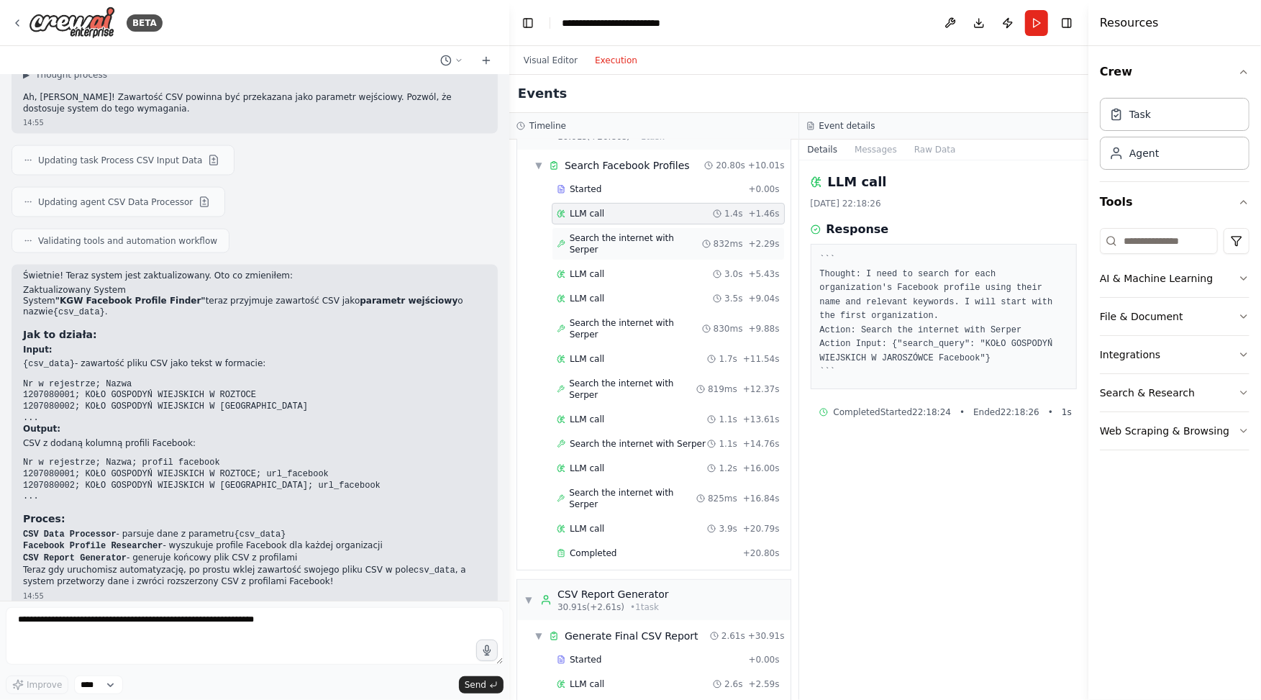
click at [614, 238] on span "Search the internet with Serper" at bounding box center [636, 243] width 132 height 23
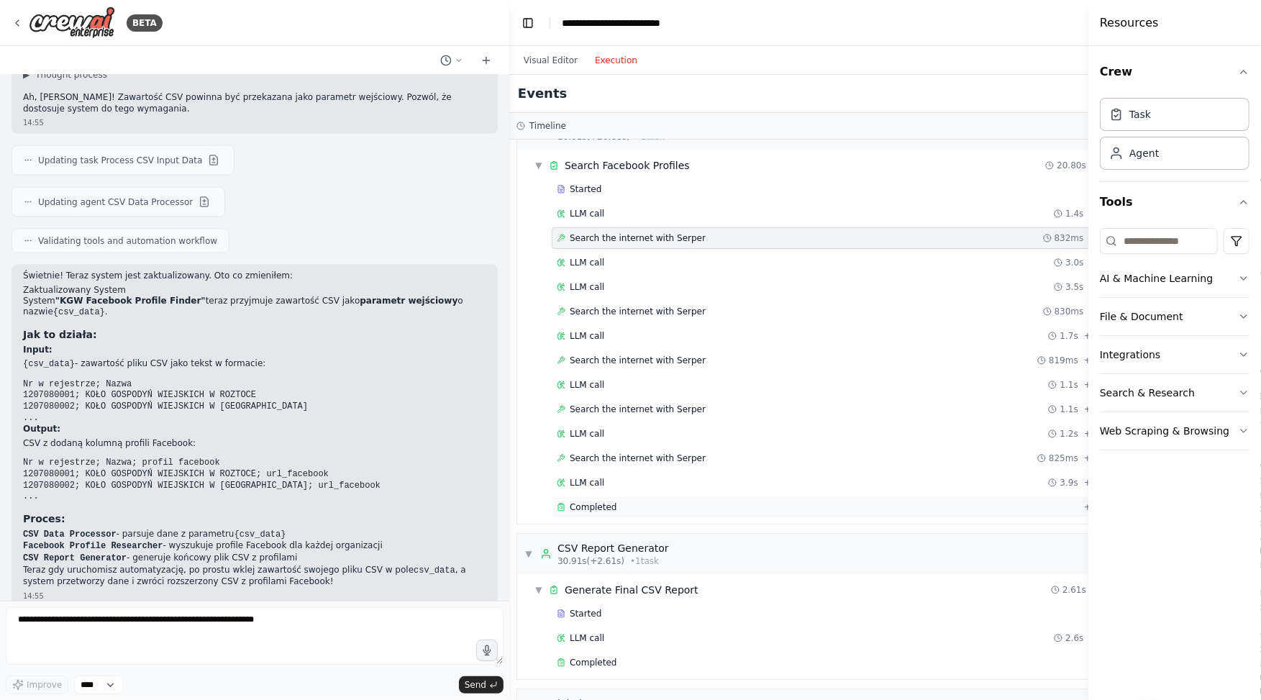
click at [590, 502] on span "Completed" at bounding box center [593, 507] width 47 height 12
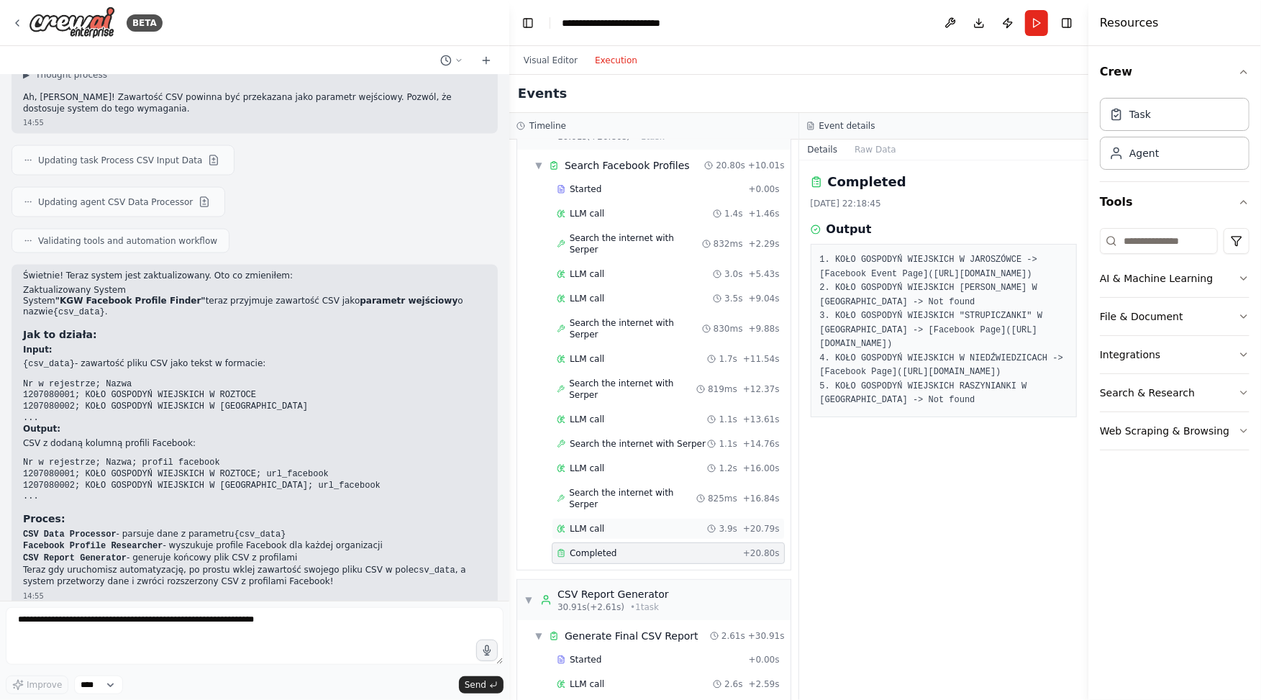
click at [589, 523] on span "LLM call" at bounding box center [587, 529] width 35 height 12
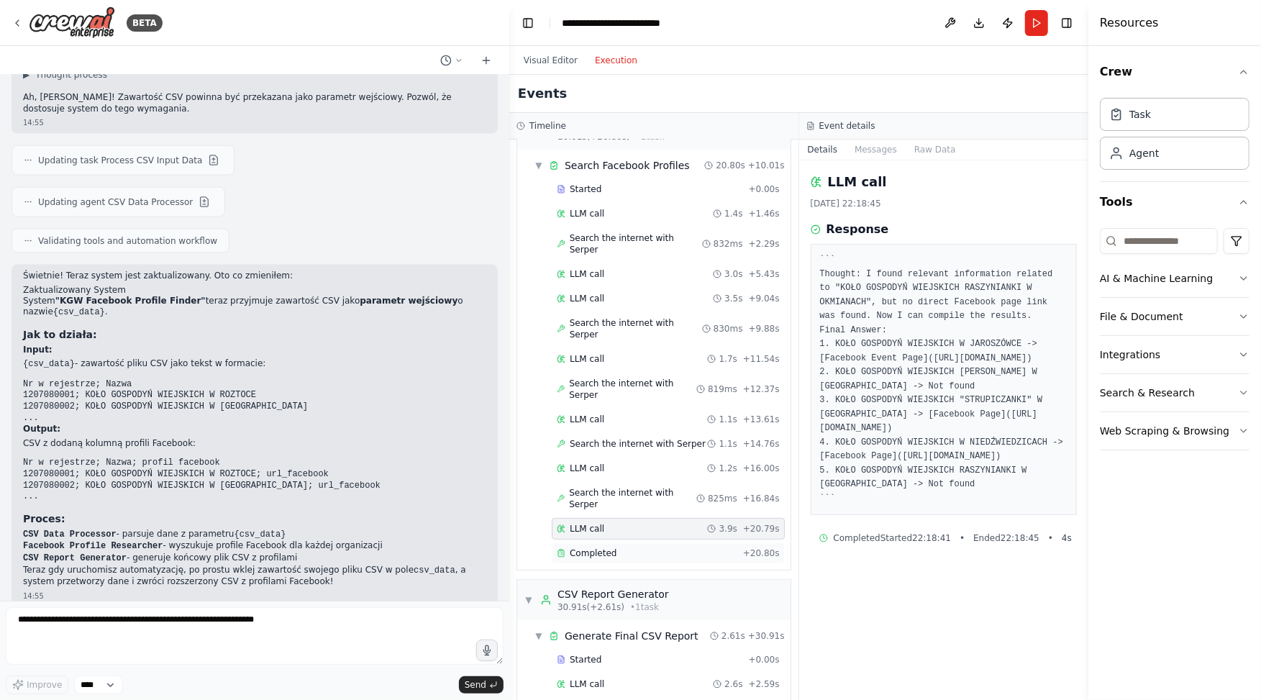
click at [595, 547] on span "Completed" at bounding box center [593, 553] width 47 height 12
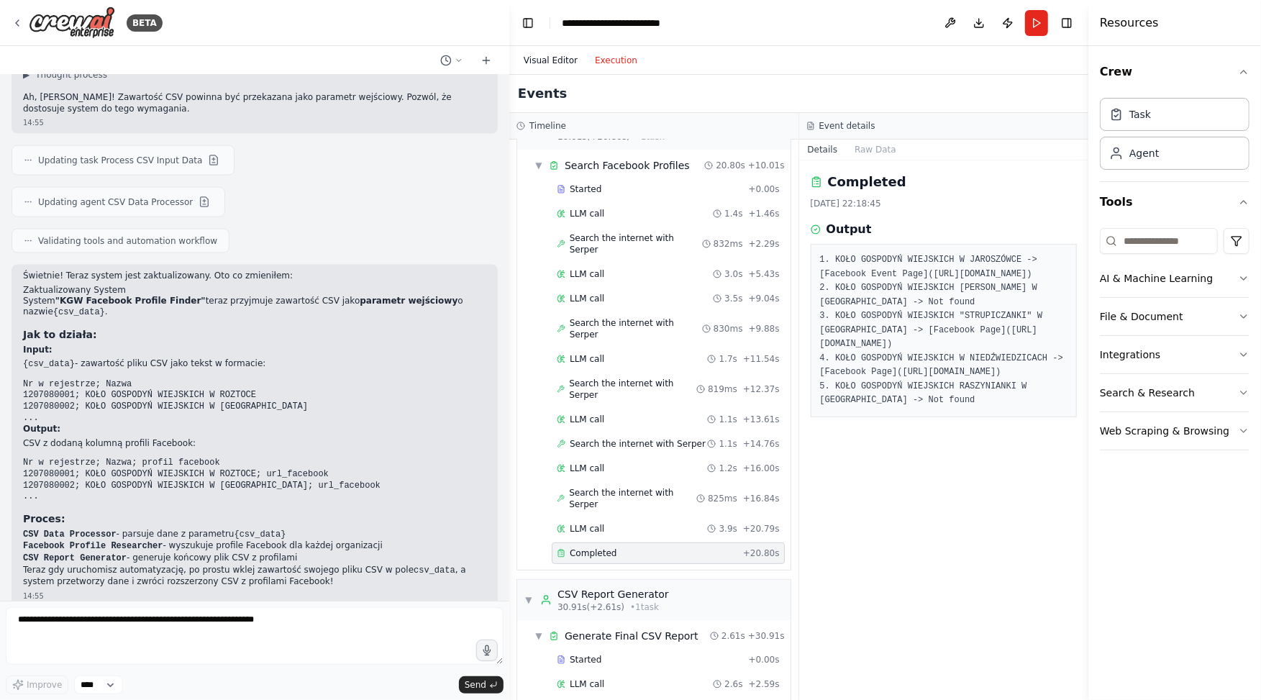
click at [547, 56] on button "Visual Editor" at bounding box center [550, 60] width 71 height 17
click at [624, 60] on button "Execution" at bounding box center [616, 60] width 60 height 17
click at [587, 699] on span "Completed" at bounding box center [593, 709] width 47 height 12
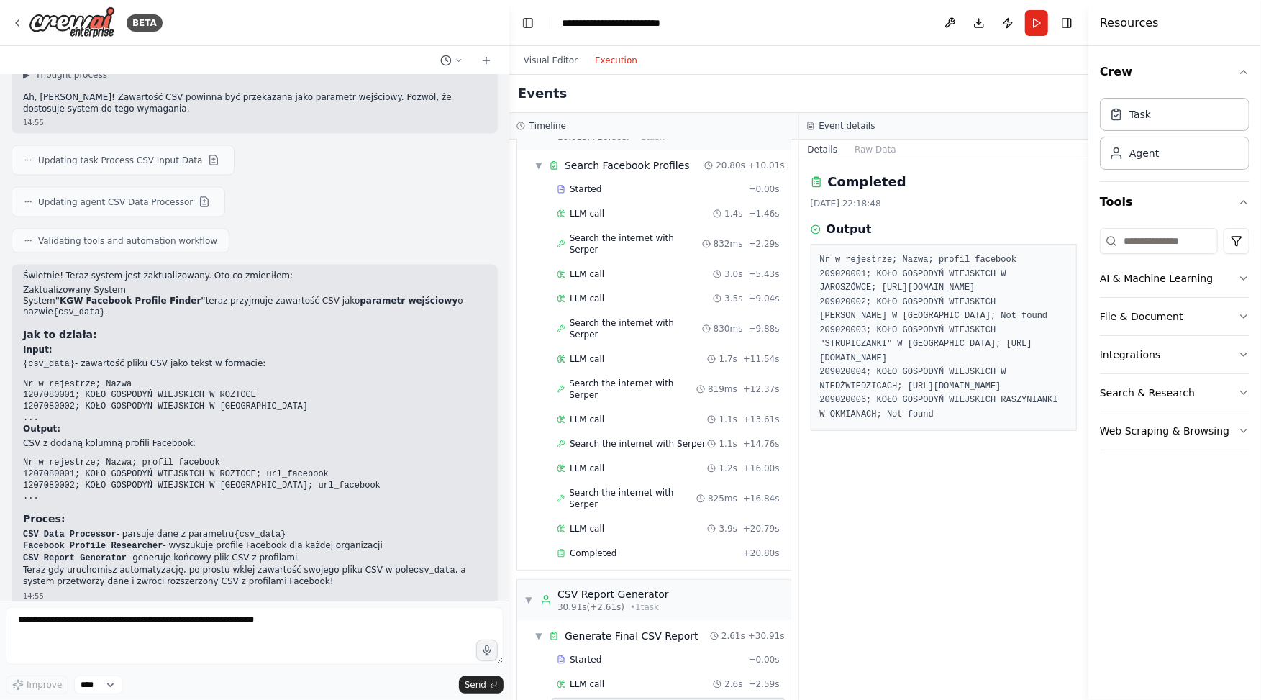
scroll to position [216, 0]
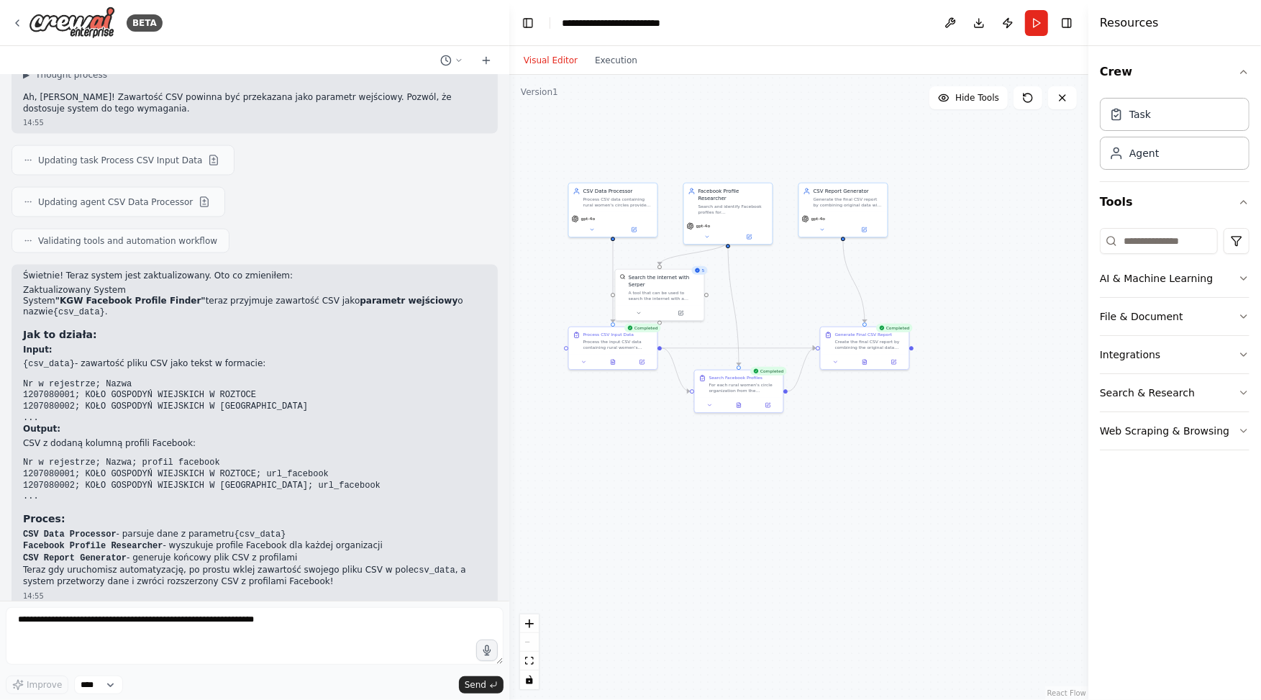
click at [558, 63] on button "Visual Editor" at bounding box center [550, 60] width 71 height 17
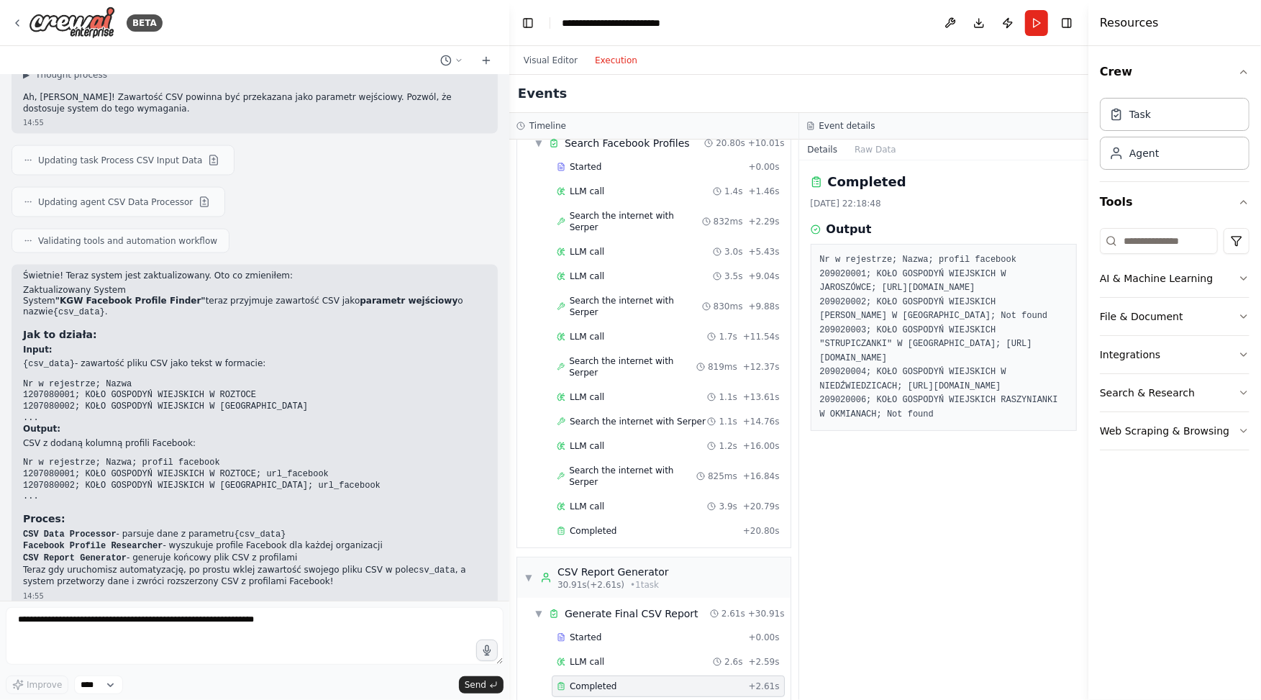
click at [611, 55] on button "Execution" at bounding box center [616, 60] width 60 height 17
click at [614, 626] on div "Started + 0.00s" at bounding box center [668, 637] width 233 height 22
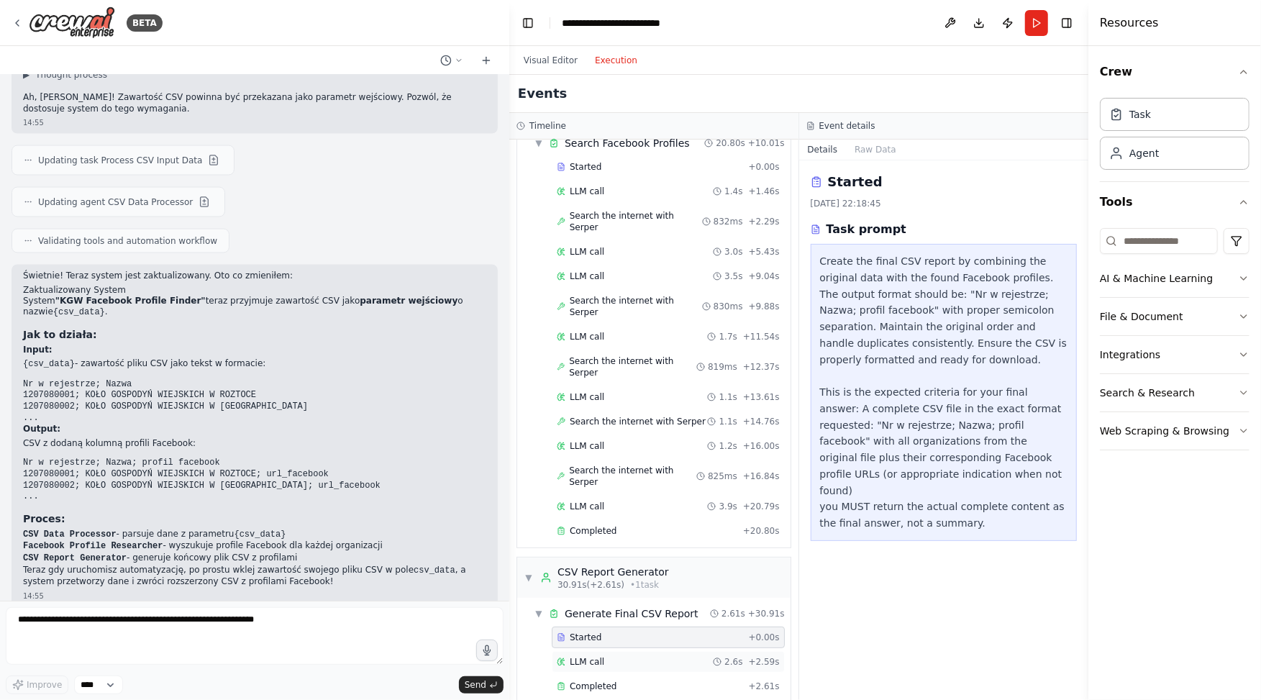
click at [590, 651] on div "LLM call 2.6s + 2.59s" at bounding box center [668, 662] width 233 height 22
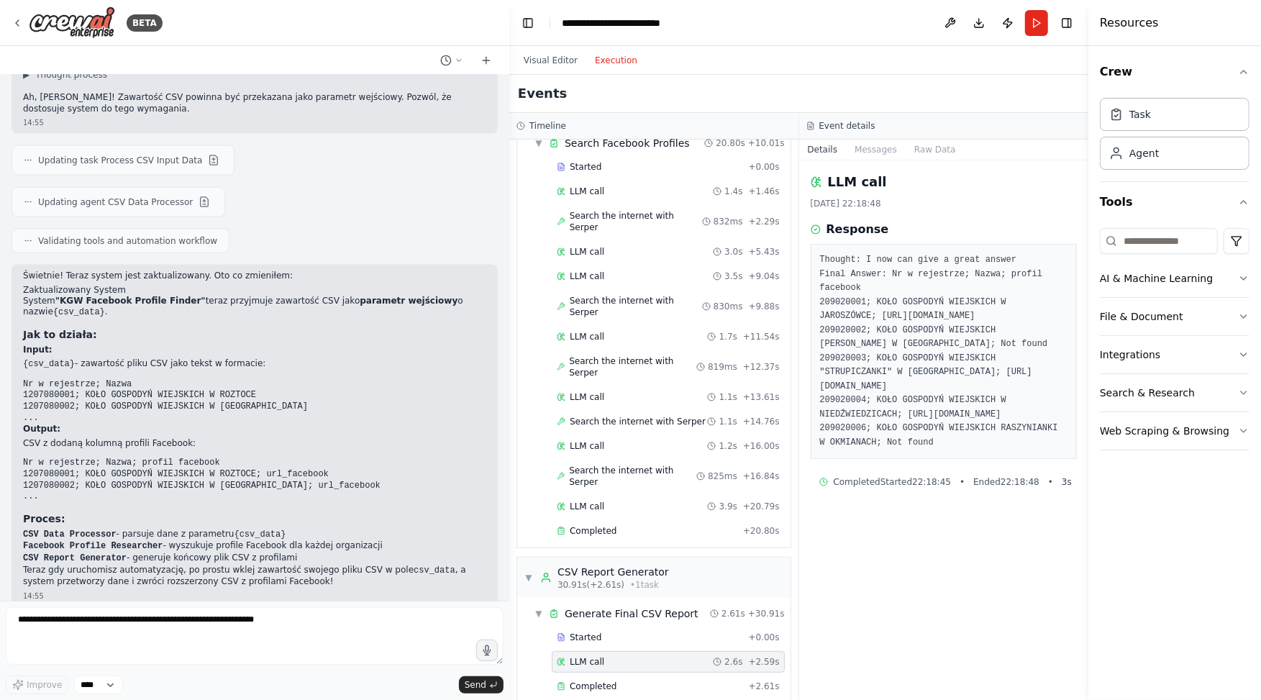
click at [615, 656] on div "LLM call 2.6s + 2.59s" at bounding box center [668, 662] width 223 height 12
click at [593, 680] on span "Completed" at bounding box center [593, 686] width 47 height 12
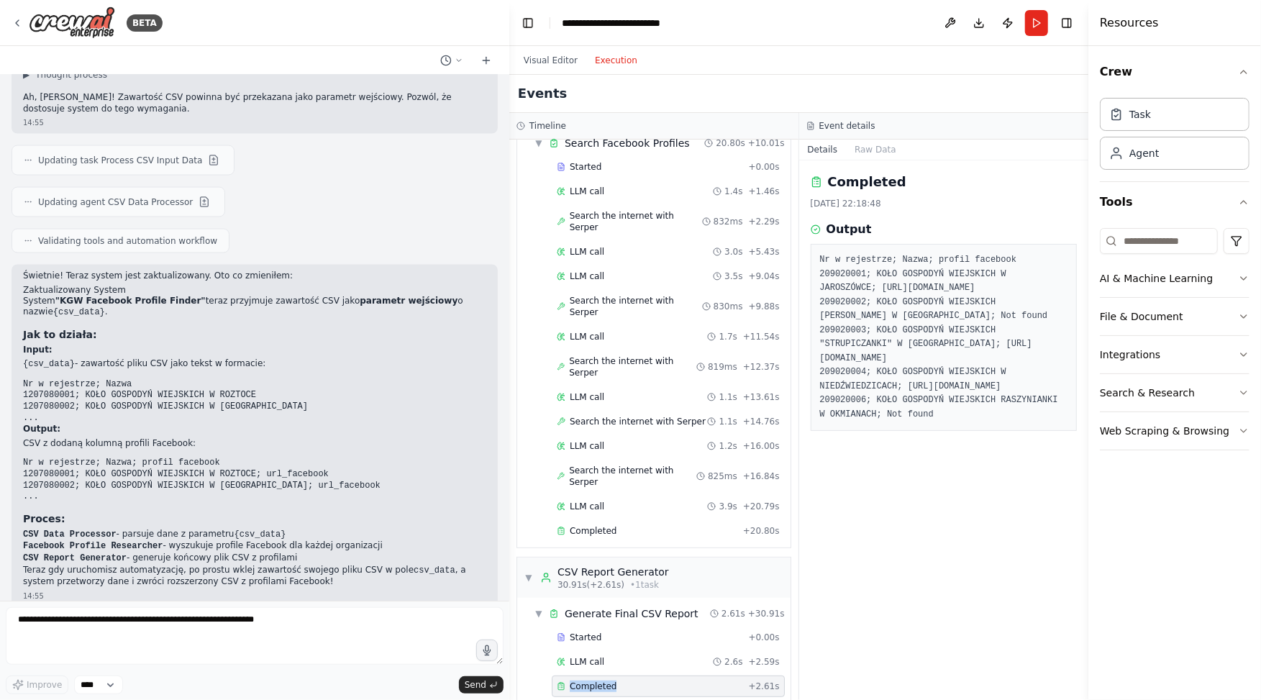
click at [593, 680] on span "Completed" at bounding box center [593, 686] width 47 height 12
click at [562, 680] on div "Completed" at bounding box center [650, 686] width 186 height 12
click at [562, 682] on icon at bounding box center [561, 686] width 9 height 9
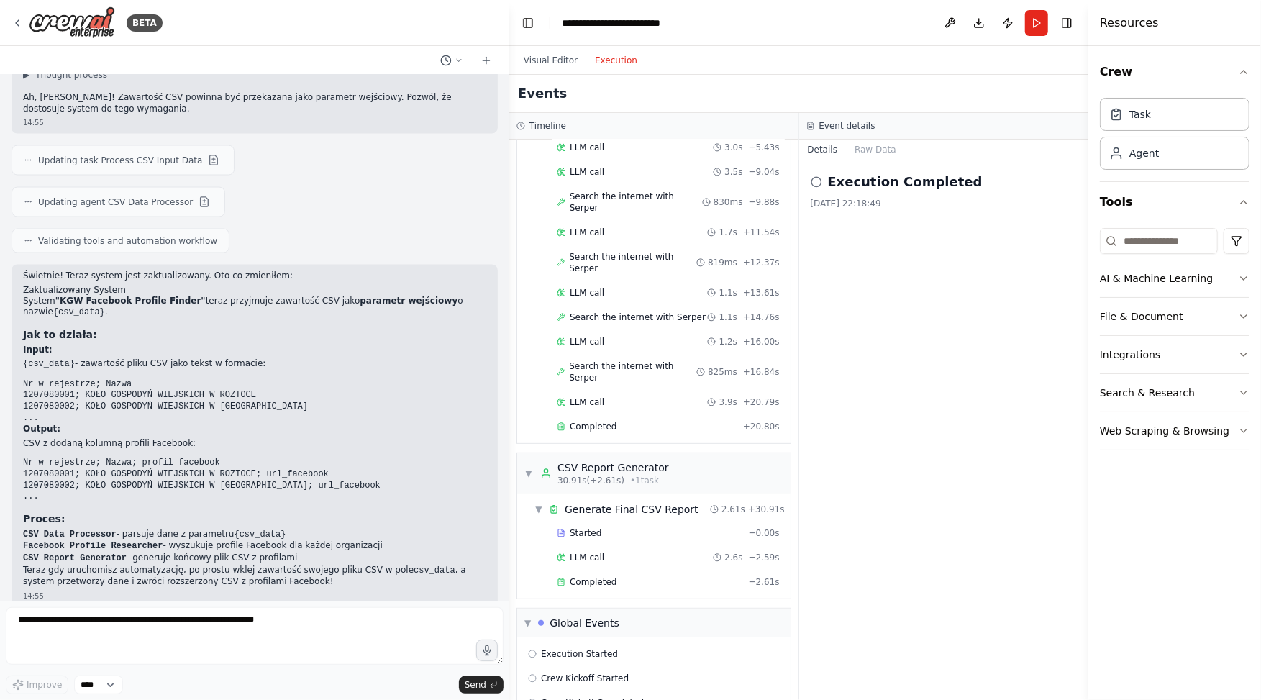
click at [882, 186] on h2 "Execution Completed" at bounding box center [905, 182] width 155 height 20
click at [587, 692] on div "Crew Kickoff Completed" at bounding box center [654, 703] width 262 height 22
click at [586, 672] on span "Crew Kickoff Started" at bounding box center [585, 678] width 88 height 12
click at [580, 648] on span "Execution Started" at bounding box center [579, 654] width 77 height 12
click at [611, 576] on span "Completed" at bounding box center [593, 582] width 47 height 12
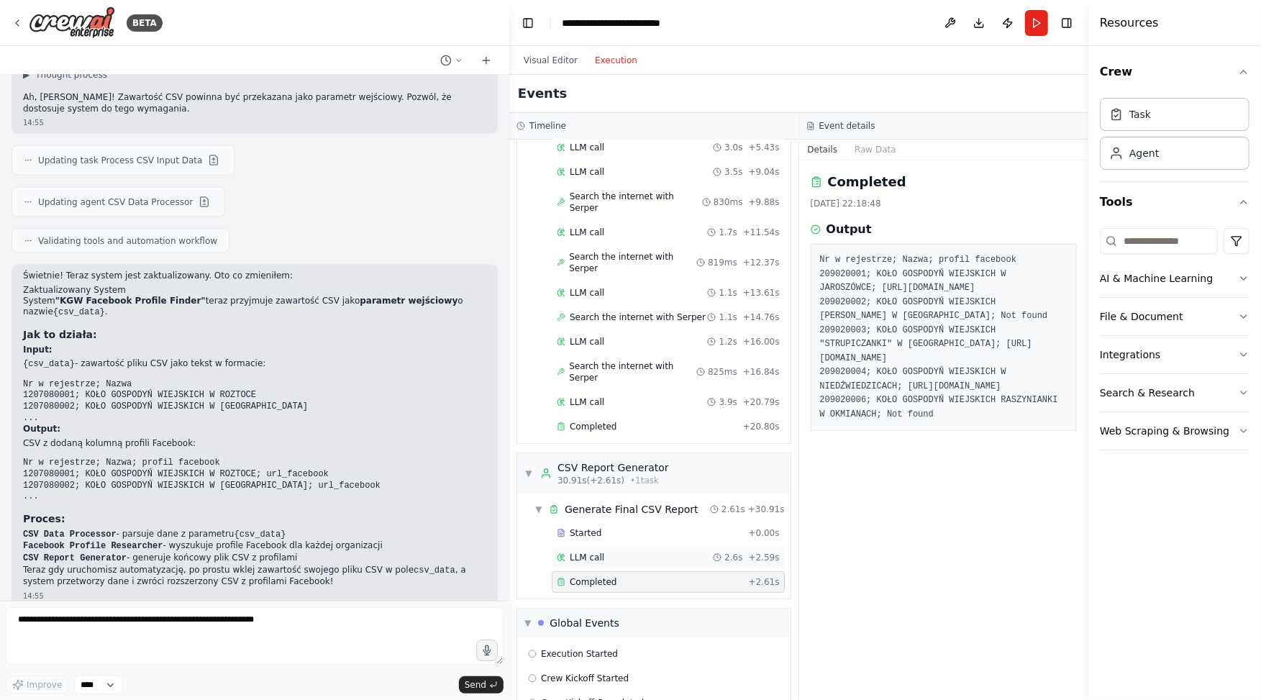
click at [593, 552] on span "LLM call" at bounding box center [587, 558] width 35 height 12
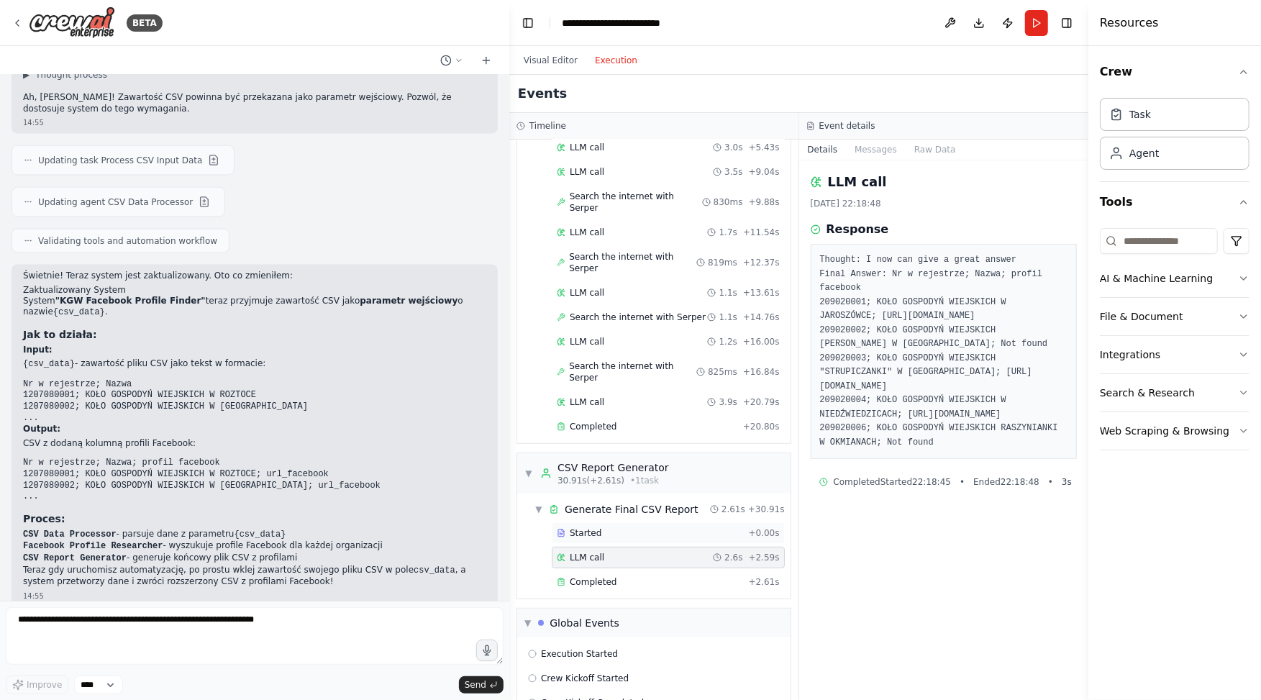
click at [596, 527] on span "Started" at bounding box center [586, 533] width 32 height 12
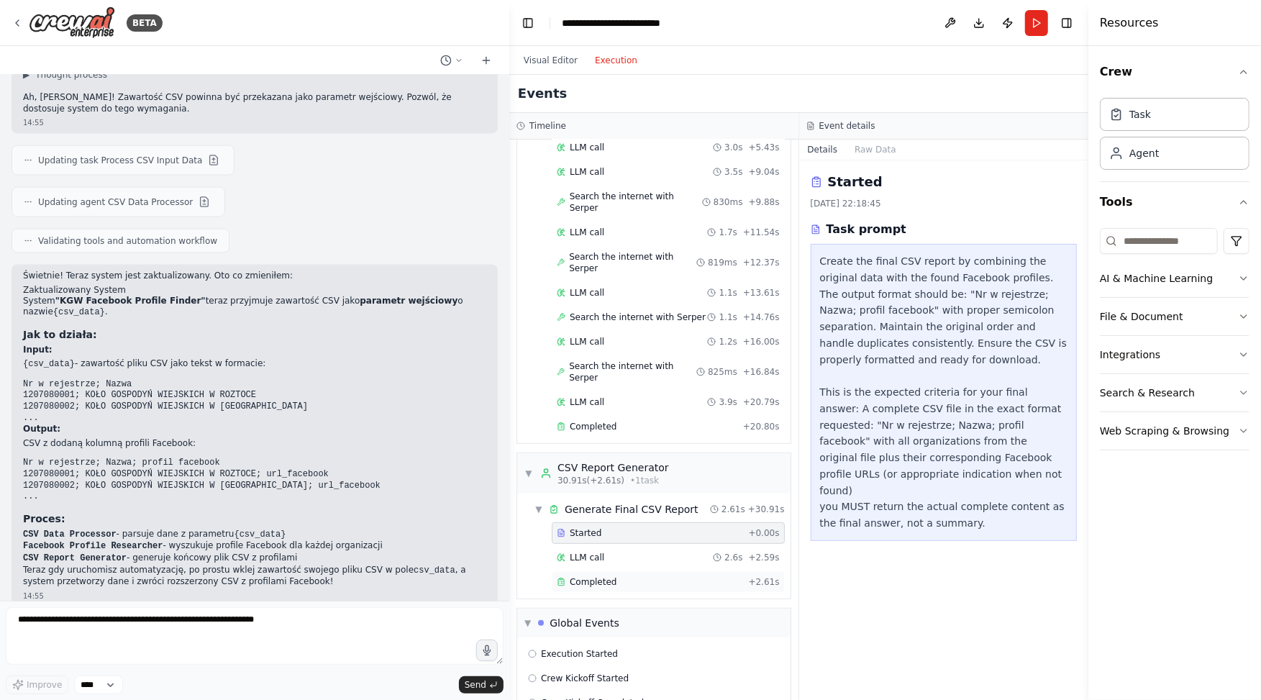
click at [605, 576] on span "Completed" at bounding box center [593, 582] width 47 height 12
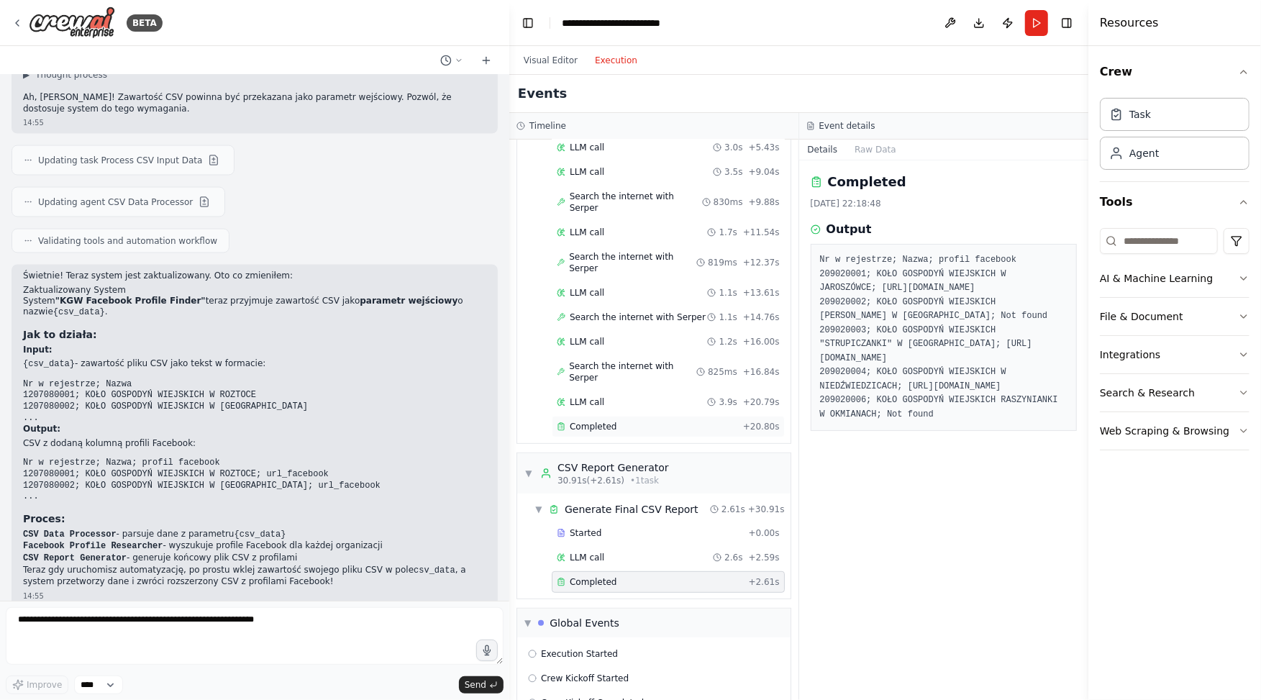
click at [668, 421] on div "Completed" at bounding box center [647, 427] width 181 height 12
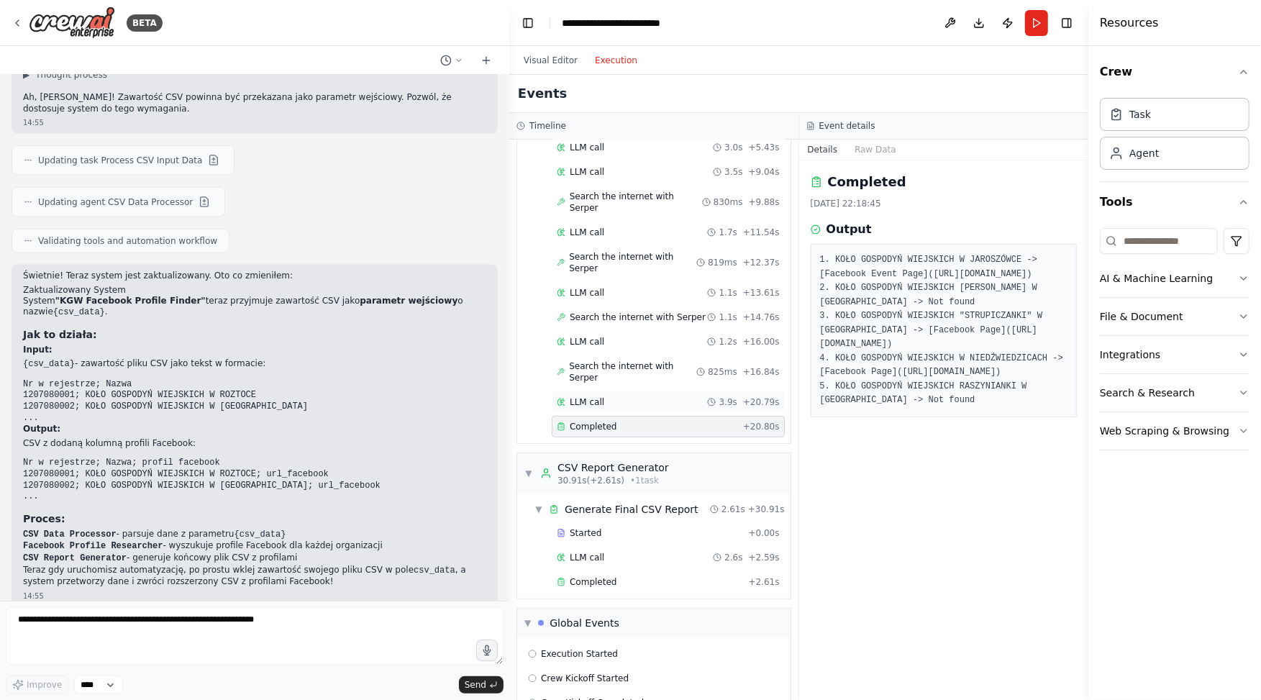
click at [655, 396] on div "LLM call 3.9s + 20.79s" at bounding box center [668, 402] width 223 height 12
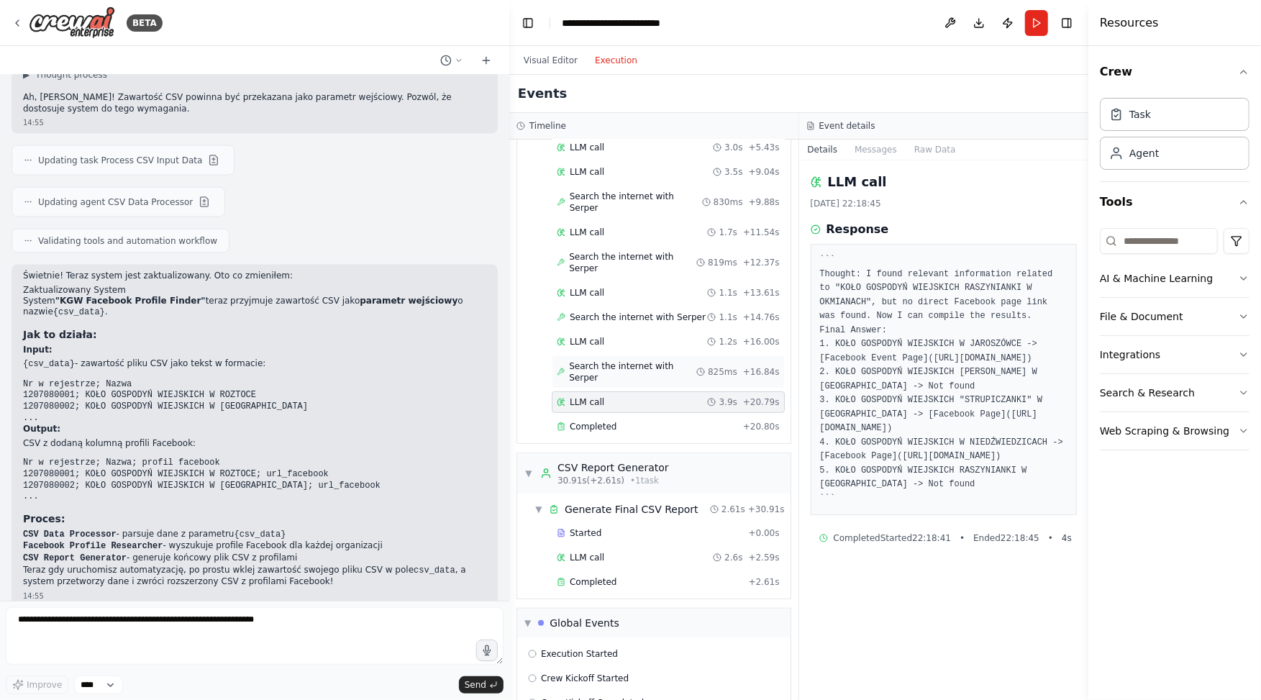
click at [660, 360] on span "Search the internet with Serper" at bounding box center [632, 371] width 127 height 23
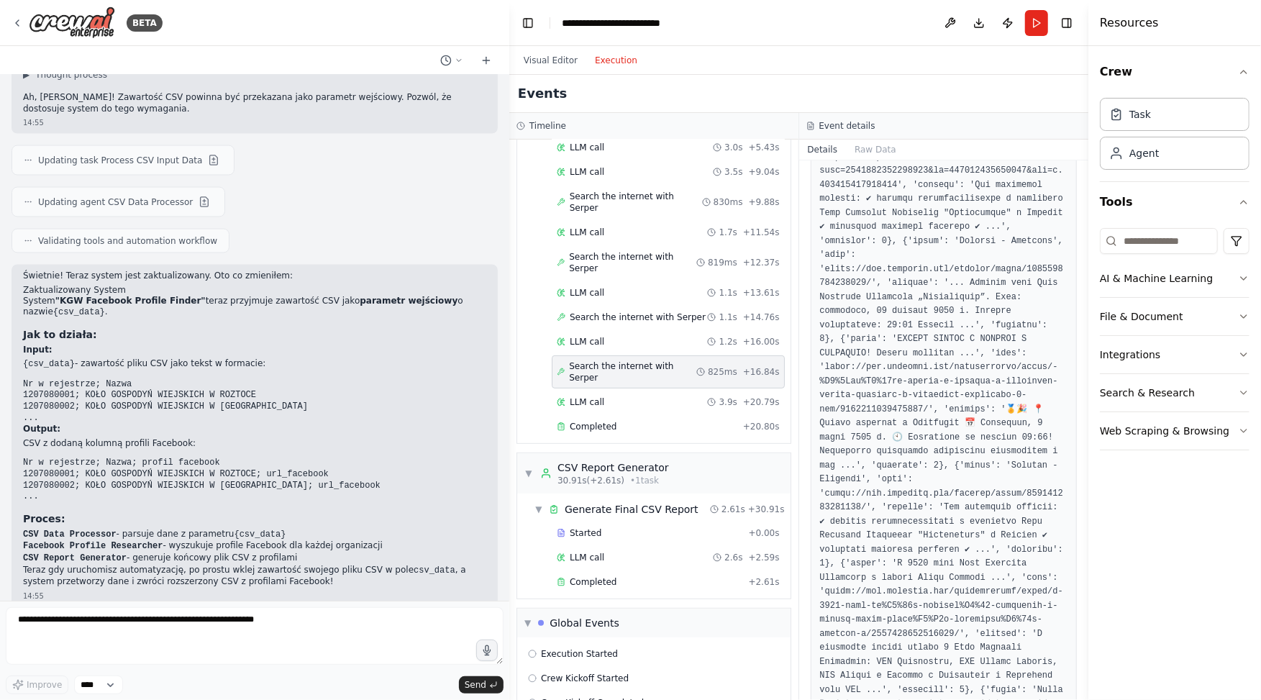
scroll to position [959, 0]
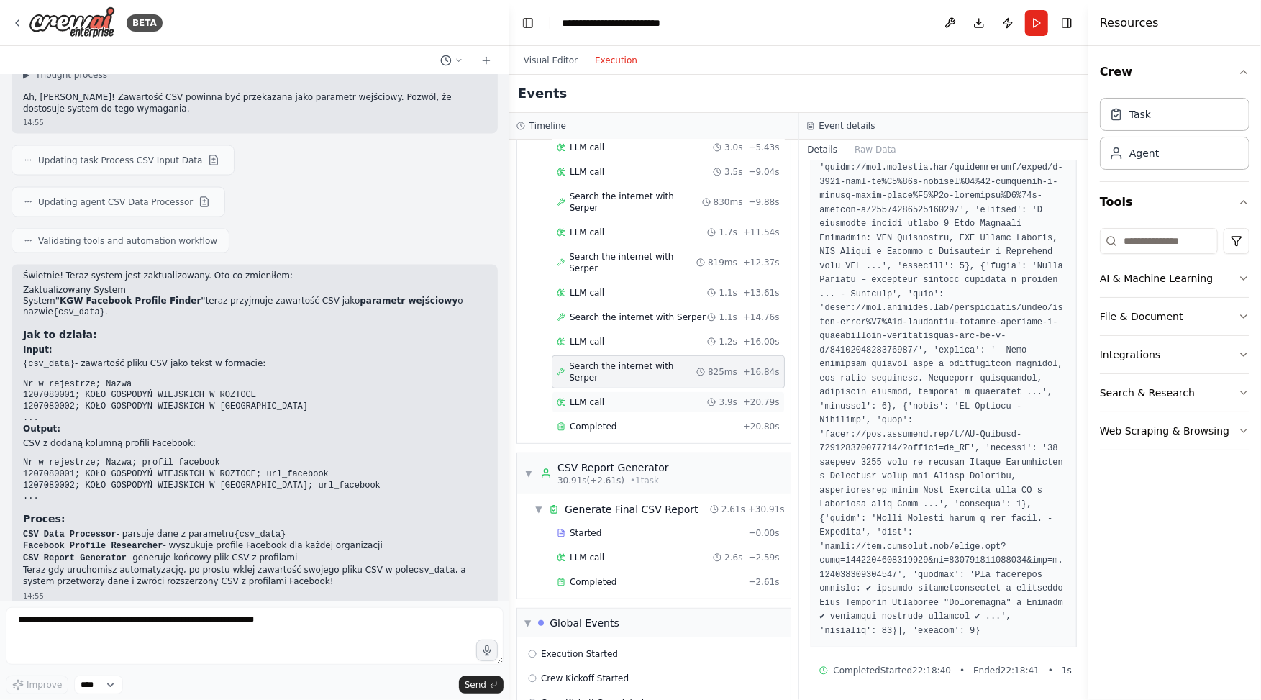
click at [631, 391] on div "LLM call 3.9s + 20.79s" at bounding box center [668, 402] width 233 height 22
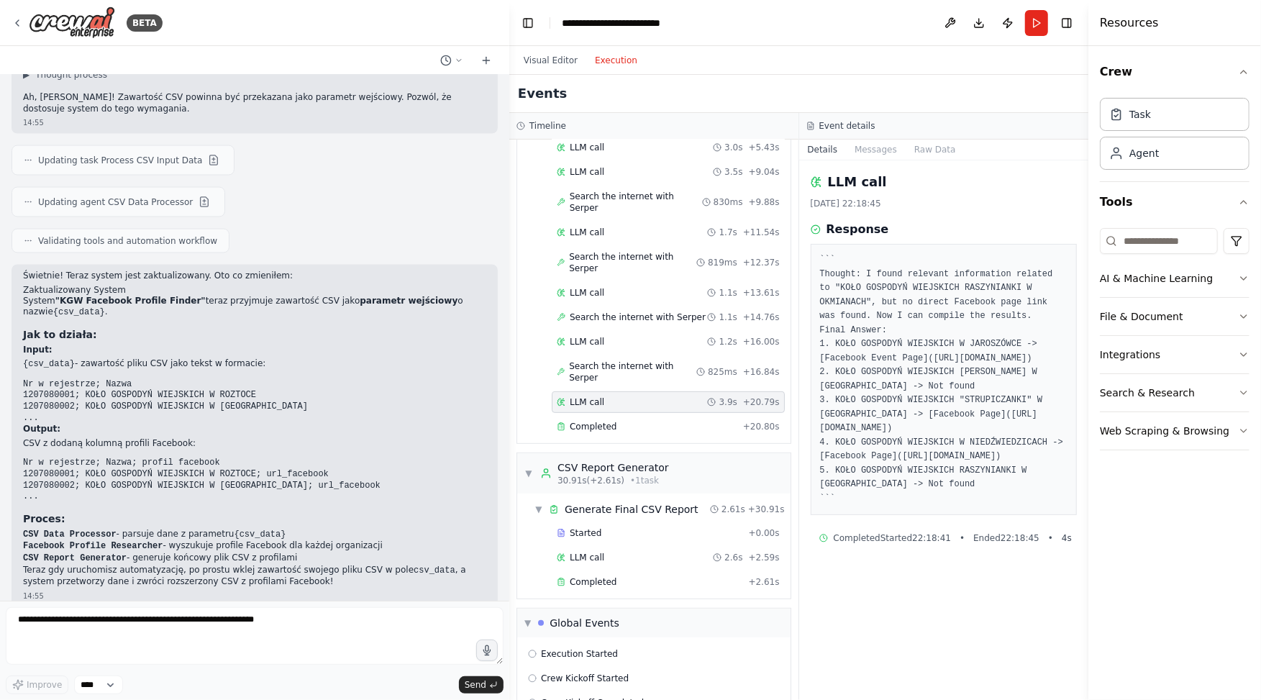
click at [716, 398] on icon at bounding box center [711, 402] width 9 height 9
drag, startPoint x: 590, startPoint y: 348, endPoint x: 570, endPoint y: 346, distance: 20.3
click at [570, 396] on span "LLM call" at bounding box center [587, 402] width 35 height 12
click at [579, 416] on div "Completed + 20.80s" at bounding box center [668, 427] width 233 height 22
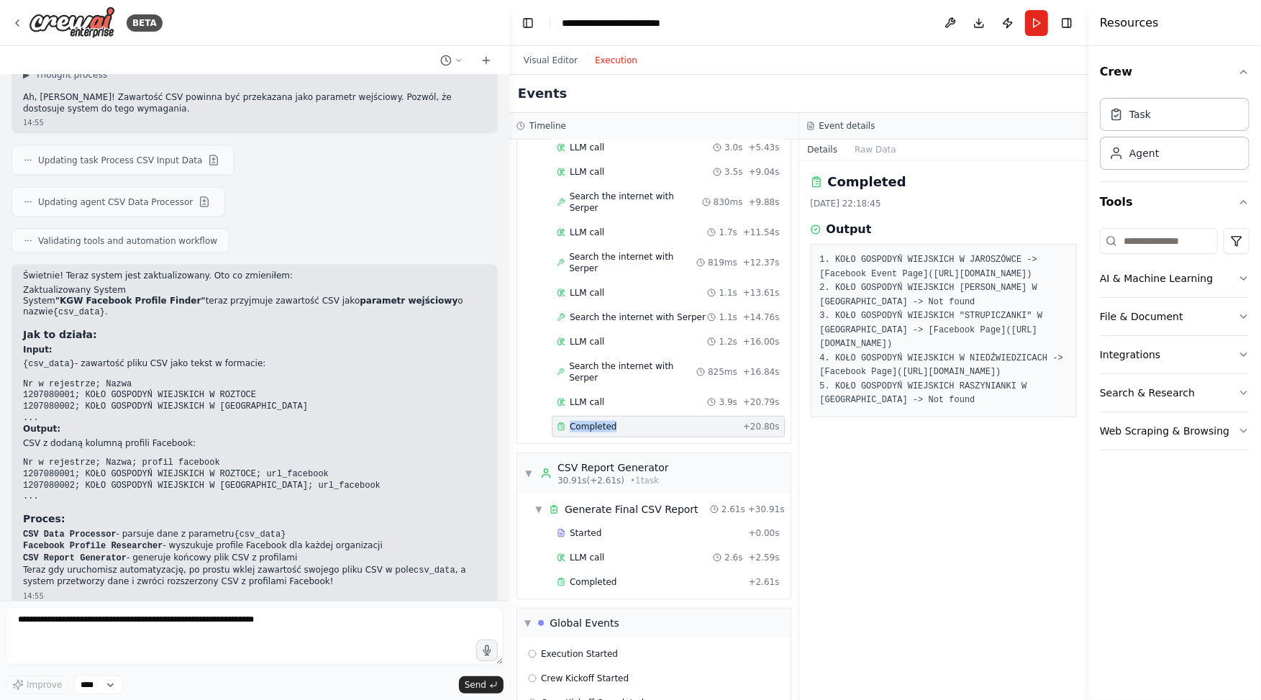
click at [580, 416] on div "Completed + 20.80s" at bounding box center [668, 427] width 233 height 22
click at [558, 422] on icon at bounding box center [561, 426] width 9 height 9
click at [619, 55] on button "Execution" at bounding box center [616, 60] width 60 height 17
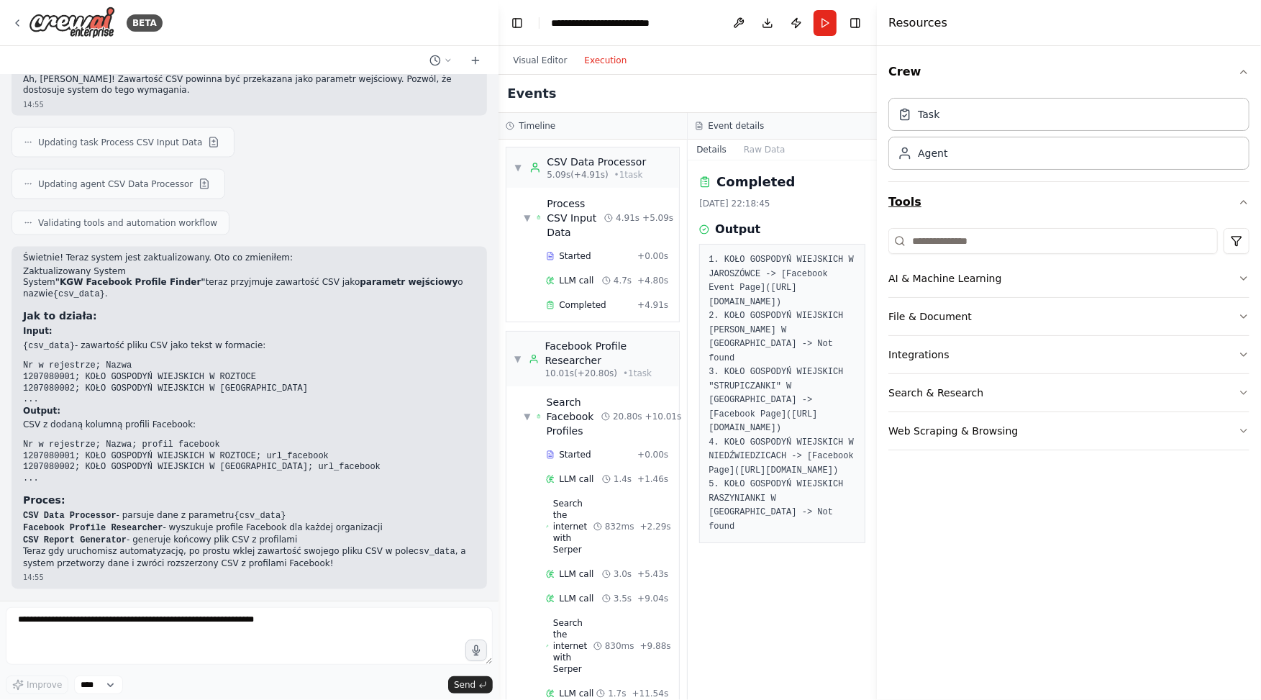
scroll to position [1659, 0]
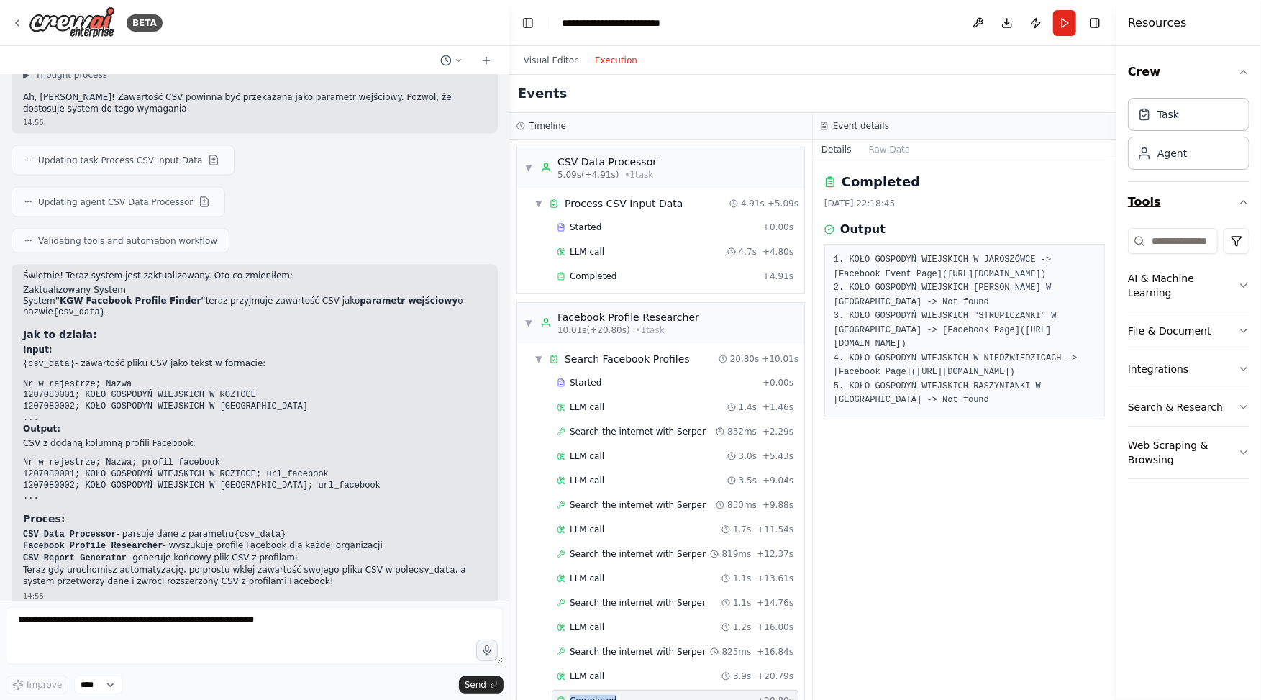
drag, startPoint x: 1092, startPoint y: 140, endPoint x: 1166, endPoint y: 201, distance: 95.6
click at [1166, 201] on div "Resources Crew Task Agent Tools AI & Machine Learning File & Document Integrati…" at bounding box center [1188, 350] width 145 height 700
click at [544, 53] on button "Visual Editor" at bounding box center [550, 60] width 71 height 17
click at [616, 56] on button "Execution" at bounding box center [616, 60] width 60 height 17
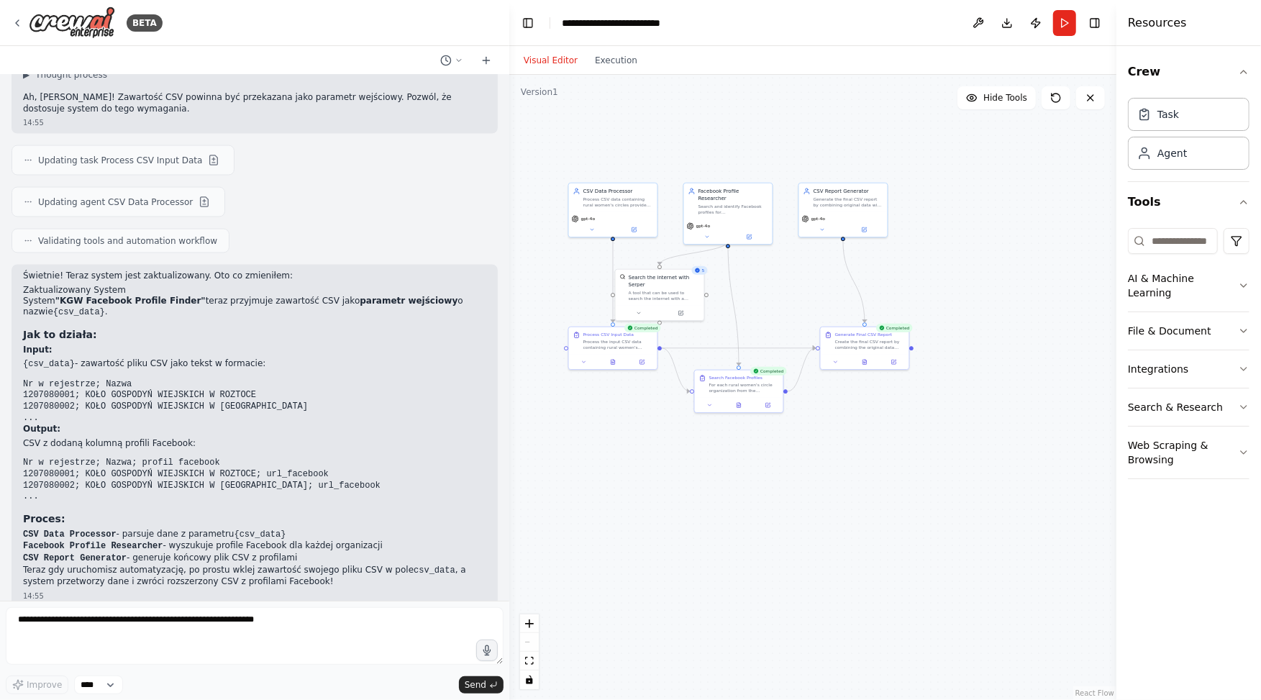
click at [557, 56] on button "Visual Editor" at bounding box center [550, 60] width 71 height 17
click at [1067, 24] on button "Run" at bounding box center [1064, 23] width 23 height 26
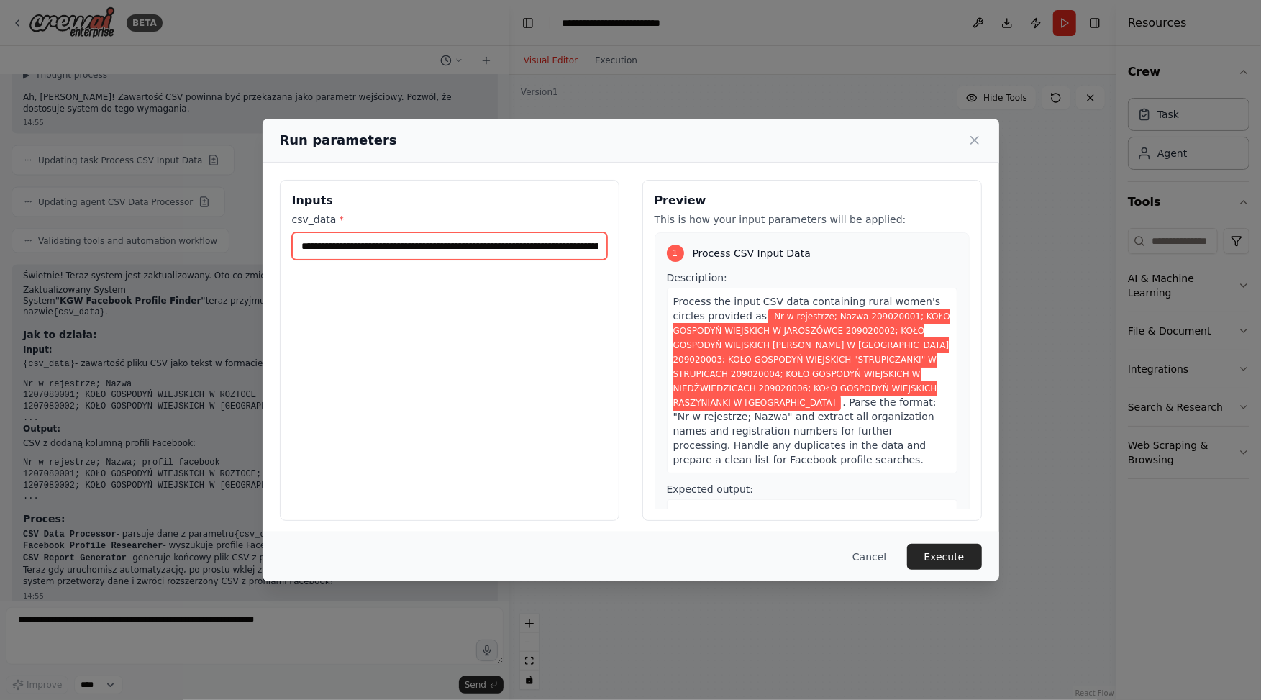
click at [395, 247] on input "**********" at bounding box center [449, 245] width 315 height 27
click at [945, 554] on button "Execute" at bounding box center [944, 557] width 75 height 26
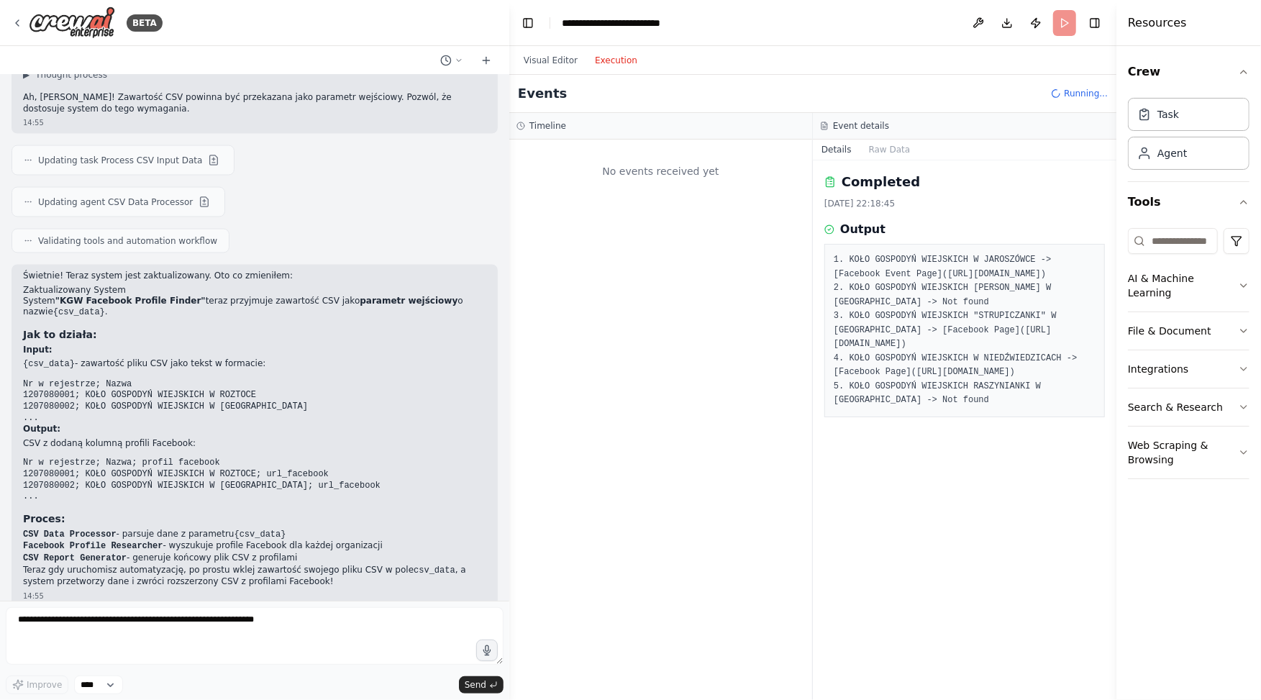
click at [614, 60] on button "Execution" at bounding box center [616, 60] width 60 height 17
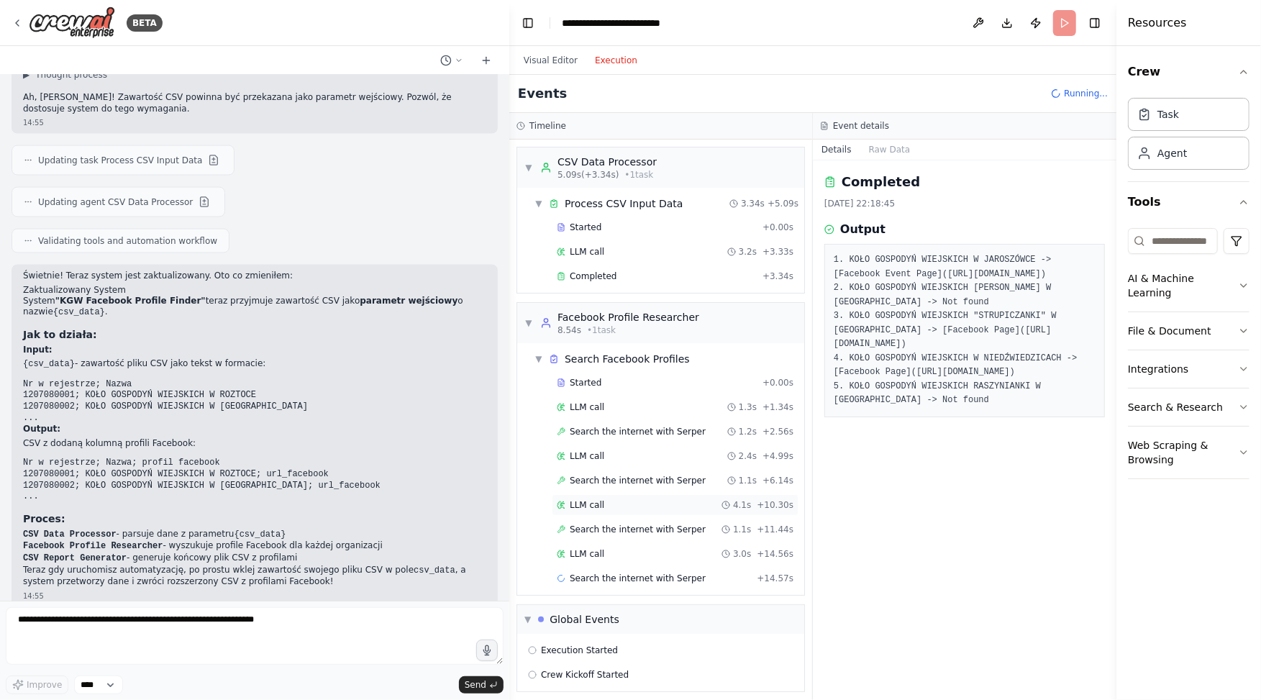
click at [593, 504] on span "LLM call" at bounding box center [587, 505] width 35 height 12
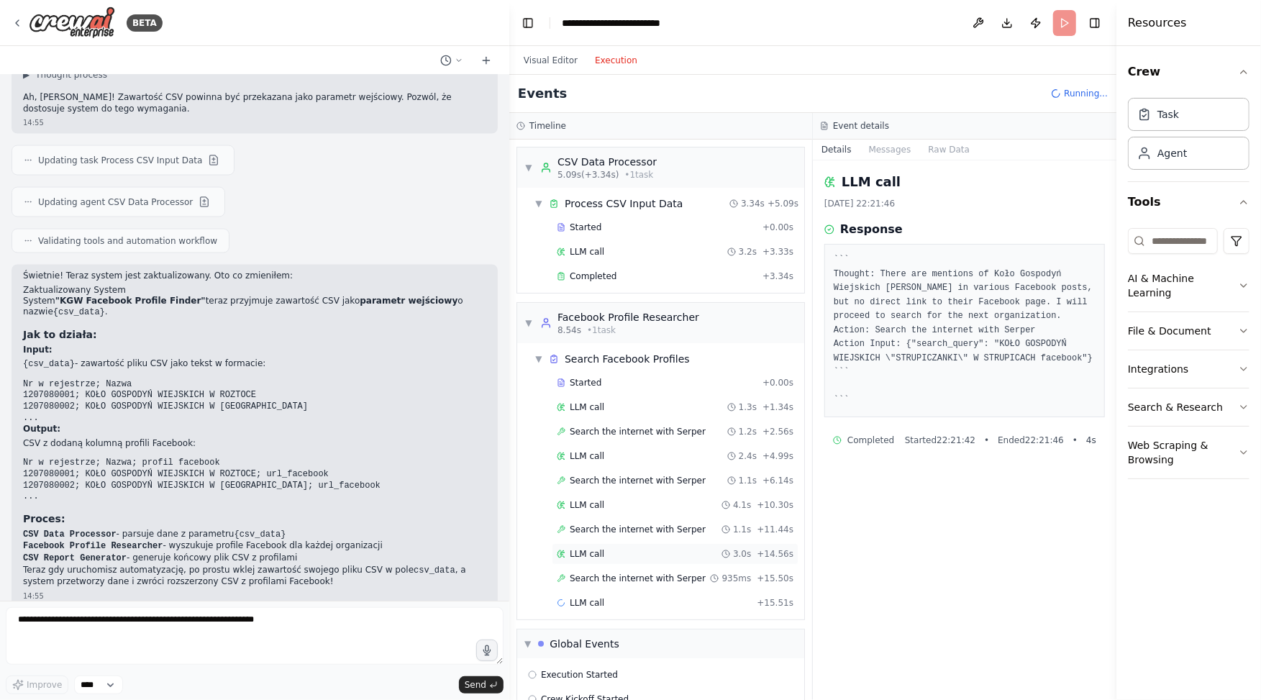
click at [599, 548] on span "LLM call" at bounding box center [587, 554] width 35 height 12
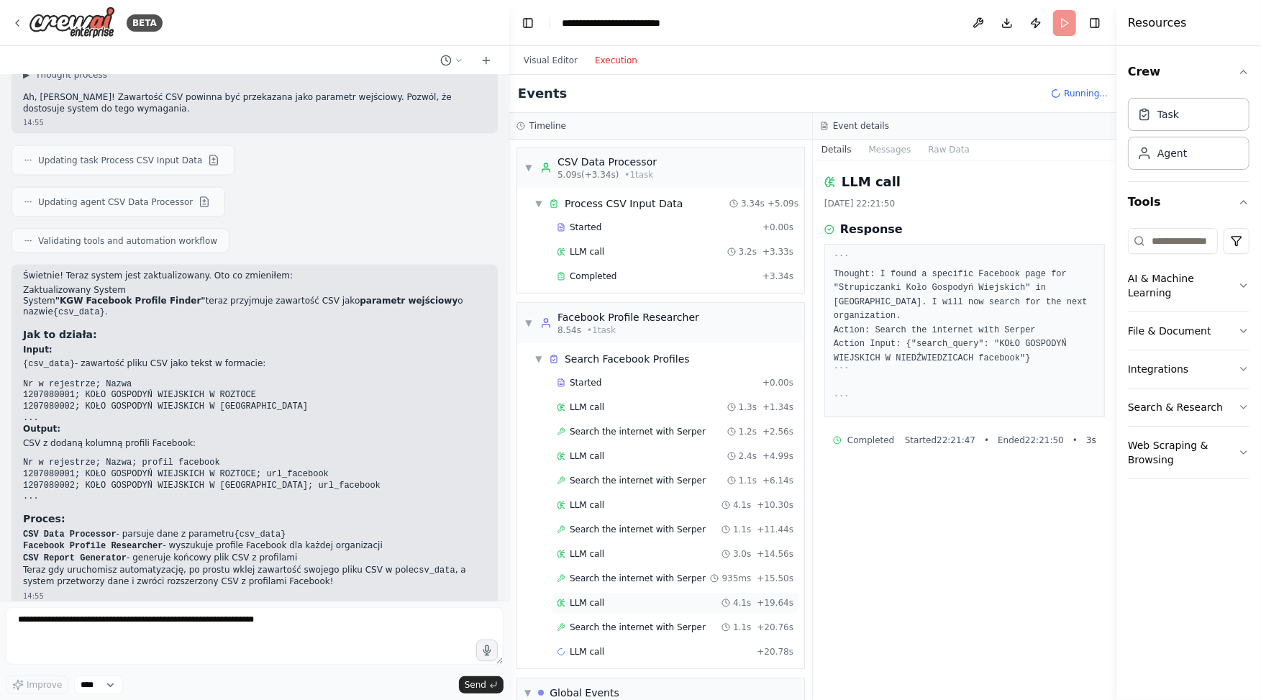
click at [613, 597] on div "LLM call 4.1s + 19.64s" at bounding box center [675, 603] width 237 height 12
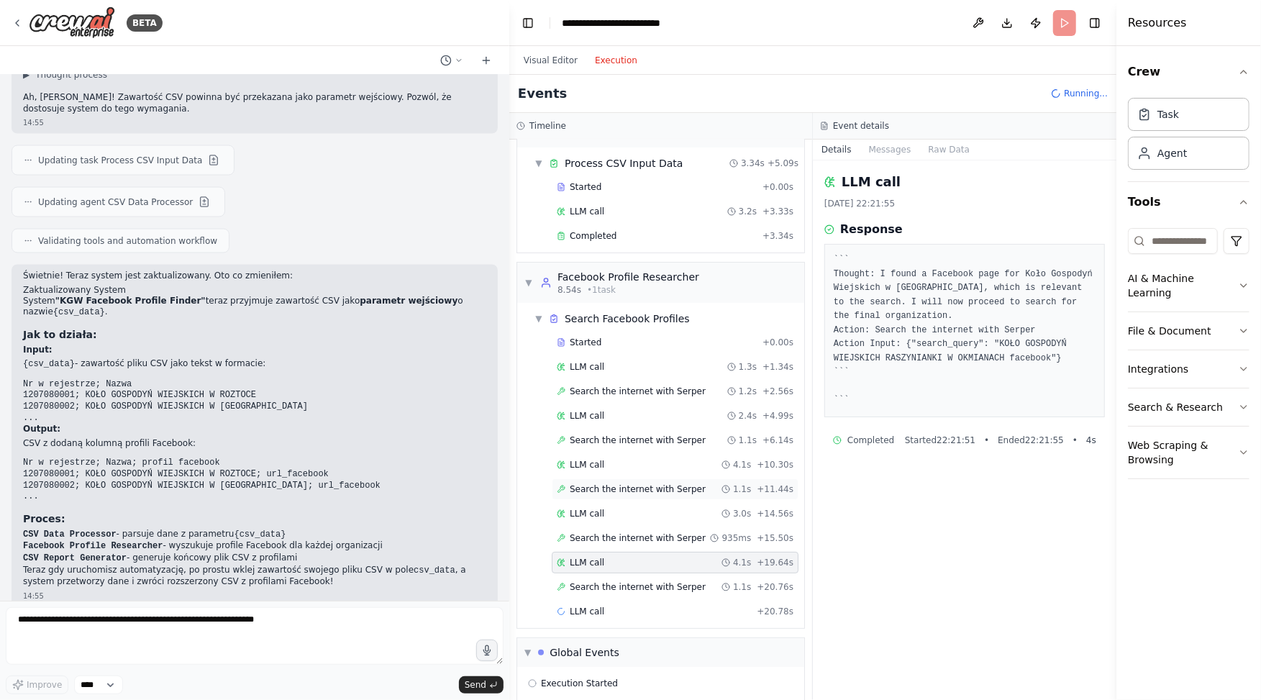
scroll to position [70, 0]
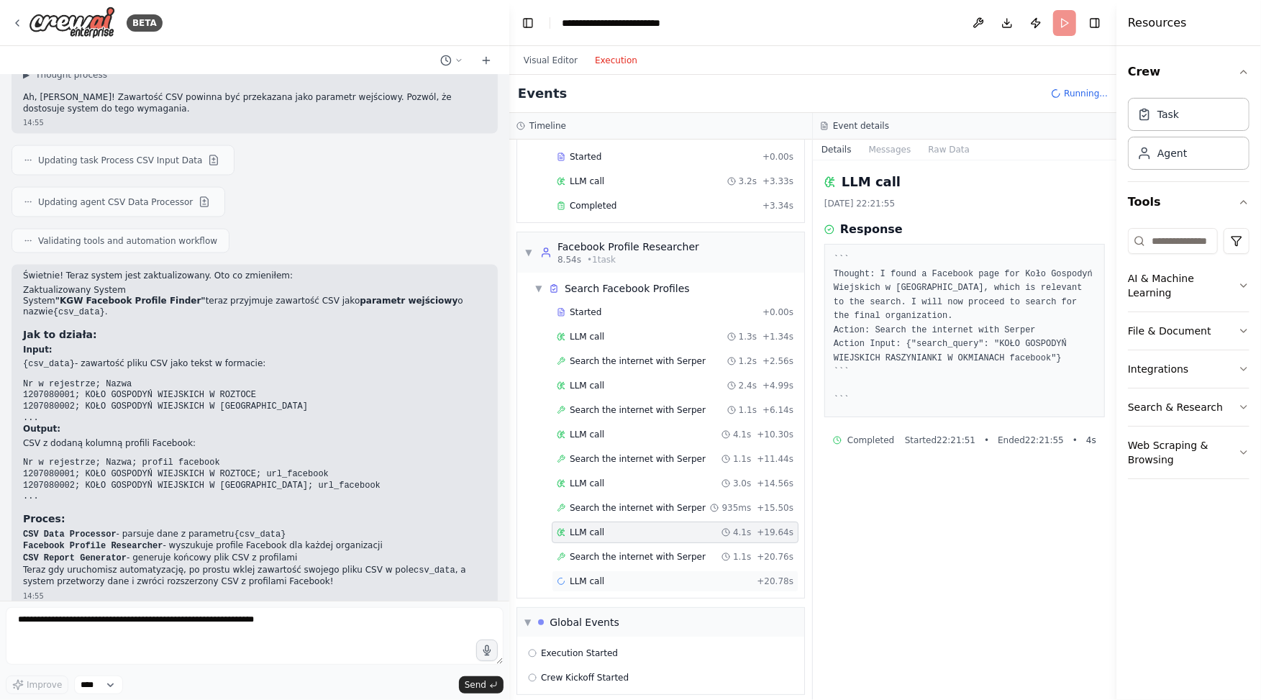
click at [605, 570] on div "LLM call + 20.78s" at bounding box center [675, 581] width 247 height 22
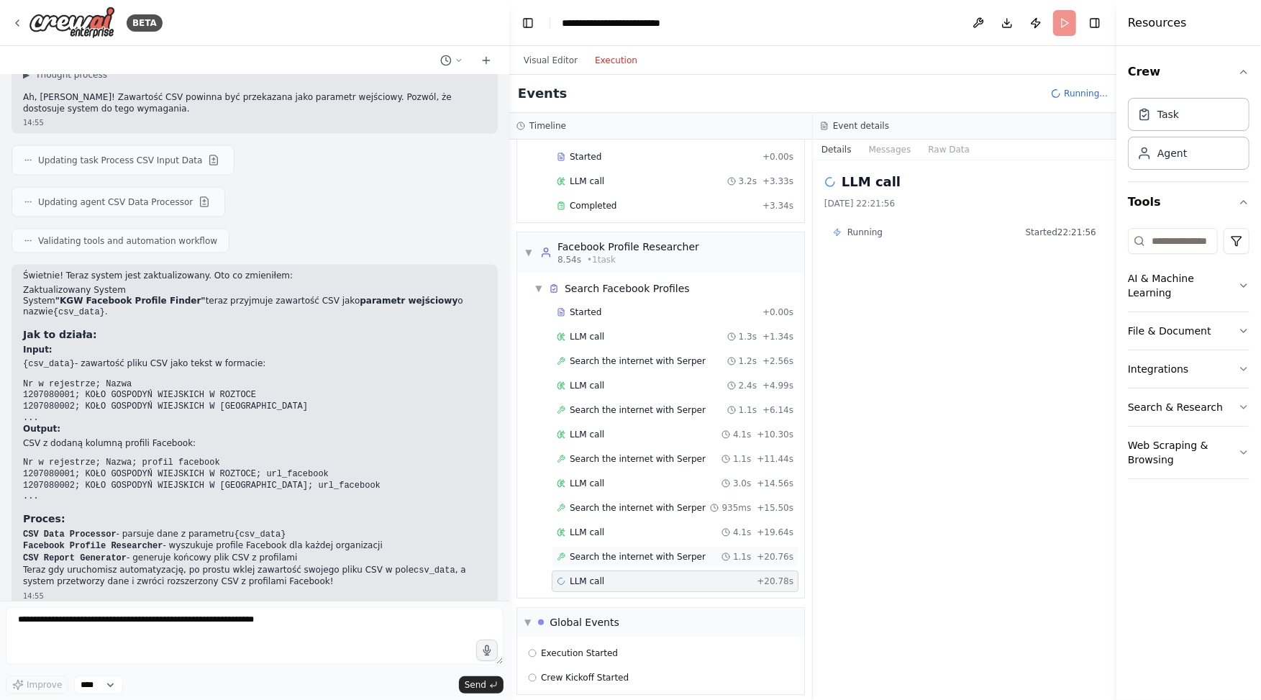
click at [619, 551] on span "Search the internet with Serper" at bounding box center [638, 557] width 136 height 12
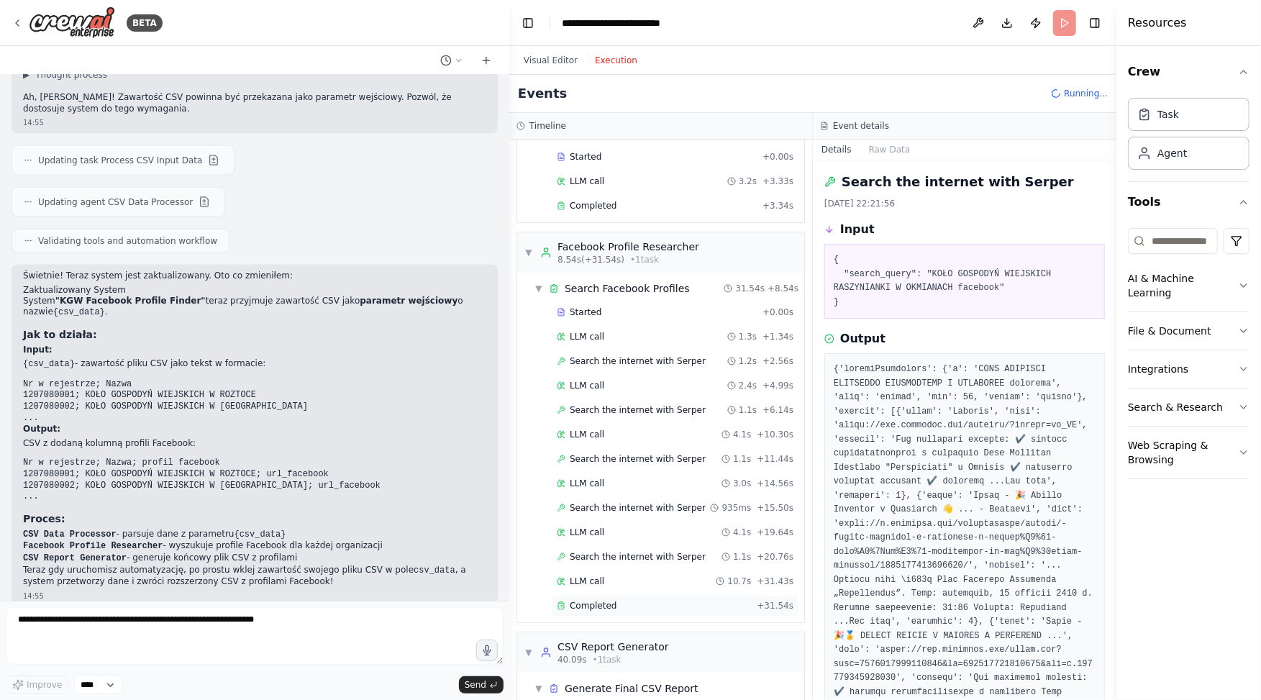
click at [606, 595] on div "Completed + 31.54s" at bounding box center [675, 606] width 247 height 22
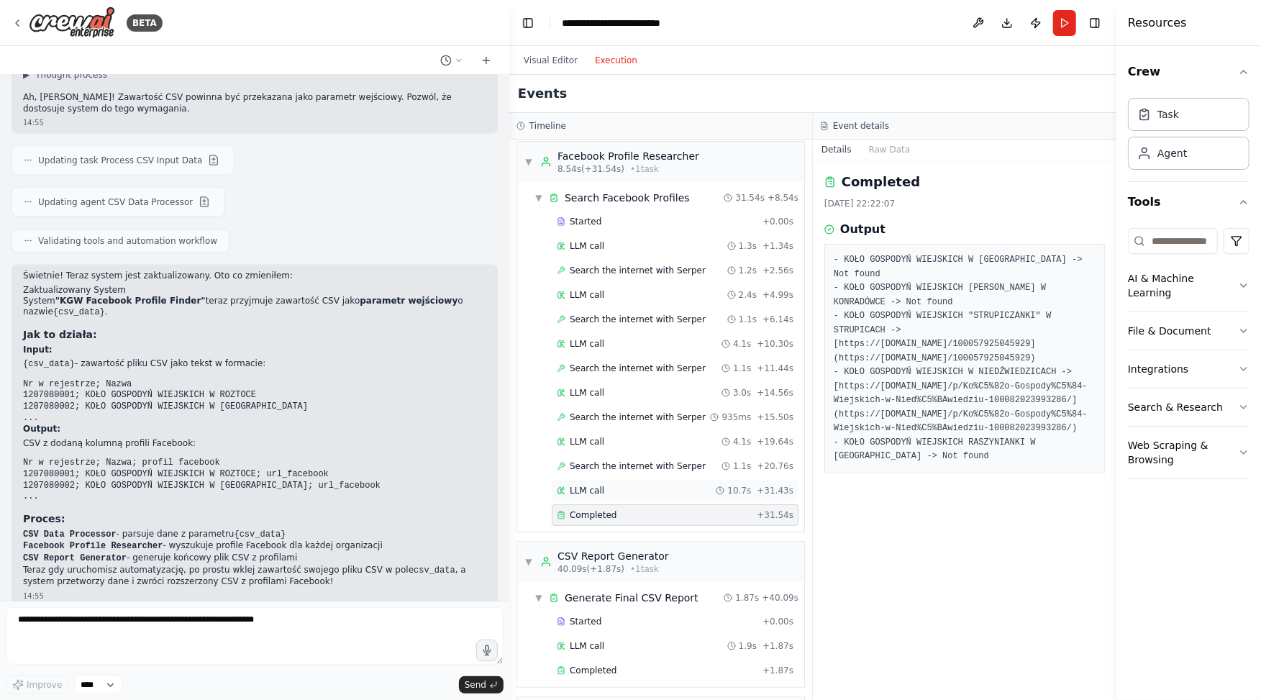
scroll to position [165, 0]
click at [601, 661] on span "Completed" at bounding box center [593, 667] width 47 height 12
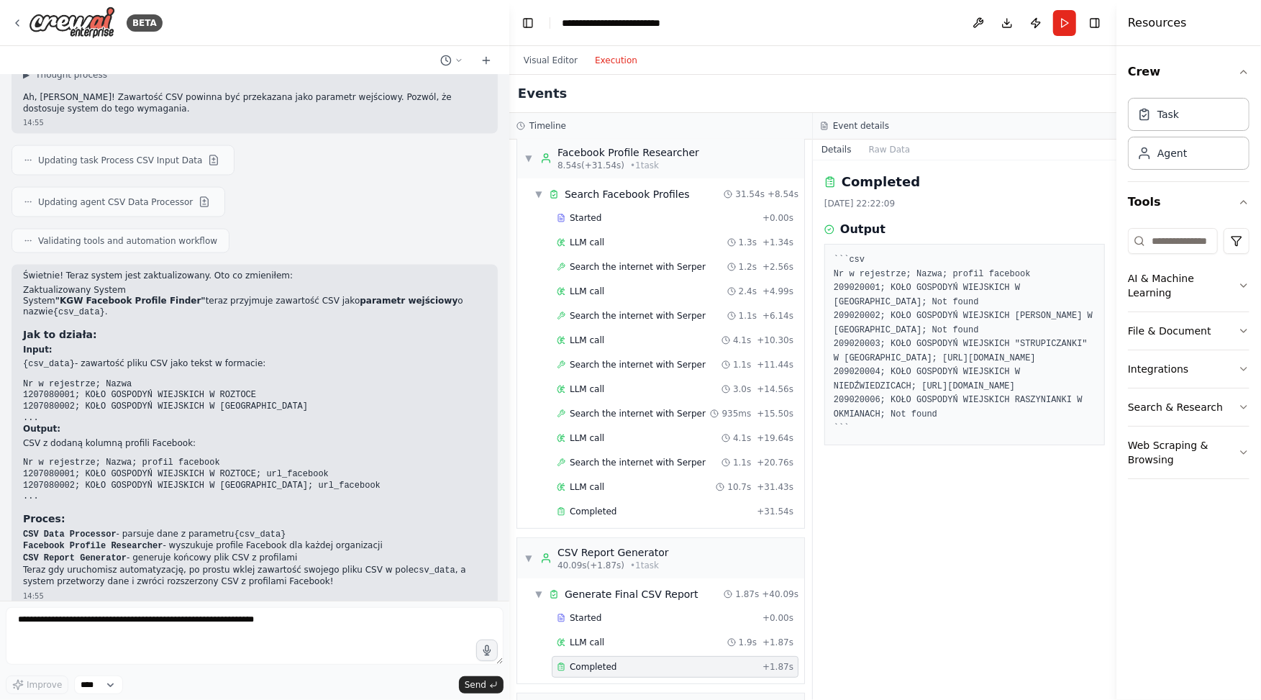
drag, startPoint x: 836, startPoint y: 287, endPoint x: 958, endPoint y: 462, distance: 213.5
click at [958, 436] on pre "```csv Nr w rejestrze; Nazwa; profil facebook 209020001; KOŁO GOSPODYŃ WIEJSKIC…" at bounding box center [965, 344] width 262 height 183
copy pre "09020001; KOŁO GOSPODYŃ WIEJSKICH W [GEOGRAPHIC_DATA]; Not found 209020002; KOŁ…"
click at [845, 280] on pre "```csv Nr w rejestrze; Nazwa; profil facebook 209020001; KOŁO GOSPODYŃ WIEJSKIC…" at bounding box center [965, 344] width 262 height 183
drag, startPoint x: 836, startPoint y: 286, endPoint x: 953, endPoint y: 468, distance: 216.5
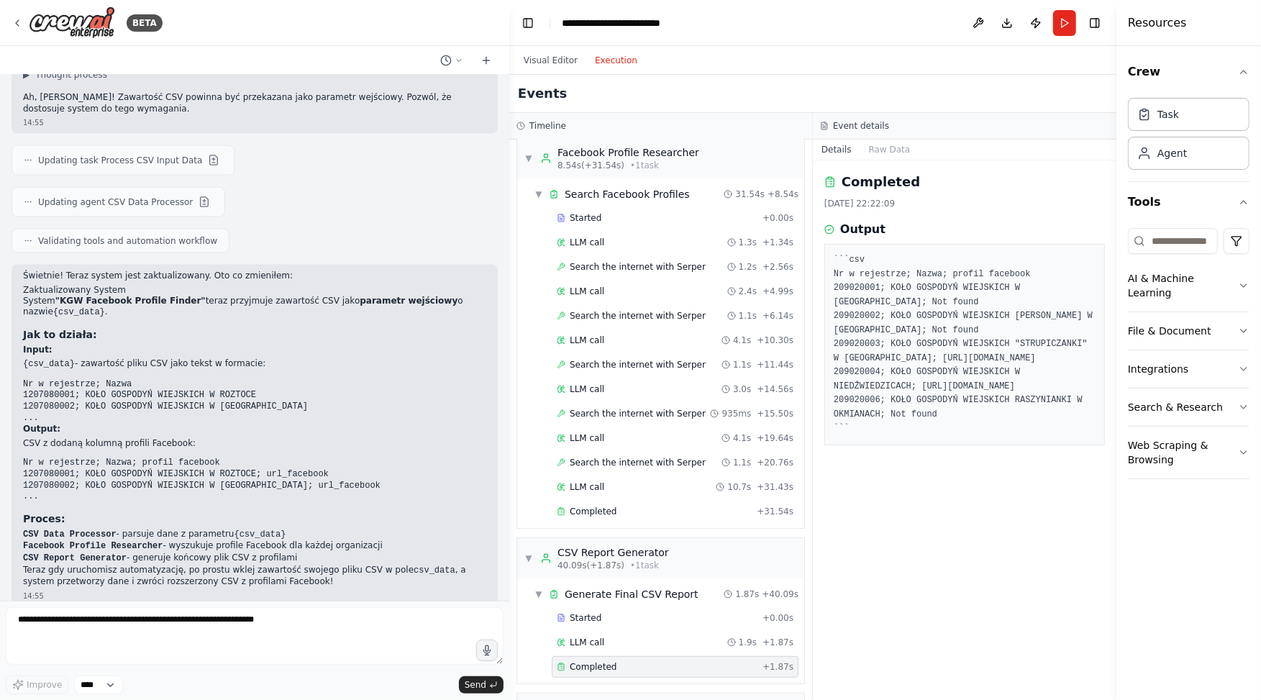
click at [953, 436] on pre "```csv Nr w rejestrze; Nazwa; profil facebook 209020001; KOŁO GOSPODYŃ WIEJSKIC…" at bounding box center [965, 344] width 262 height 183
drag, startPoint x: 951, startPoint y: 470, endPoint x: 824, endPoint y: 291, distance: 219.7
click at [824, 291] on div "Completed [DATE] 22:22:09 Output ```csv Nr w rejestrze; Nazwa; profil facebook …" at bounding box center [965, 429] width 304 height 539
copy pre "209020001; KOŁO GOSPODYŃ WIEJSKICH W [GEOGRAPHIC_DATA]; Not found 209020002; KO…"
click at [895, 370] on pre "```csv Nr w rejestrze; Nazwa; profil facebook 209020001; KOŁO GOSPODYŃ WIEJSKIC…" at bounding box center [965, 344] width 262 height 183
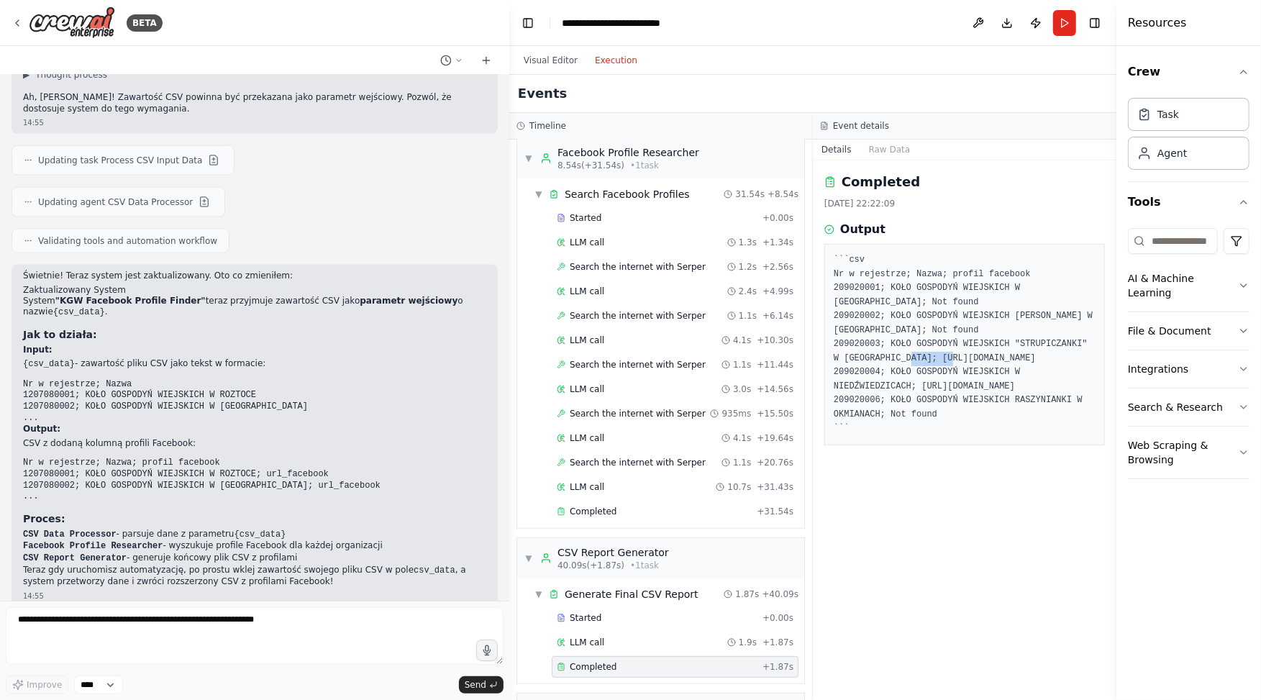
click at [895, 370] on pre "```csv Nr w rejestrze; Nazwa; profil facebook 209020001; KOŁO GOSPODYŃ WIEJSKIC…" at bounding box center [965, 344] width 262 height 183
drag, startPoint x: 834, startPoint y: 373, endPoint x: 1029, endPoint y: 371, distance: 194.9
click at [1030, 371] on pre "```csv Nr w rejestrze; Nazwa; profil facebook 209020001; KOŁO GOSPODYŃ WIEJSKIC…" at bounding box center [965, 344] width 262 height 183
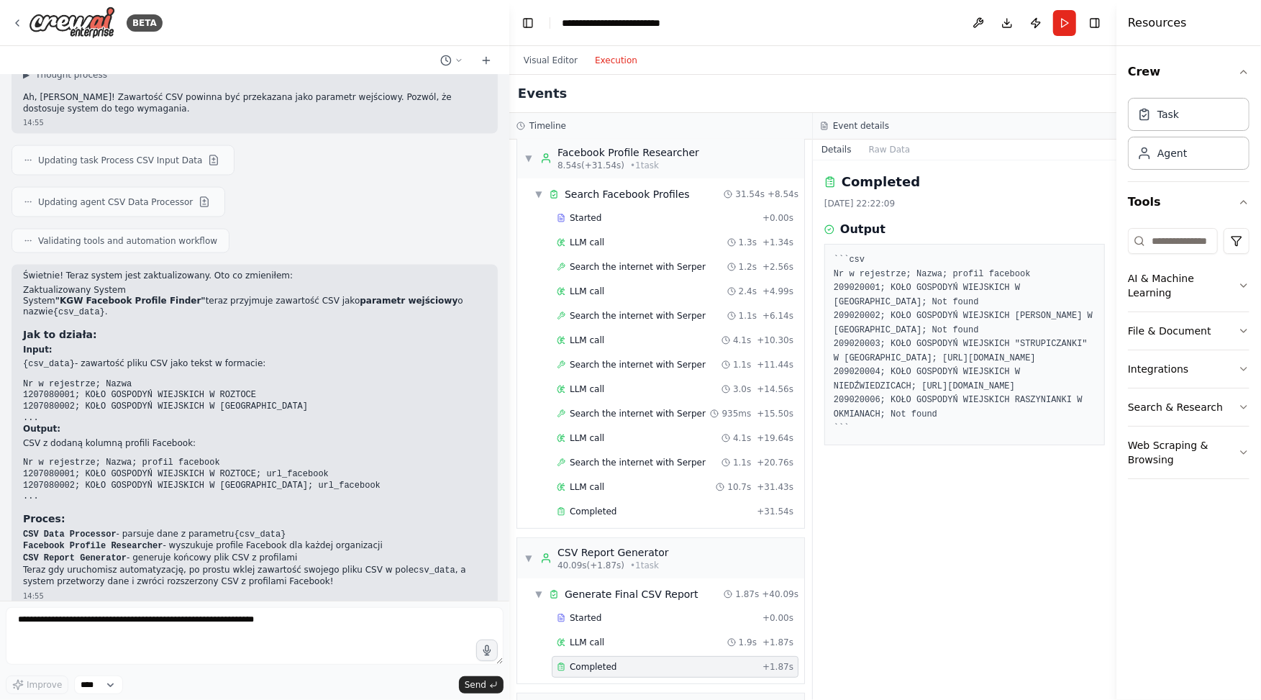
drag, startPoint x: 834, startPoint y: 373, endPoint x: 1038, endPoint y: 371, distance: 203.6
click at [1038, 371] on pre "```csv Nr w rejestrze; Nazwa; profil facebook 209020001; KOŁO GOSPODYŃ WIEJSKIC…" at bounding box center [965, 344] width 262 height 183
click at [1036, 373] on pre "```csv Nr w rejestrze; Nazwa; profil facebook 209020001; KOŁO GOSPODYŃ WIEJSKIC…" at bounding box center [965, 344] width 262 height 183
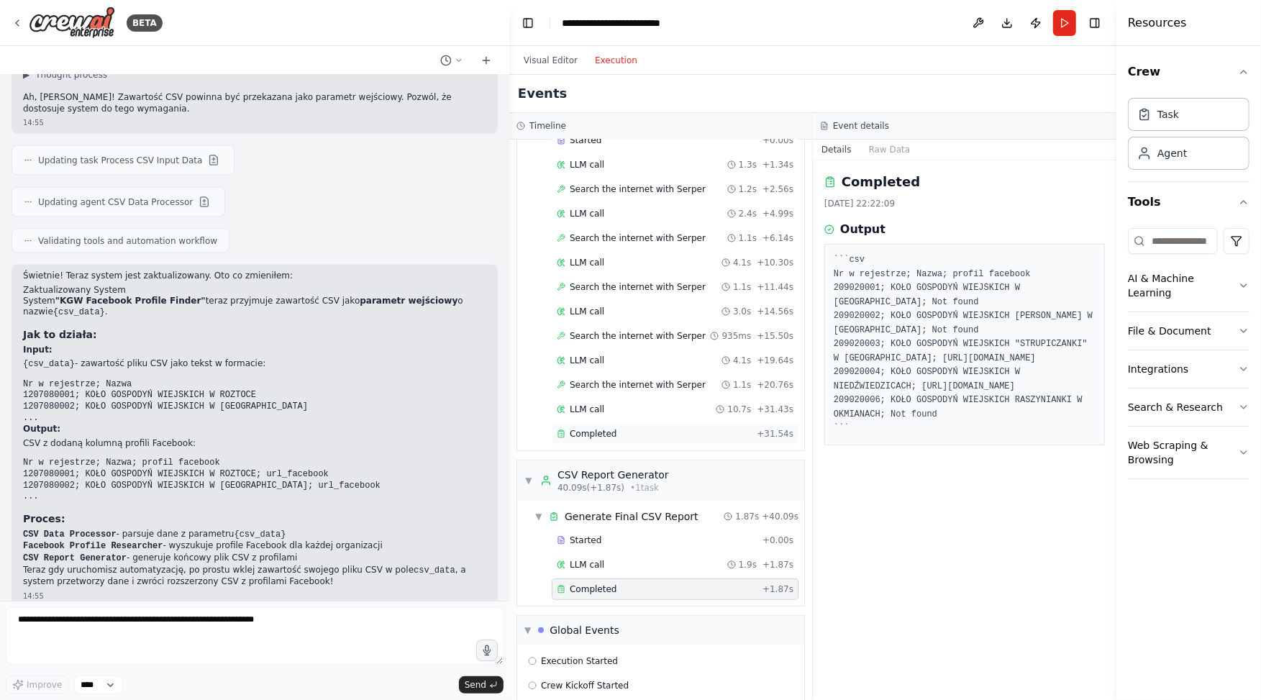
scroll to position [296, 0]
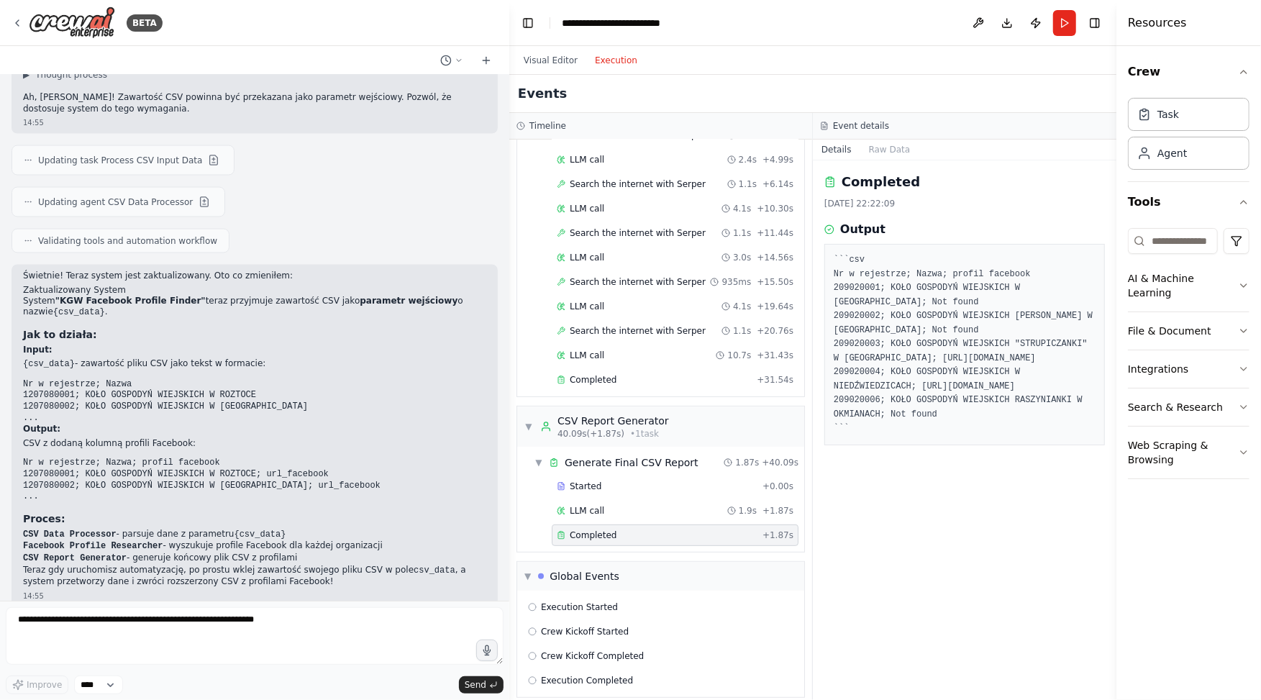
click at [902, 332] on pre "```csv Nr w rejestrze; Nazwa; profil facebook 209020001; KOŁO GOSPODYŃ WIEJSKIC…" at bounding box center [965, 344] width 262 height 183
drag, startPoint x: 831, startPoint y: 273, endPoint x: 962, endPoint y: 474, distance: 240.2
click at [962, 445] on div "```csv Nr w rejestrze; Nazwa; profil facebook 209020001; KOŁO GOSPODYŃ WIEJSKIC…" at bounding box center [964, 344] width 280 height 201
copy pre "Nr w rejestrze; Nazwa; profil facebook 209020001; KOŁO GOSPODYŃ WIEJSKICH W [GE…"
click at [1056, 19] on button "Run" at bounding box center [1064, 23] width 23 height 26
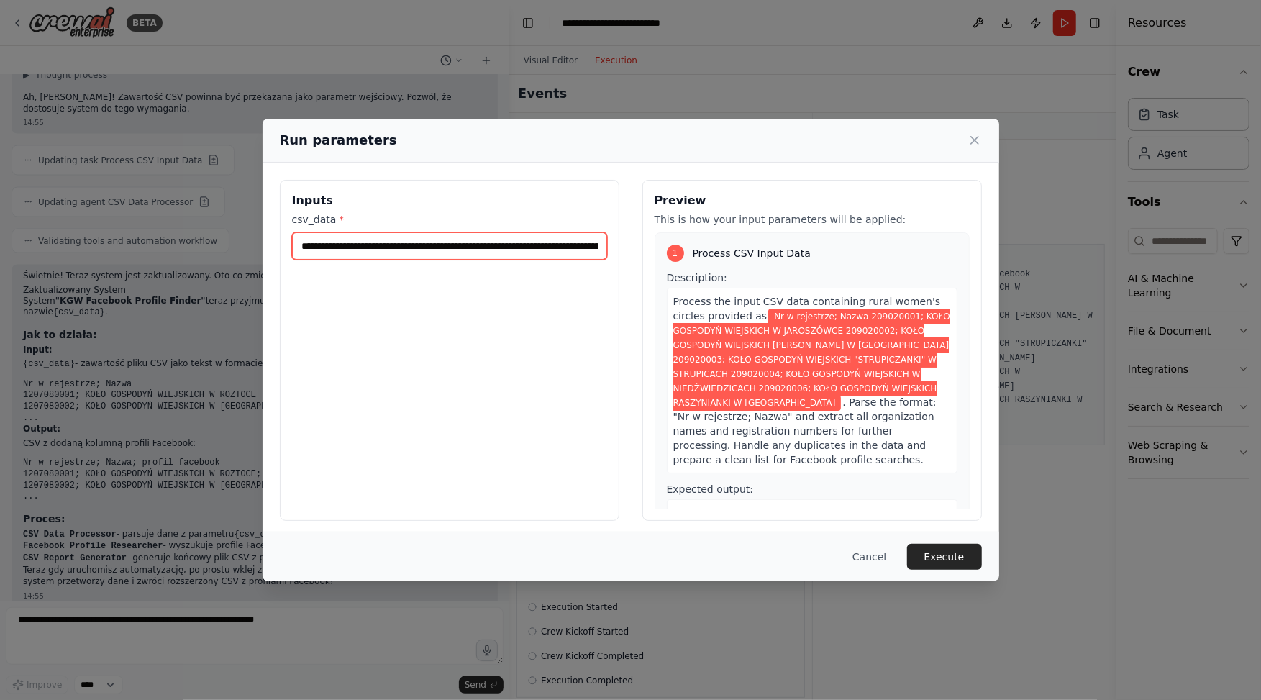
click at [446, 240] on input "**********" at bounding box center [449, 245] width 315 height 27
paste input "**********"
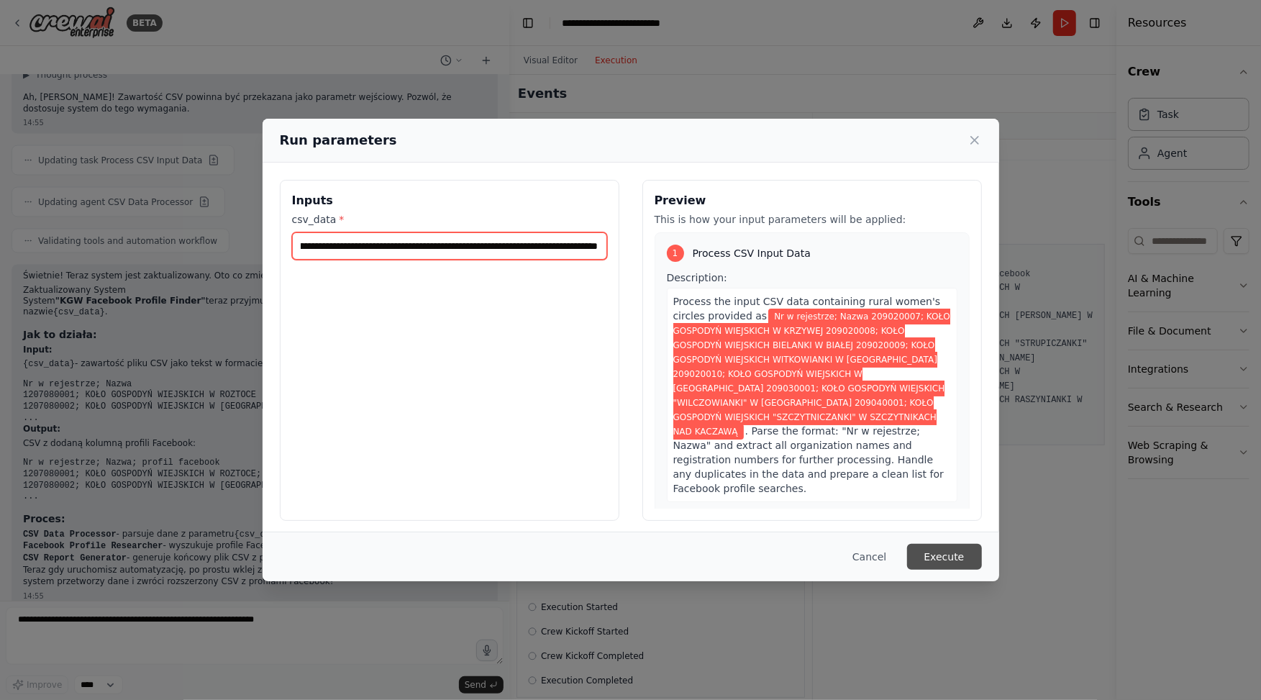
type input "**********"
click at [952, 552] on button "Execute" at bounding box center [944, 557] width 75 height 26
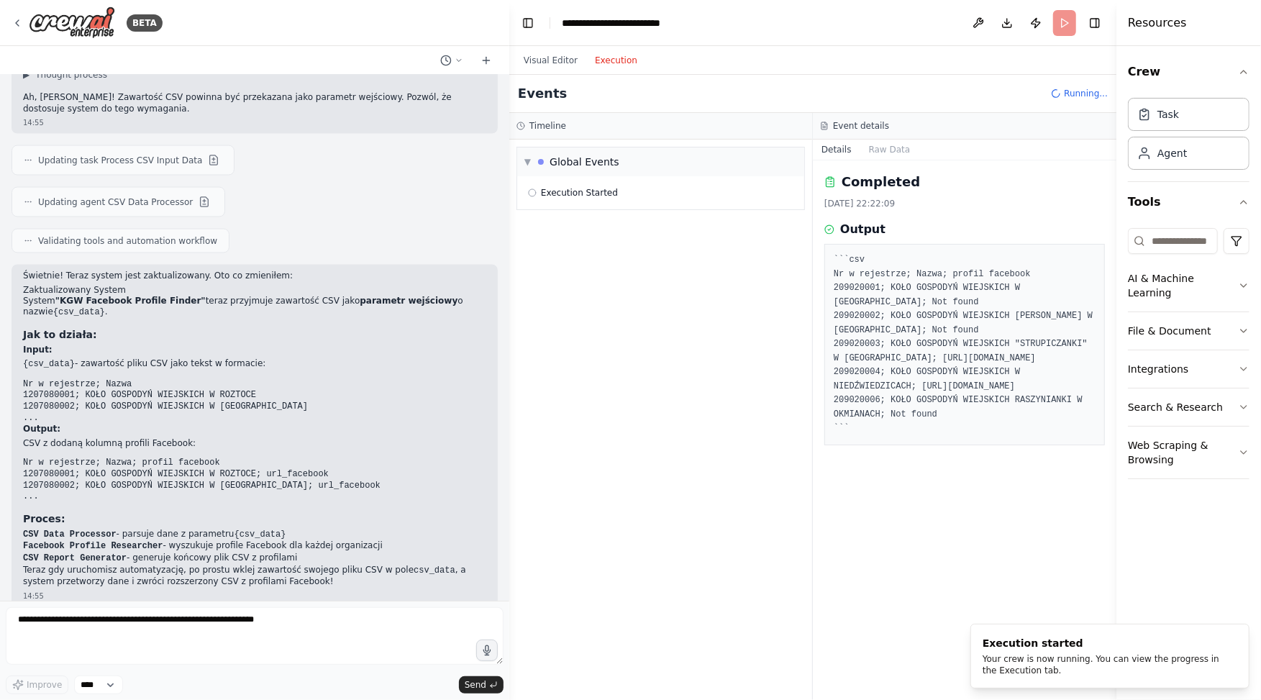
click at [620, 61] on button "Execution" at bounding box center [616, 60] width 60 height 17
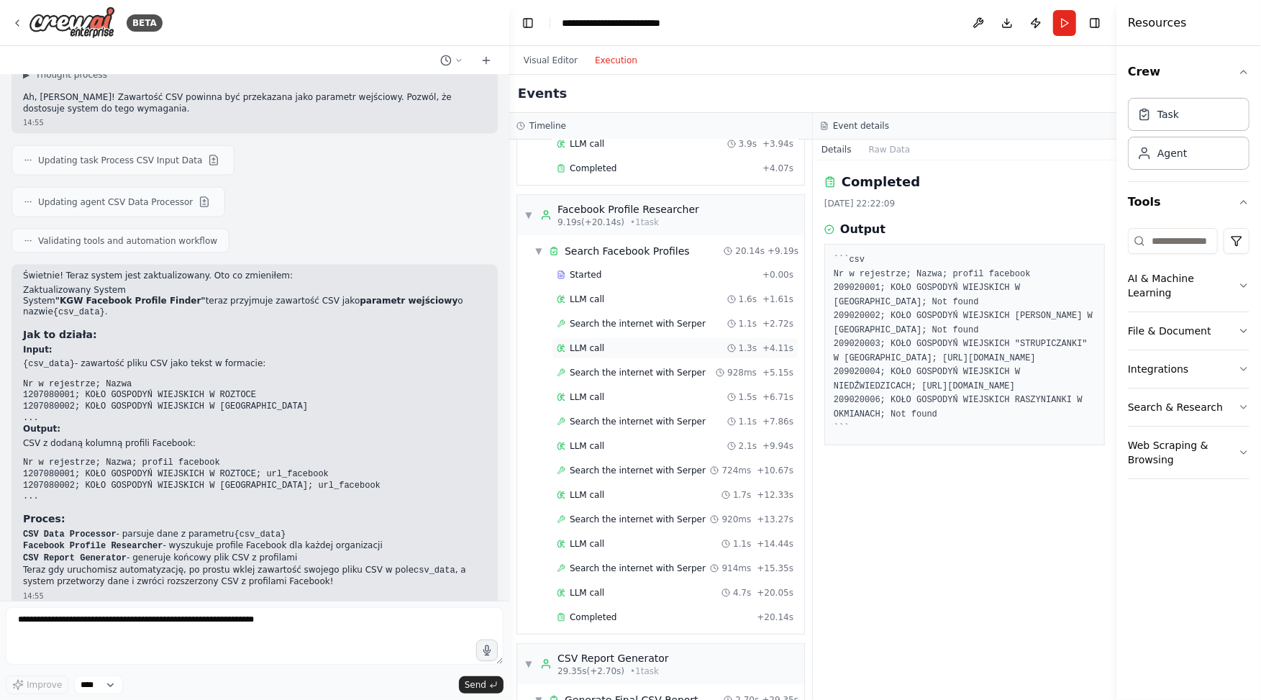
scroll to position [344, 0]
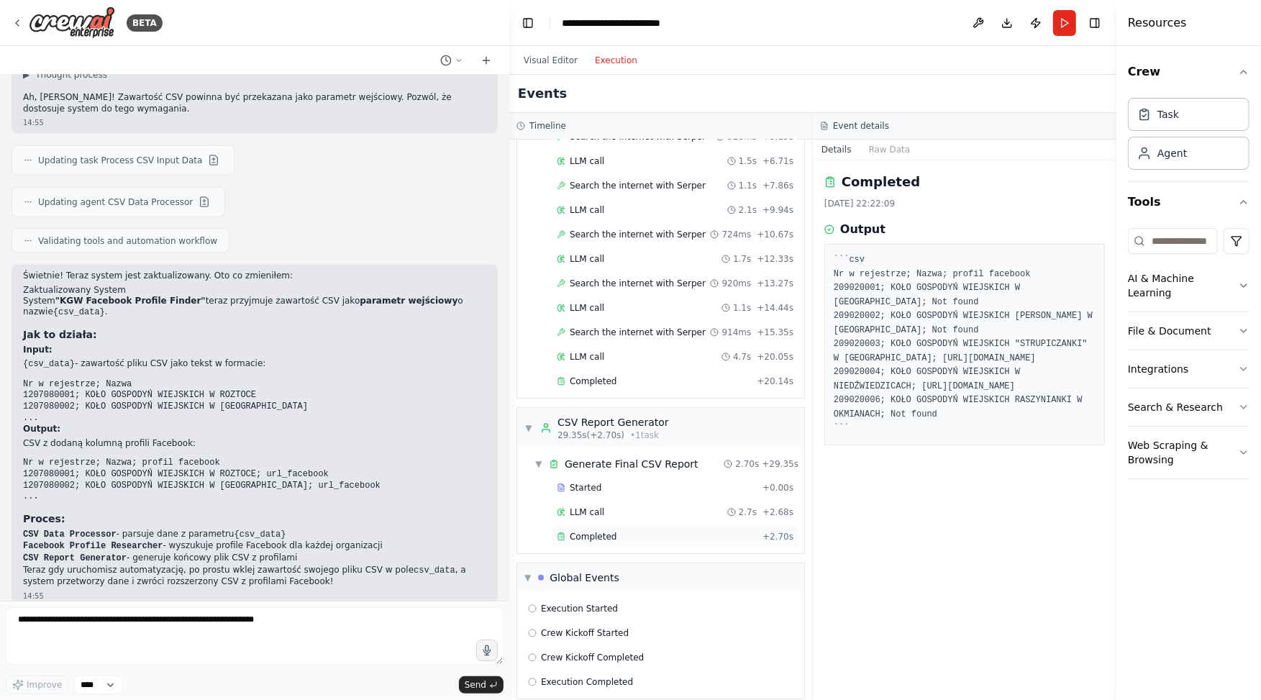
click at [614, 531] on div "Completed" at bounding box center [657, 537] width 200 height 12
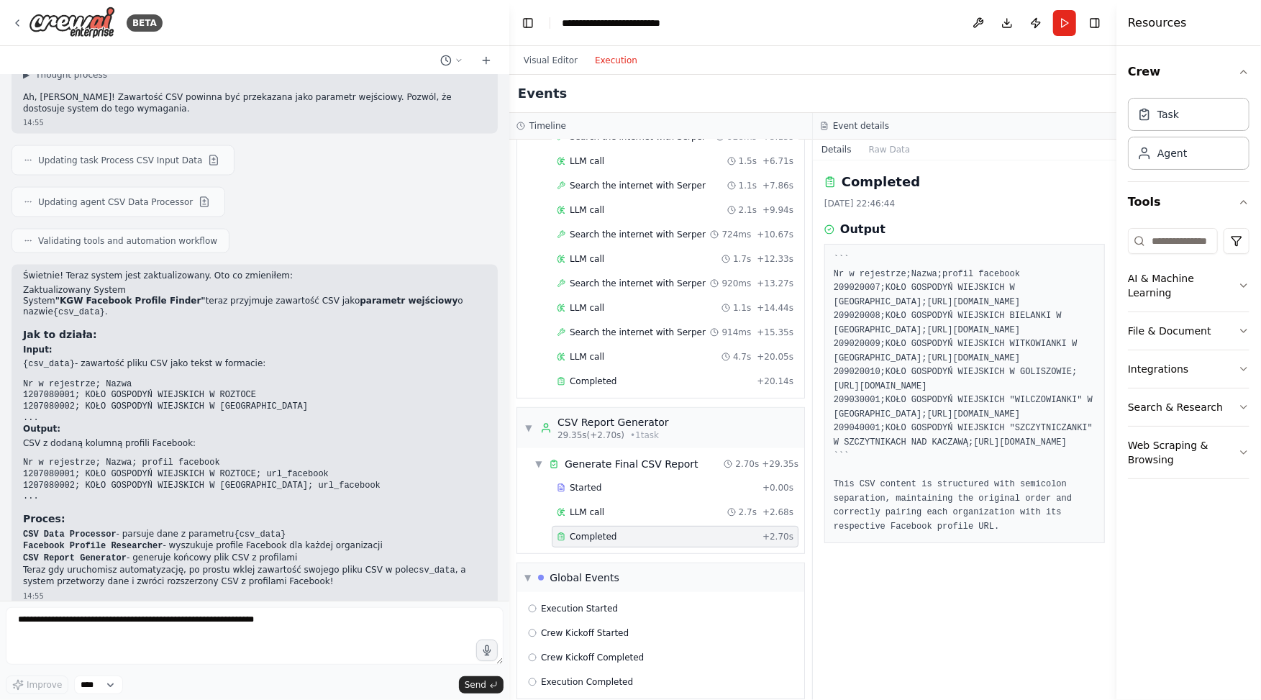
click at [877, 277] on pre "``` Nr w rejestrze;Nazwa;profil facebook 209020007;KOŁO GOSPODYŃ WIEJSKICH W [G…" at bounding box center [965, 393] width 262 height 280
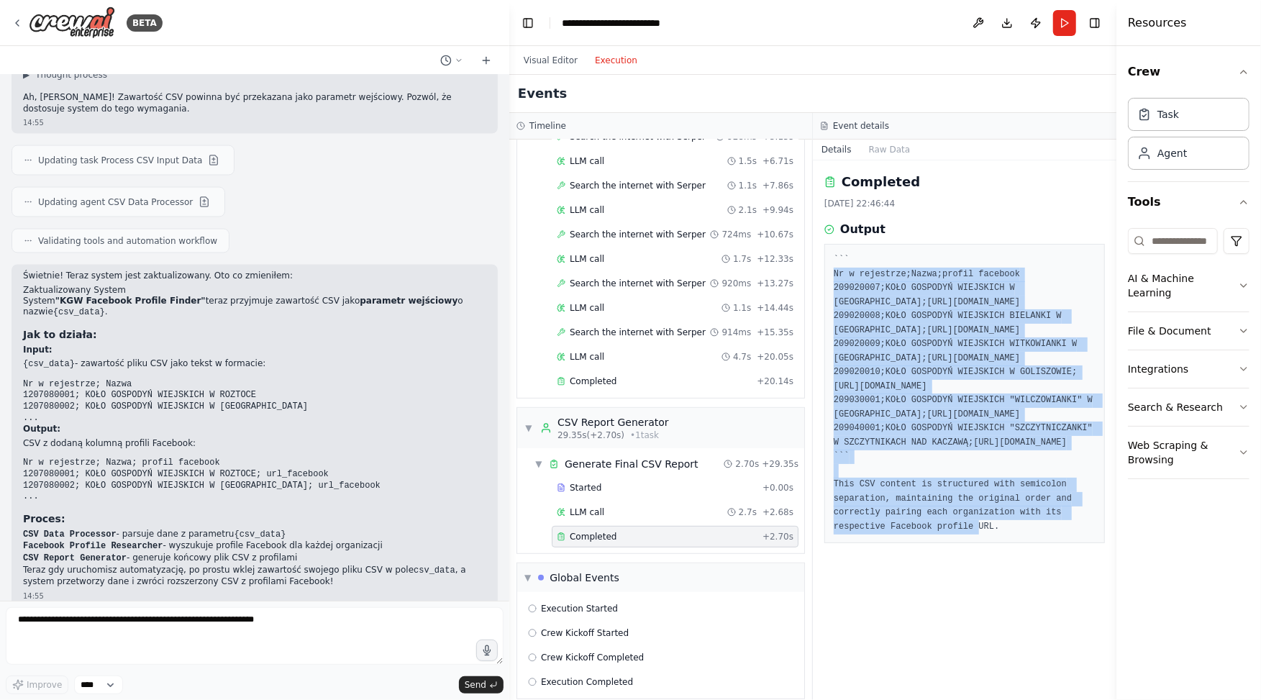
drag, startPoint x: 851, startPoint y: 275, endPoint x: 937, endPoint y: 495, distance: 236.4
click at [937, 495] on pre "``` Nr w rejestrze;Nazwa;profil facebook 209020007;KOŁO GOSPODYŃ WIEJSKICH W [G…" at bounding box center [965, 393] width 262 height 280
copy pre "Nr w rejestrze;Nazwa;profil facebook 209020007;KOŁO GOSPODYŃ WIEJSKICH W [GEOGR…"
